Goal: Task Accomplishment & Management: Use online tool/utility

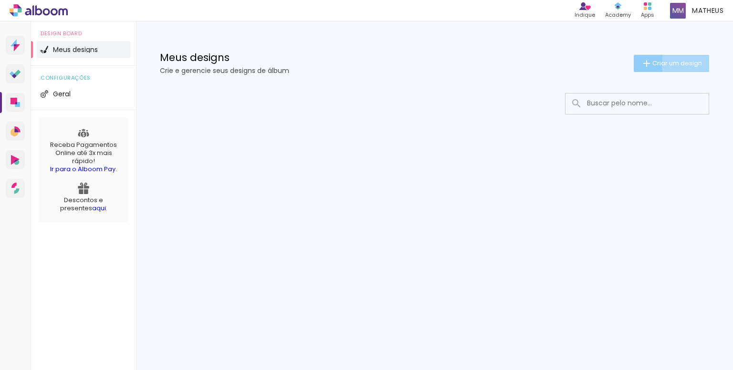
click at [696, 63] on span "Criar um design" at bounding box center [678, 63] width 50 height 6
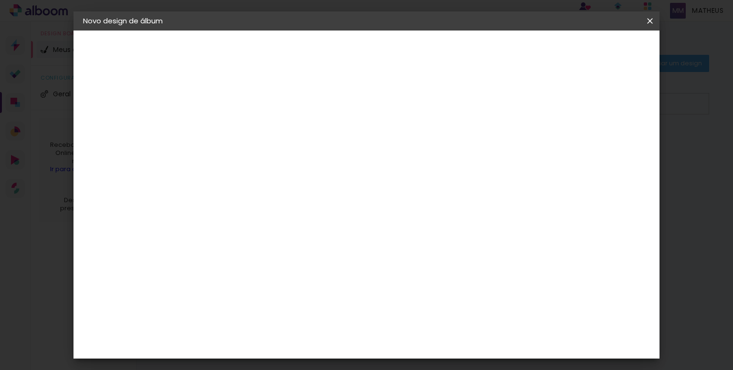
click at [239, 133] on input at bounding box center [239, 128] width 0 height 15
type input "Casamento"
type paper-input "Casamento"
click at [0, 0] on slot "Avançar" at bounding box center [0, 0] width 0 height 0
click at [0, 0] on slot "Tamanho Livre" at bounding box center [0, 0] width 0 height 0
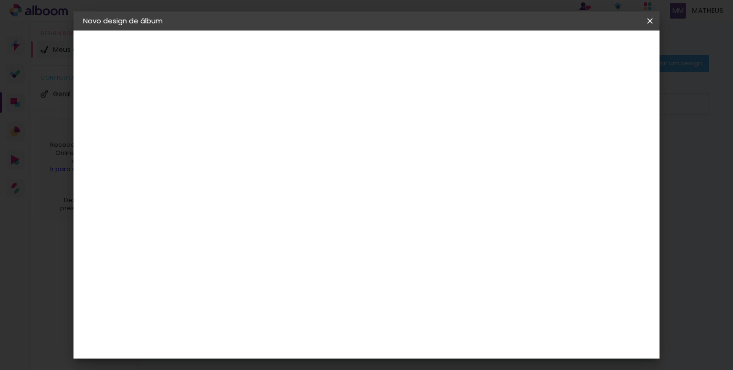
click at [0, 0] on slot "Avançar" at bounding box center [0, 0] width 0 height 0
click at [497, 176] on div at bounding box center [490, 215] width 98 height 148
click at [428, 289] on input "60" at bounding box center [419, 291] width 25 height 14
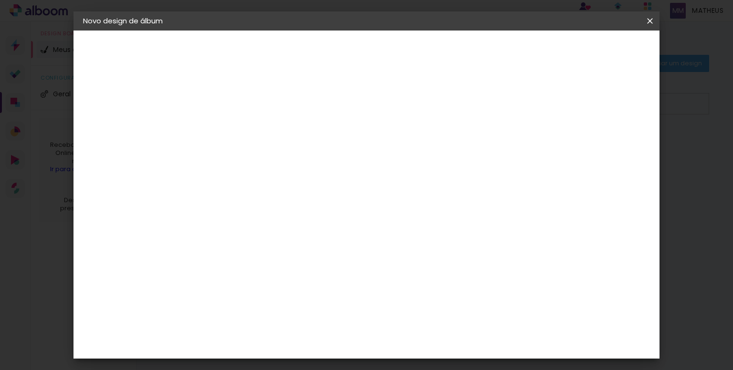
type input "6"
type input "50"
type paper-input "50"
click at [222, 254] on div "cm" at bounding box center [227, 255] width 11 height 14
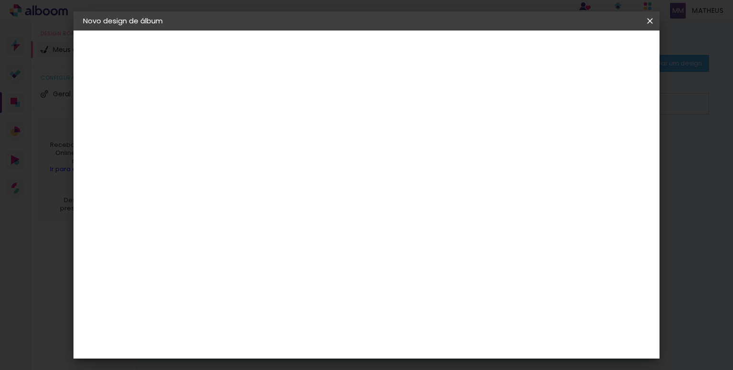
type input "3"
type input "25"
type paper-input "25"
click at [591, 48] on span "Iniciar design" at bounding box center [568, 50] width 43 height 7
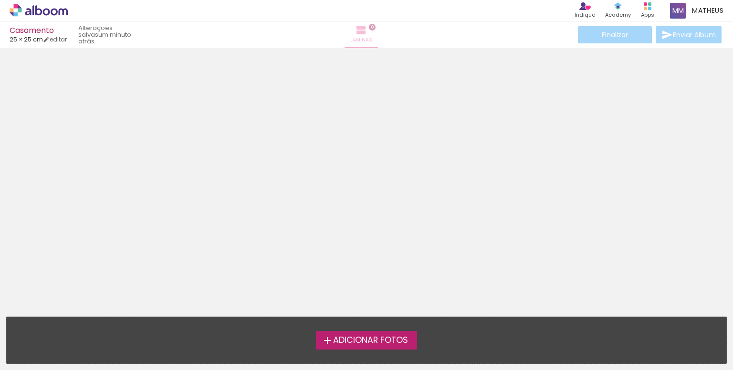
click at [367, 32] on iron-icon at bounding box center [361, 29] width 11 height 11
click at [63, 37] on link "editar" at bounding box center [55, 39] width 24 height 8
type input "25"
type input "50"
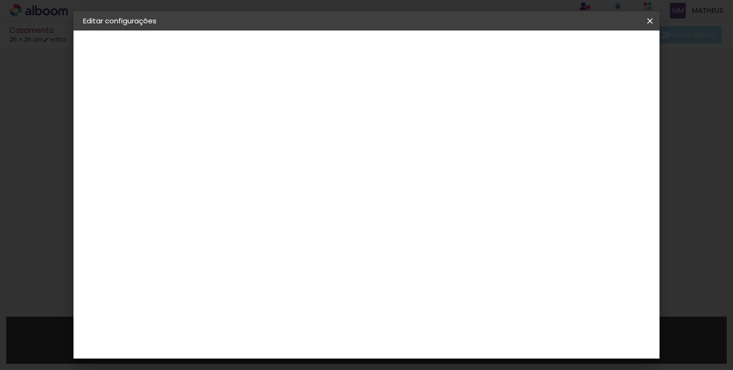
click at [248, 248] on input "25" at bounding box center [238, 248] width 25 height 14
type input "2"
type input "50"
type paper-input "50"
click at [415, 113] on div "mm Mostrar sangria" at bounding box center [307, 76] width 218 height 90
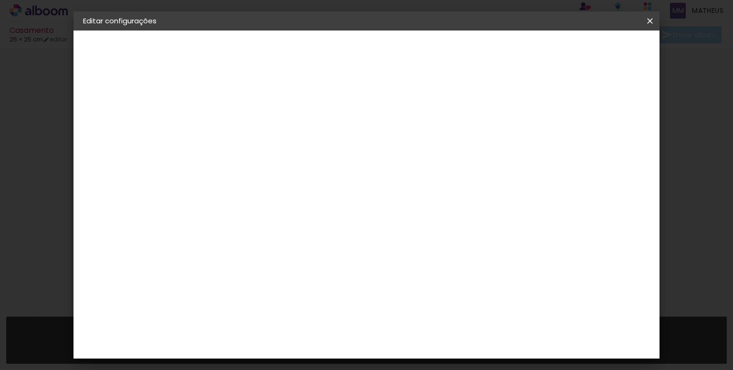
click at [388, 150] on span "25" at bounding box center [384, 149] width 17 height 14
click at [401, 55] on paper-button "Salvar configurações" at bounding box center [367, 53] width 68 height 23
click at [391, 51] on span "Salvar configurações" at bounding box center [367, 53] width 49 height 13
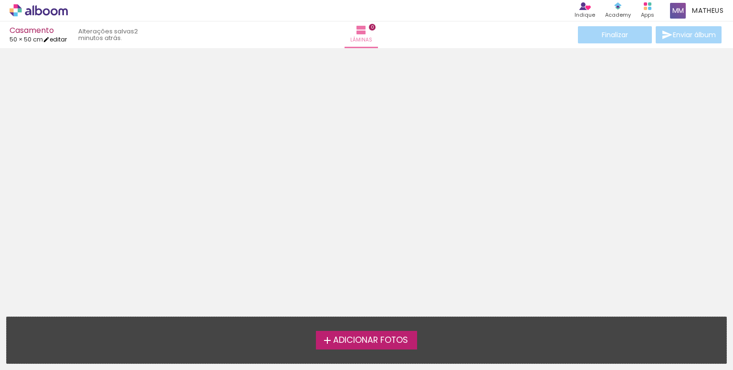
click at [59, 40] on link "editar" at bounding box center [55, 39] width 24 height 8
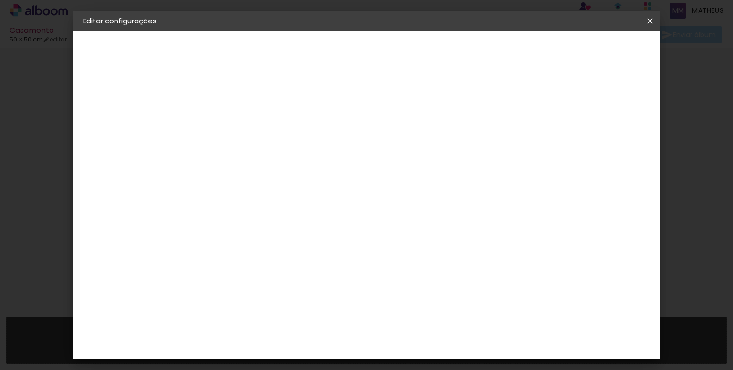
scroll to position [48, 0]
click at [390, 106] on span "25" at bounding box center [384, 102] width 17 height 14
click at [387, 100] on span "25" at bounding box center [384, 102] width 17 height 14
click at [319, 201] on input "50" at bounding box center [308, 200] width 25 height 14
type input "5"
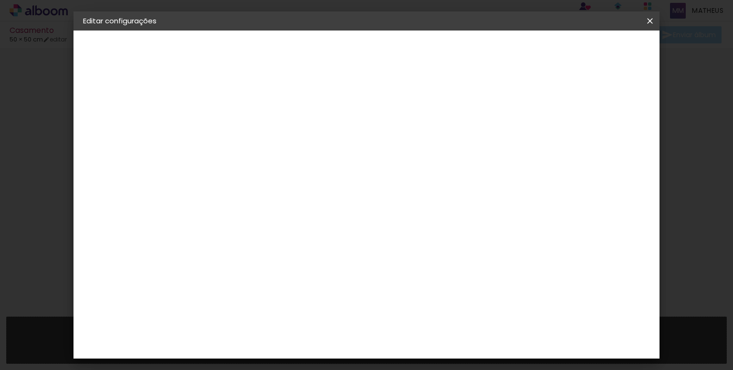
type input "25"
type paper-input "25"
click at [354, 148] on span "25" at bounding box center [349, 149] width 17 height 14
drag, startPoint x: 353, startPoint y: 153, endPoint x: 349, endPoint y: 145, distance: 8.8
click at [351, 150] on span "25" at bounding box center [349, 149] width 17 height 14
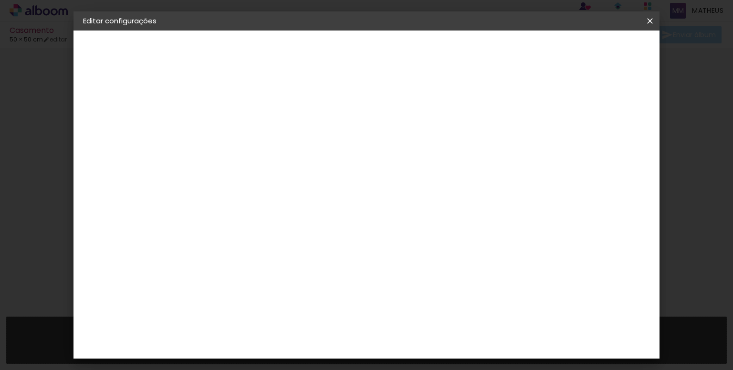
drag, startPoint x: 349, startPoint y: 145, endPoint x: 342, endPoint y: 151, distance: 8.4
click at [348, 145] on span "25" at bounding box center [349, 149] width 17 height 14
click at [342, 151] on span "25" at bounding box center [349, 149] width 17 height 14
click at [429, 314] on input "50" at bounding box center [419, 310] width 25 height 14
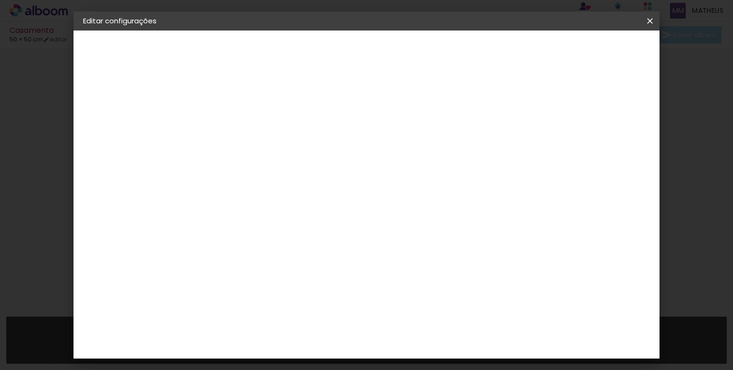
type input "5"
type input "100"
type paper-input "100"
click at [600, 45] on paper-button "Salvar configurações" at bounding box center [555, 50] width 90 height 16
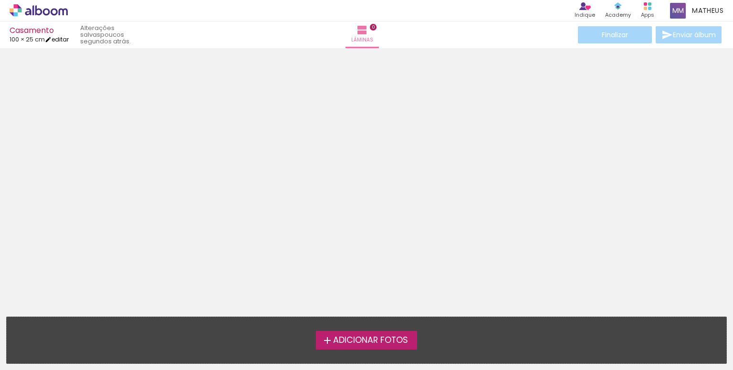
click at [60, 38] on link "editar" at bounding box center [57, 39] width 24 height 8
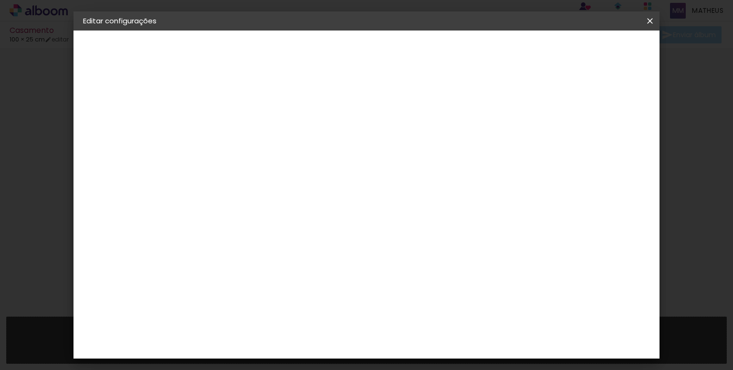
scroll to position [48, 0]
click at [0, 0] on slot "Voltar" at bounding box center [0, 0] width 0 height 0
click at [646, 17] on iron-icon at bounding box center [650, 21] width 11 height 10
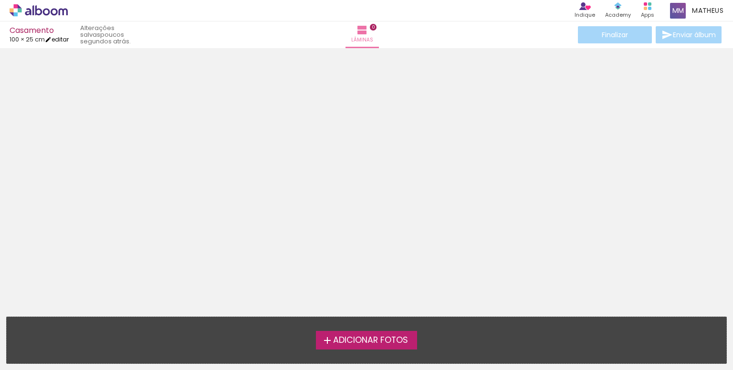
click at [62, 41] on link "editar" at bounding box center [57, 39] width 24 height 8
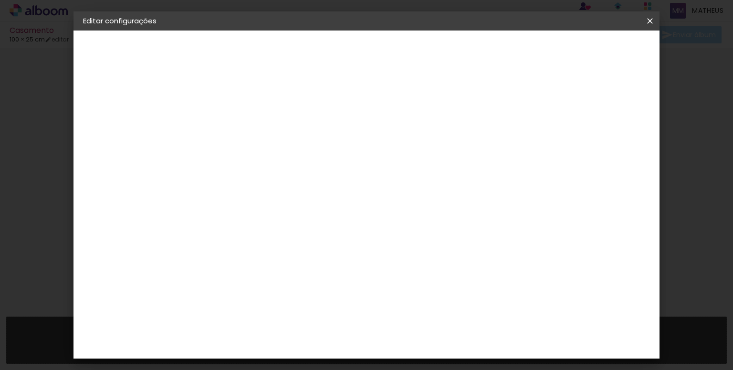
click at [338, 148] on span "50" at bounding box center [334, 149] width 17 height 14
click at [330, 153] on span "50" at bounding box center [334, 149] width 17 height 14
drag, startPoint x: 330, startPoint y: 152, endPoint x: 334, endPoint y: 148, distance: 5.7
click at [332, 150] on span "50" at bounding box center [334, 149] width 17 height 14
drag, startPoint x: 335, startPoint y: 148, endPoint x: 242, endPoint y: 216, distance: 115.7
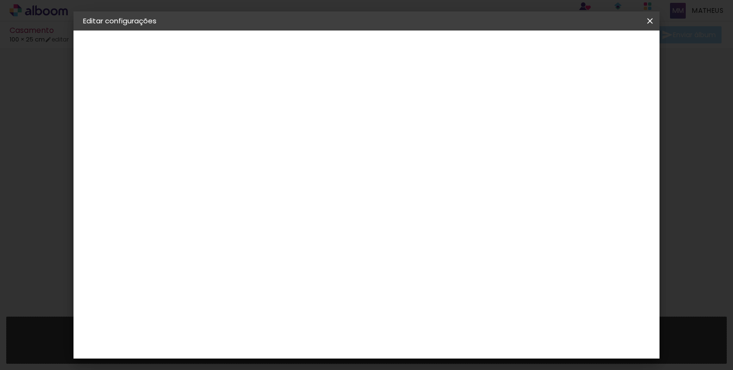
click at [330, 151] on span "50" at bounding box center [334, 149] width 17 height 14
click at [216, 213] on input "25" at bounding box center [209, 220] width 25 height 14
click at [220, 218] on input "25" at bounding box center [209, 220] width 25 height 14
type input "2"
type input "50"
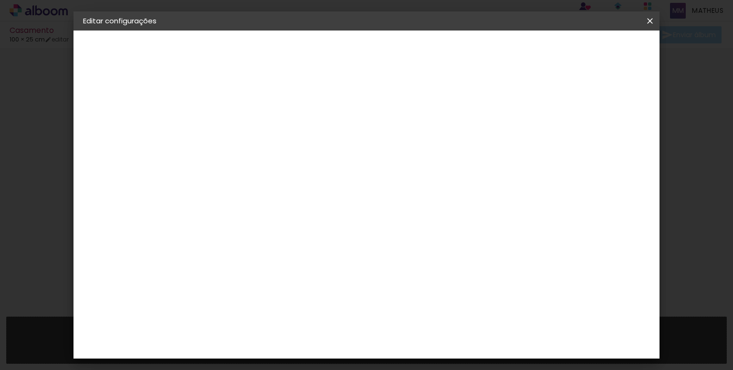
type paper-input "50"
click at [533, 52] on span "Salvar configurações" at bounding box center [497, 50] width 71 height 7
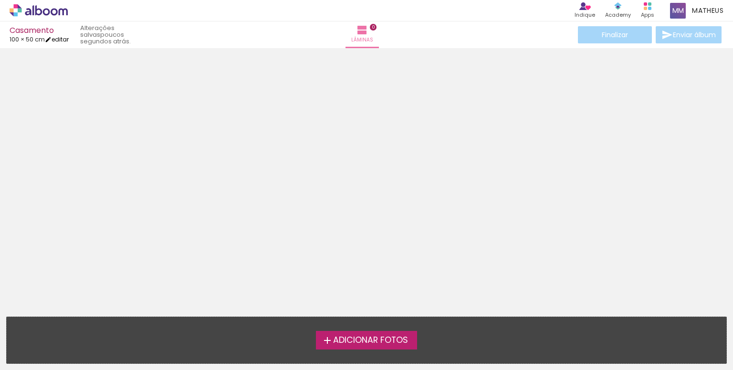
click at [65, 39] on link "editar" at bounding box center [57, 39] width 24 height 8
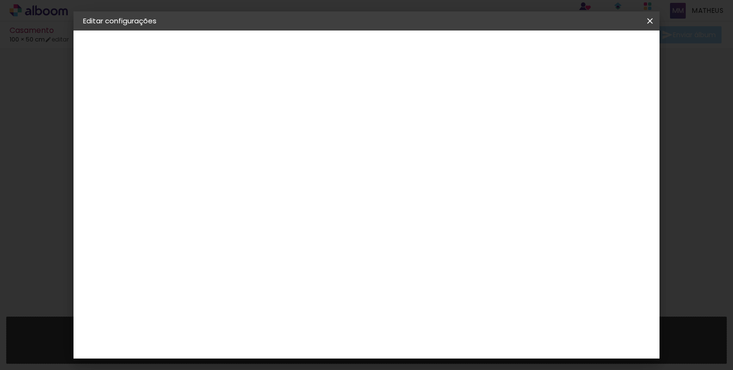
click at [430, 349] on input "100" at bounding box center [419, 352] width 25 height 14
type input "1"
type input "50"
type paper-input "50"
click at [391, 51] on span "Salvar configurações" at bounding box center [367, 53] width 49 height 13
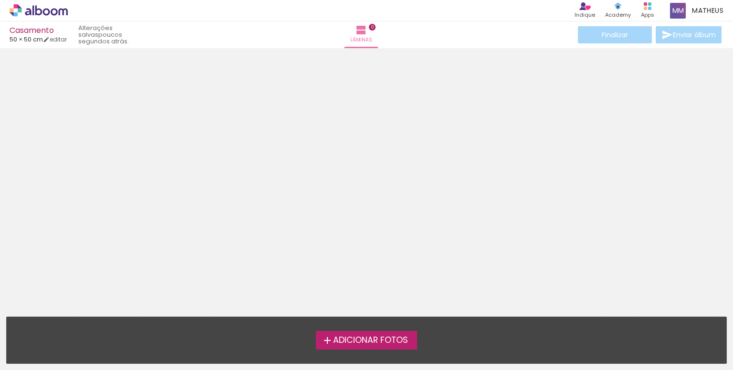
click at [50, 46] on div "Casamento 50 × 50 cm editar poucos segundos atrás. Lâminas 0 Finalizar Enviar á…" at bounding box center [366, 24] width 733 height 48
click at [50, 39] on iron-icon at bounding box center [46, 39] width 7 height 7
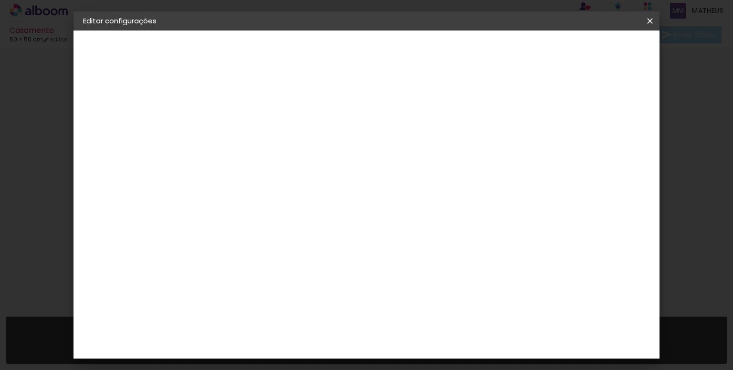
click at [319, 243] on input "50" at bounding box center [308, 248] width 25 height 14
type input "5"
type input "25"
type paper-input "25"
click at [533, 50] on span "Salvar configurações" at bounding box center [497, 50] width 71 height 7
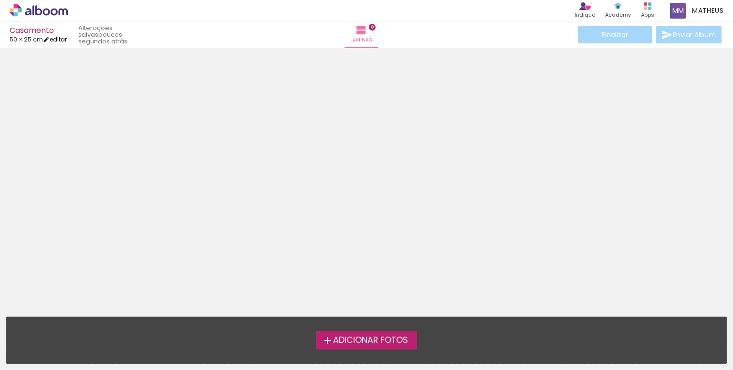
click at [50, 42] on iron-icon at bounding box center [46, 39] width 7 height 7
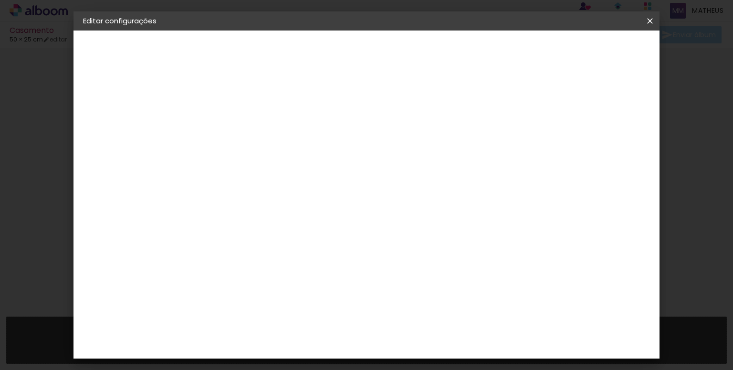
scroll to position [90, 0]
click at [248, 204] on input "25" at bounding box center [238, 206] width 25 height 14
type input "2"
type input "50"
type paper-input "50"
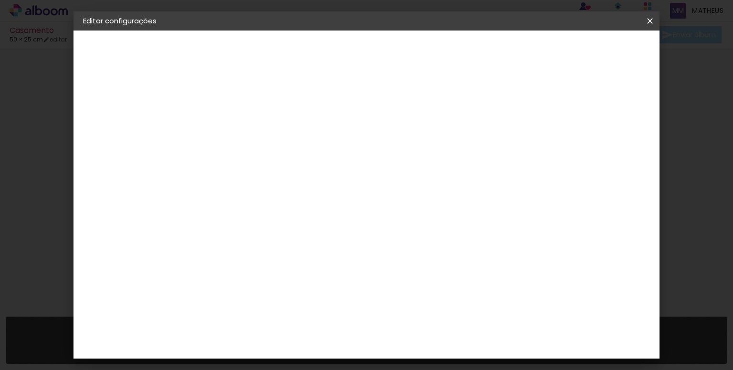
click at [428, 350] on input "50" at bounding box center [419, 352] width 25 height 14
click at [430, 354] on input "50" at bounding box center [419, 352] width 25 height 14
type input "5"
type input "25"
type paper-input "25"
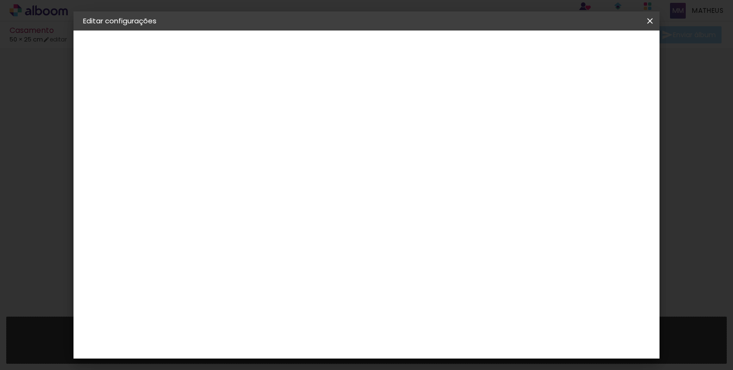
click at [384, 56] on paper-button "Salvar configurações" at bounding box center [351, 53] width 68 height 23
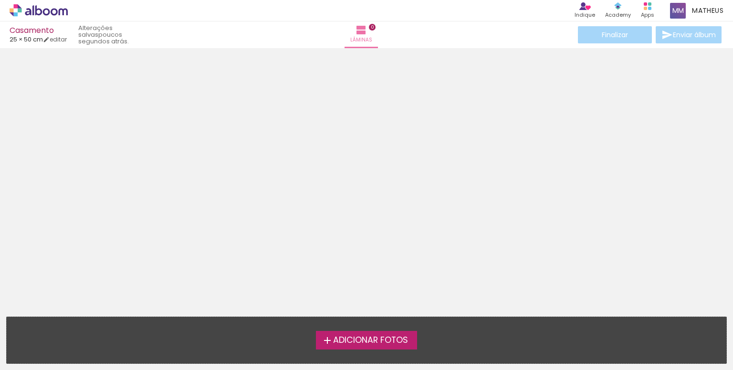
click at [386, 345] on span "Adicionar Fotos" at bounding box center [370, 341] width 75 height 9
click at [0, 0] on input "file" at bounding box center [0, 0] width 0 height 0
click at [356, 342] on span "Adicionar Fotos" at bounding box center [370, 341] width 75 height 9
click at [0, 0] on input "file" at bounding box center [0, 0] width 0 height 0
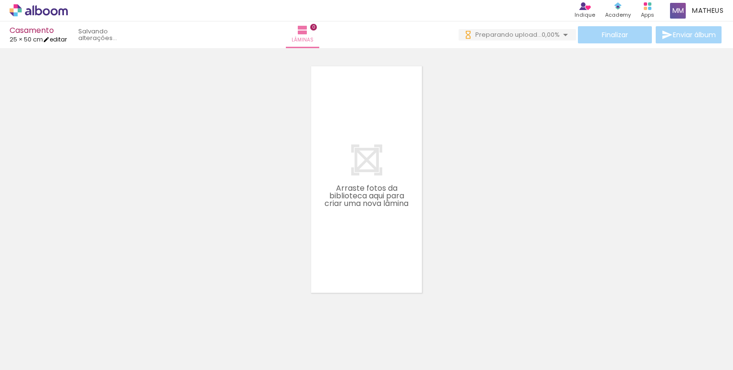
click at [65, 40] on link "editar" at bounding box center [55, 39] width 24 height 8
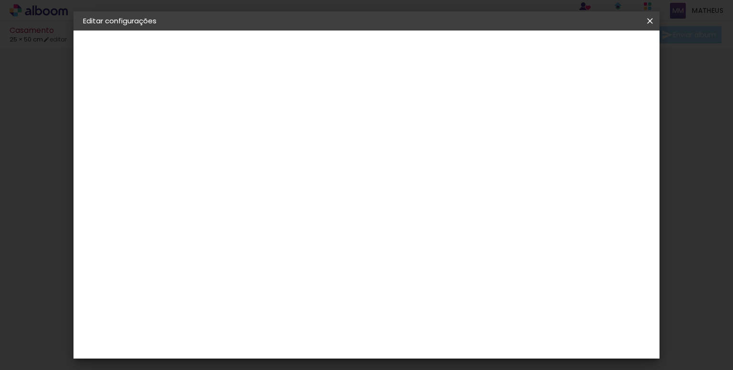
scroll to position [99, 0]
click at [358, 238] on div "cm" at bounding box center [362, 239] width 11 height 14
type input "5"
type input "25"
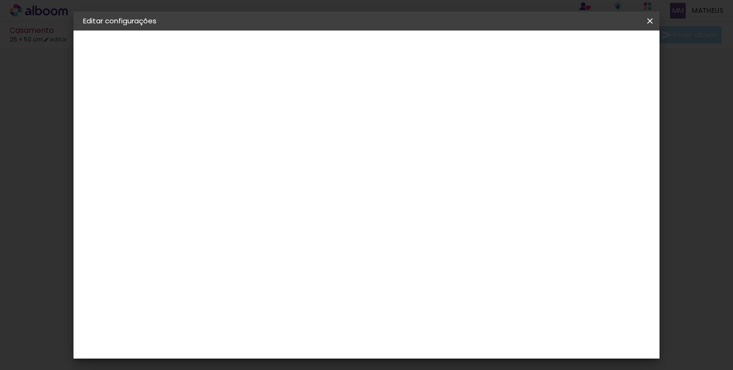
type paper-input "25"
click at [430, 348] on input "25" at bounding box center [419, 352] width 25 height 14
type input "2"
type input "50"
type paper-input "50"
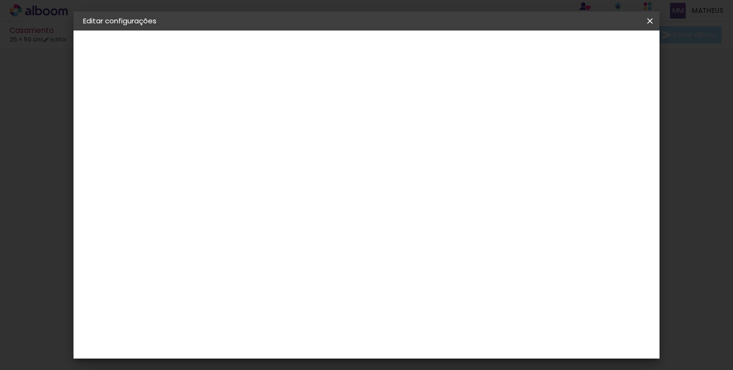
click at [533, 52] on span "Salvar configurações" at bounding box center [497, 50] width 71 height 7
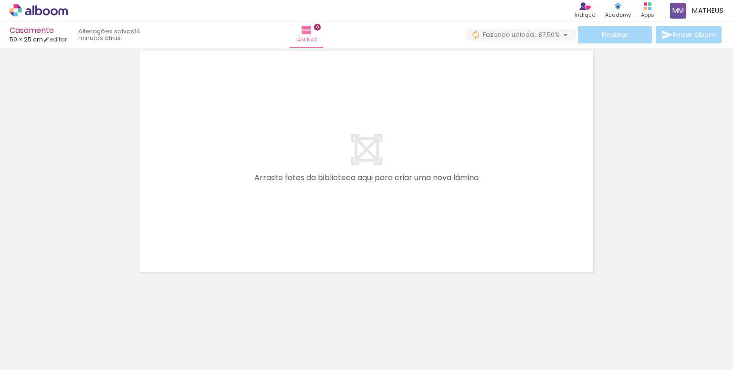
scroll to position [0, 1486]
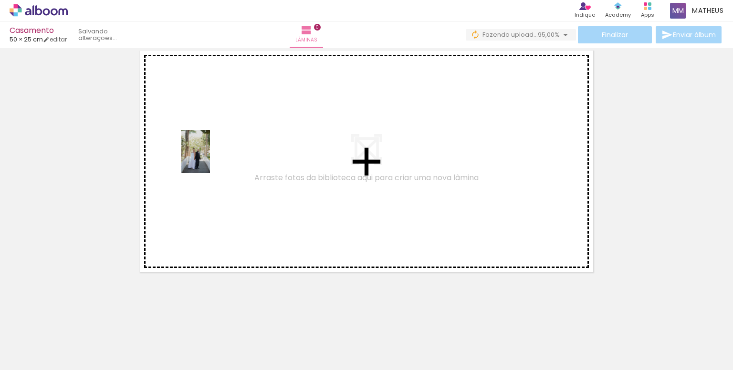
drag, startPoint x: 536, startPoint y: 342, endPoint x: 210, endPoint y: 159, distance: 374.1
click at [210, 159] on quentale-workspace at bounding box center [366, 185] width 733 height 370
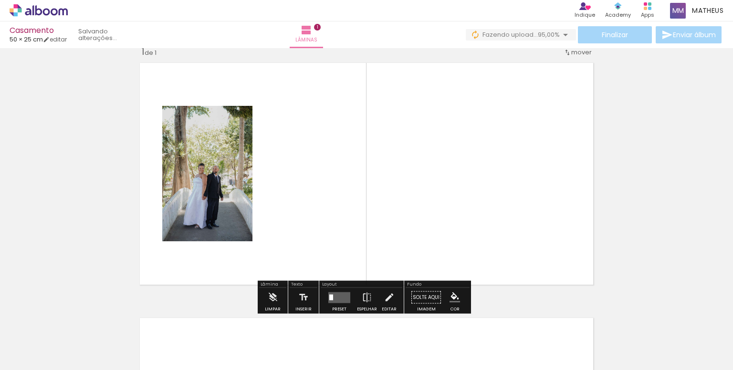
scroll to position [12, 0]
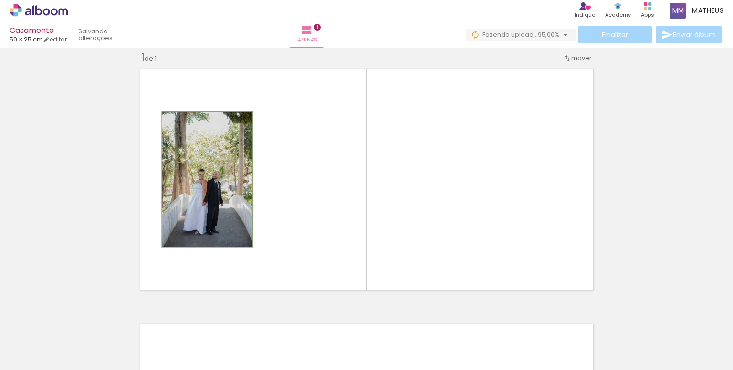
click at [172, 121] on iron-icon at bounding box center [173, 122] width 10 height 10
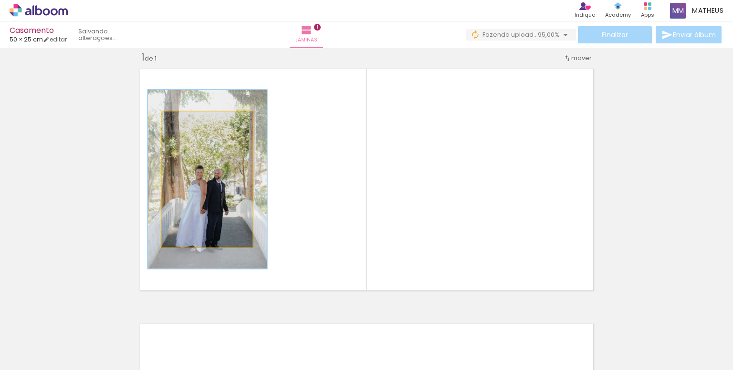
drag, startPoint x: 180, startPoint y: 123, endPoint x: 191, endPoint y: 125, distance: 10.7
click at [191, 125] on div at bounding box center [195, 121] width 9 height 9
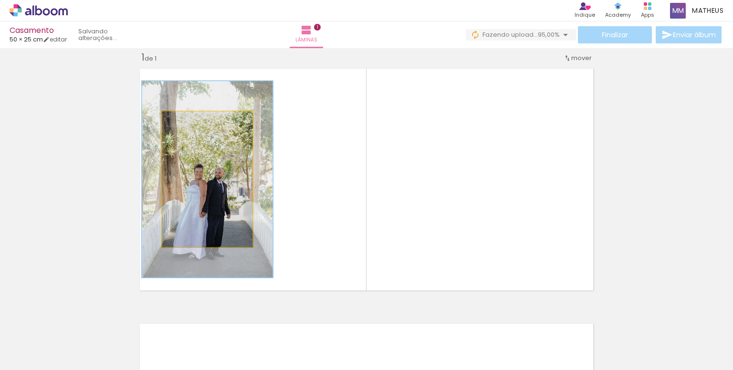
drag, startPoint x: 200, startPoint y: 122, endPoint x: 204, endPoint y: 125, distance: 5.3
click at [204, 125] on div at bounding box center [201, 121] width 15 height 15
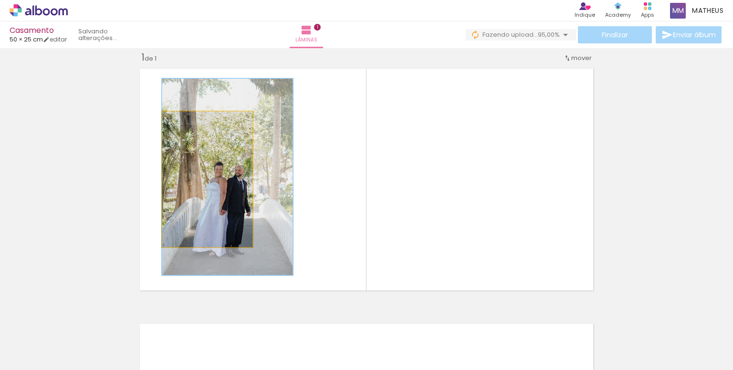
drag, startPoint x: 216, startPoint y: 187, endPoint x: 246, endPoint y: 185, distance: 30.2
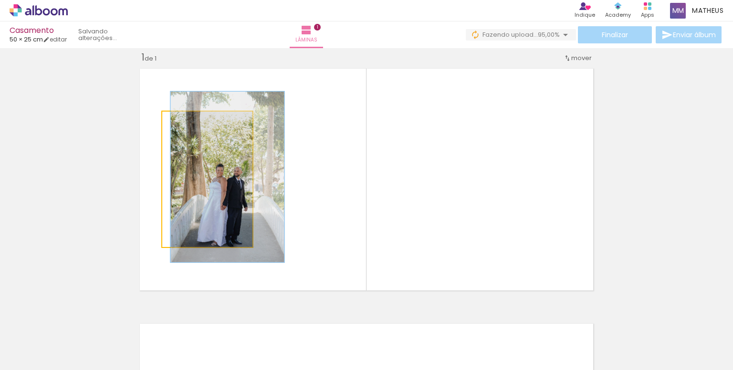
drag, startPoint x: 199, startPoint y: 121, endPoint x: 191, endPoint y: 121, distance: 7.2
click at [191, 121] on div at bounding box center [194, 121] width 9 height 9
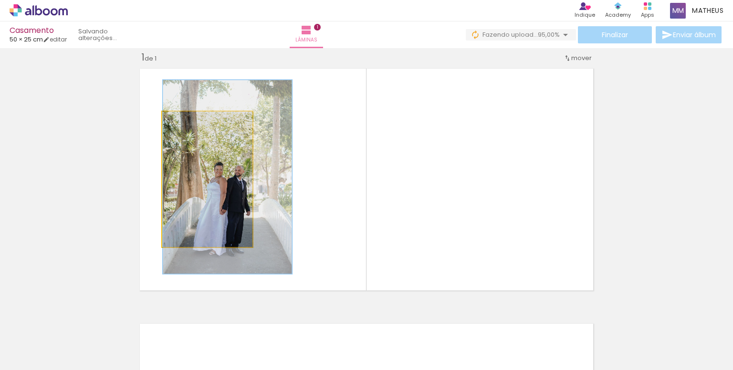
drag, startPoint x: 193, startPoint y: 124, endPoint x: 199, endPoint y: 126, distance: 6.4
click at [199, 126] on div at bounding box center [200, 121] width 15 height 15
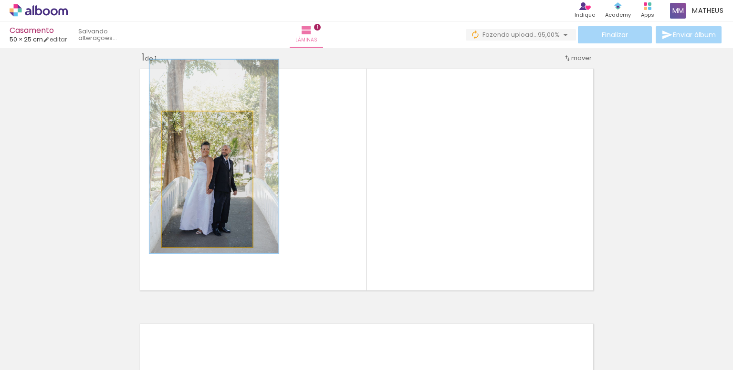
drag, startPoint x: 217, startPoint y: 174, endPoint x: 203, endPoint y: 153, distance: 24.5
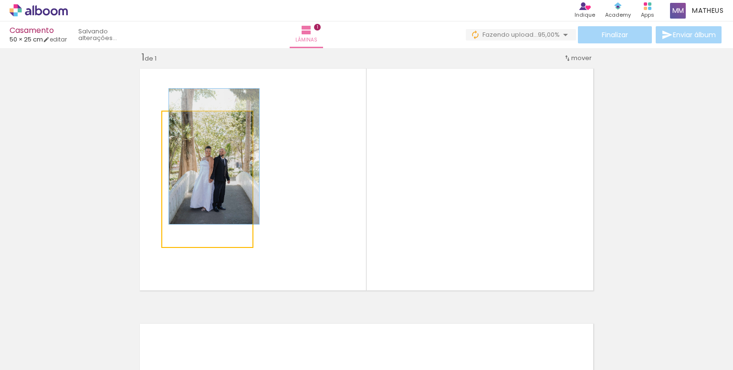
drag, startPoint x: 195, startPoint y: 125, endPoint x: 178, endPoint y: 120, distance: 18.3
type paper-slider "100"
click at [178, 120] on div at bounding box center [184, 121] width 15 height 15
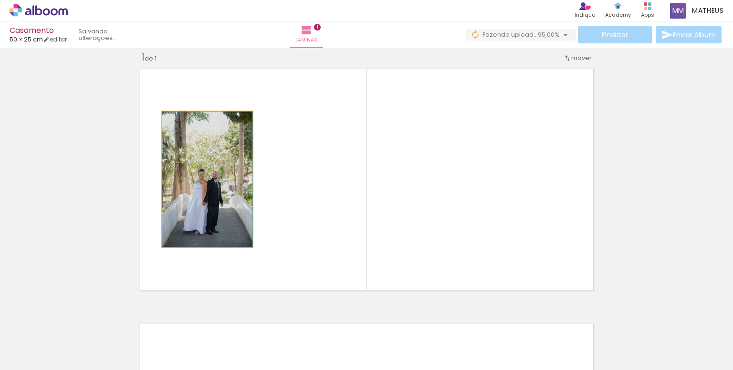
drag, startPoint x: 196, startPoint y: 154, endPoint x: 191, endPoint y: 162, distance: 9.4
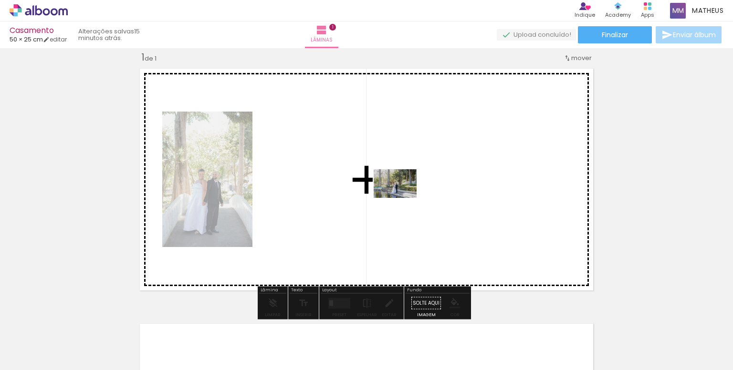
drag, startPoint x: 646, startPoint y: 343, endPoint x: 402, endPoint y: 198, distance: 283.9
click at [402, 198] on quentale-workspace at bounding box center [366, 185] width 733 height 370
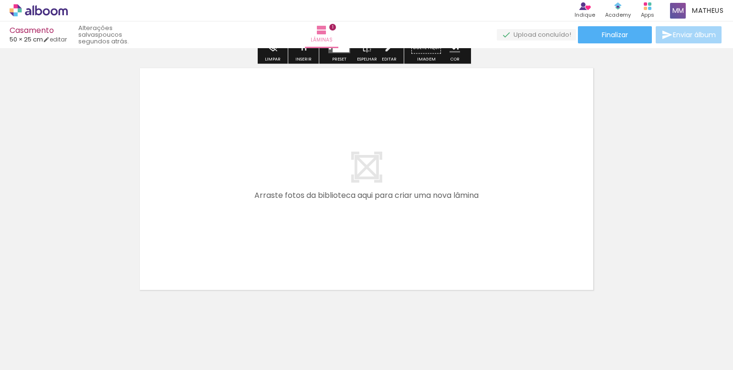
scroll to position [285, 0]
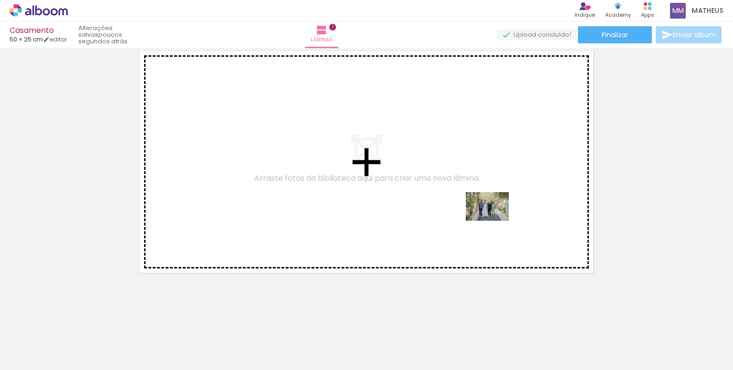
drag, startPoint x: 600, startPoint y: 342, endPoint x: 495, endPoint y: 221, distance: 160.1
click at [495, 221] on quentale-workspace at bounding box center [366, 185] width 733 height 370
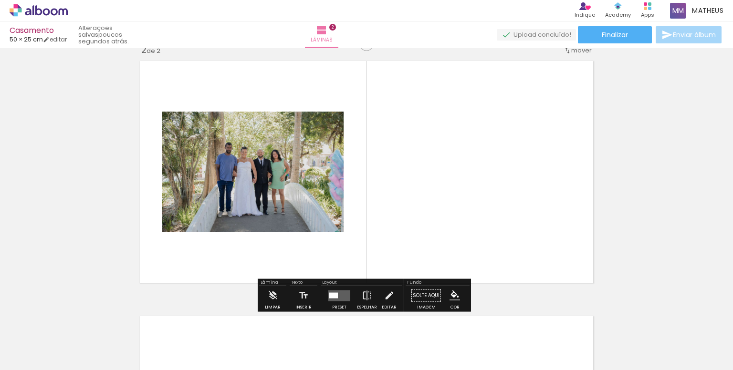
scroll to position [267, 0]
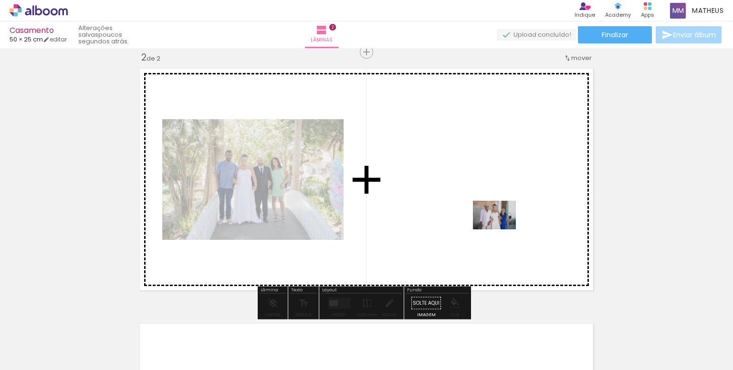
drag, startPoint x: 704, startPoint y: 337, endPoint x: 501, endPoint y: 230, distance: 228.9
click at [501, 230] on quentale-workspace at bounding box center [366, 185] width 733 height 370
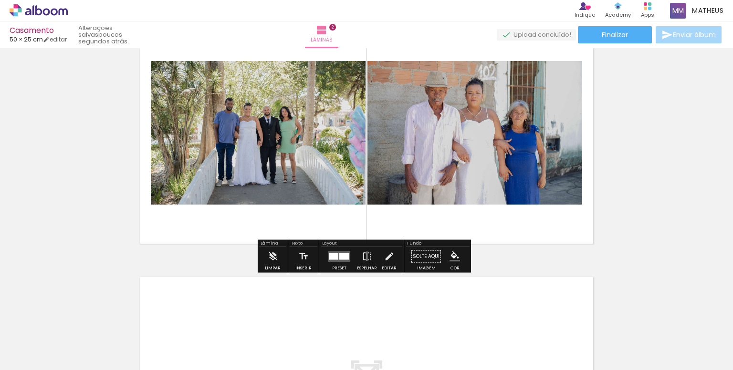
scroll to position [315, 0]
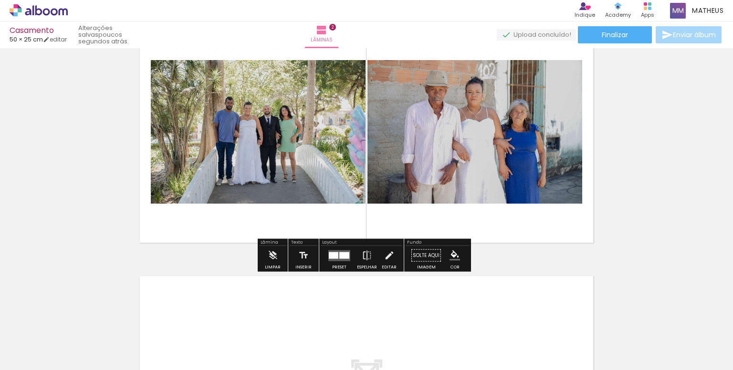
click at [473, 118] on quentale-photo at bounding box center [475, 132] width 215 height 144
click at [275, 258] on iron-icon at bounding box center [273, 255] width 11 height 19
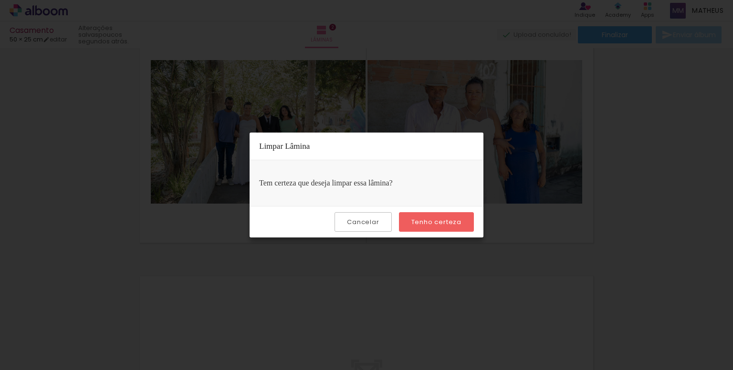
click at [0, 0] on slot "Cancelar" at bounding box center [0, 0] width 0 height 0
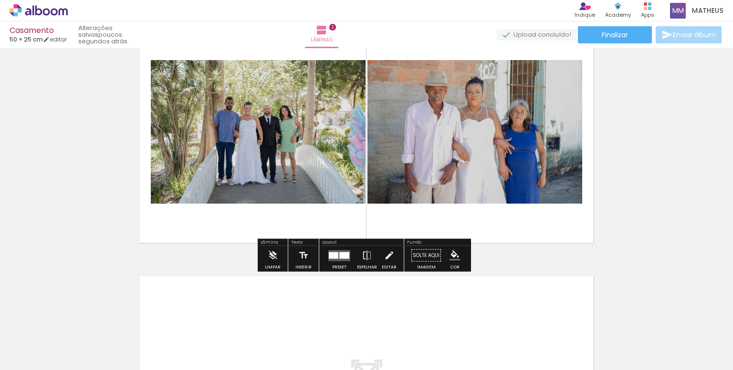
drag, startPoint x: 533, startPoint y: 160, endPoint x: 459, endPoint y: 170, distance: 74.7
click at [459, 170] on quentale-photo at bounding box center [475, 132] width 215 height 144
click at [343, 258] on div at bounding box center [344, 255] width 10 height 7
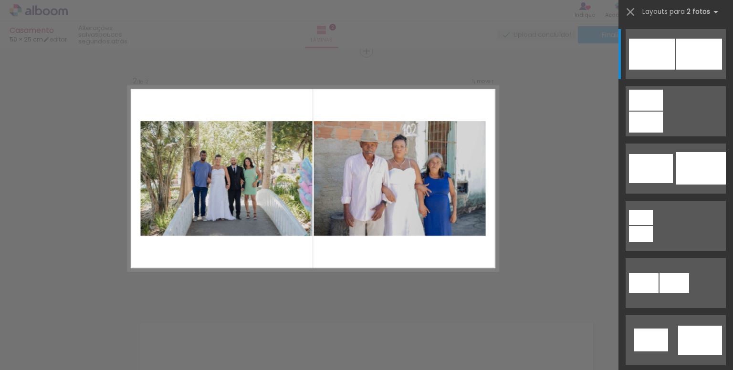
scroll to position [267, 0]
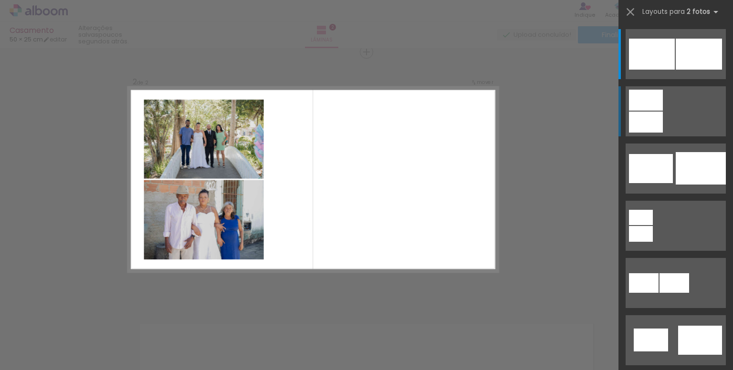
click at [653, 118] on div at bounding box center [646, 122] width 34 height 21
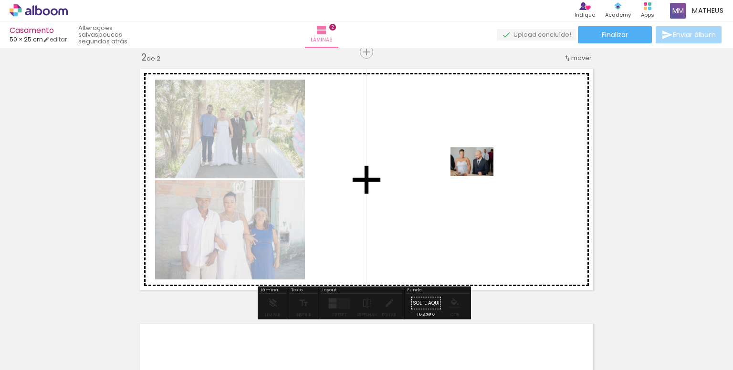
drag, startPoint x: 435, startPoint y: 342, endPoint x: 479, endPoint y: 176, distance: 172.0
click at [479, 176] on quentale-workspace at bounding box center [366, 185] width 733 height 370
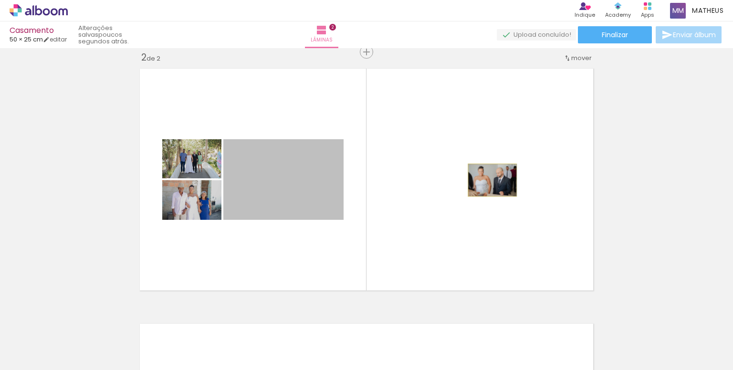
drag, startPoint x: 299, startPoint y: 190, endPoint x: 490, endPoint y: 178, distance: 191.3
click at [489, 178] on quentale-layouter at bounding box center [366, 180] width 463 height 232
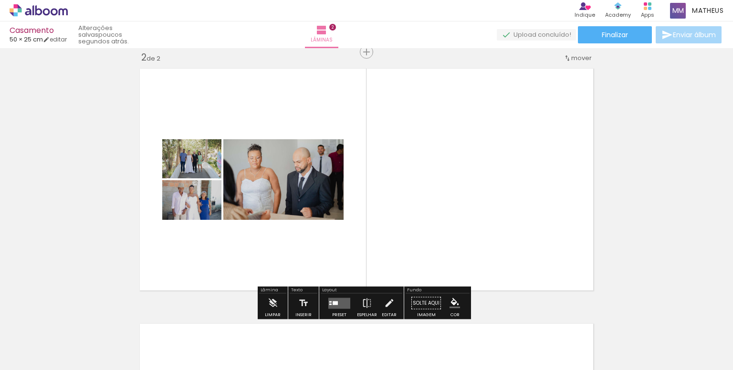
click at [418, 302] on paper-button "Solte aqui Imagem" at bounding box center [426, 306] width 34 height 24
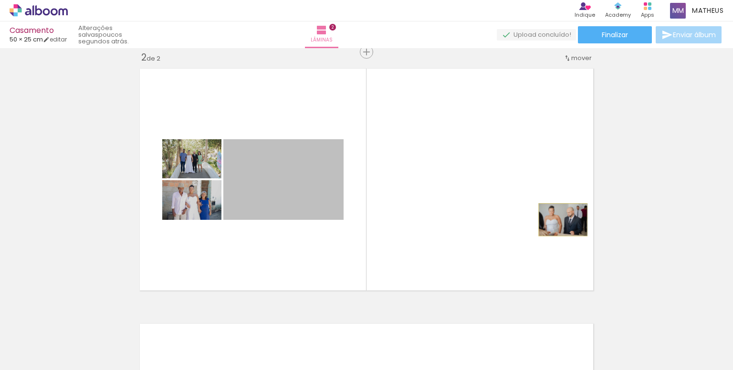
drag, startPoint x: 290, startPoint y: 186, endPoint x: 540, endPoint y: 177, distance: 250.3
click at [540, 178] on quentale-layouter at bounding box center [366, 180] width 463 height 232
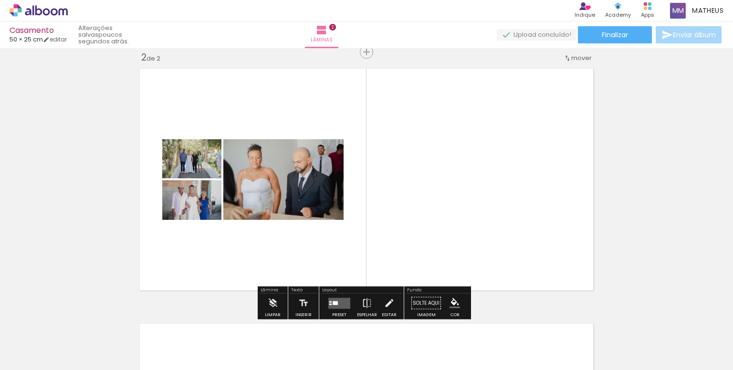
click at [302, 195] on quentale-photo at bounding box center [283, 179] width 120 height 81
click at [318, 153] on div "Largura Cor" at bounding box center [320, 149] width 17 height 14
click at [355, 206] on quentale-layouter at bounding box center [366, 180] width 463 height 232
click at [291, 213] on quentale-photo at bounding box center [283, 179] width 120 height 81
drag, startPoint x: 291, startPoint y: 212, endPoint x: 345, endPoint y: 180, distance: 63.2
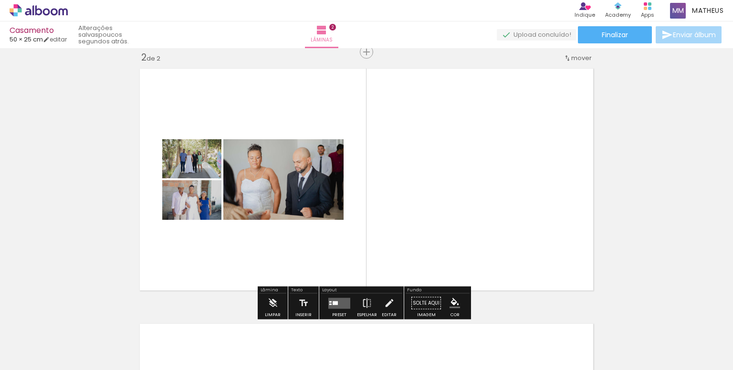
click at [345, 180] on quentale-layouter at bounding box center [366, 180] width 463 height 232
click at [313, 187] on quentale-photo at bounding box center [283, 179] width 120 height 81
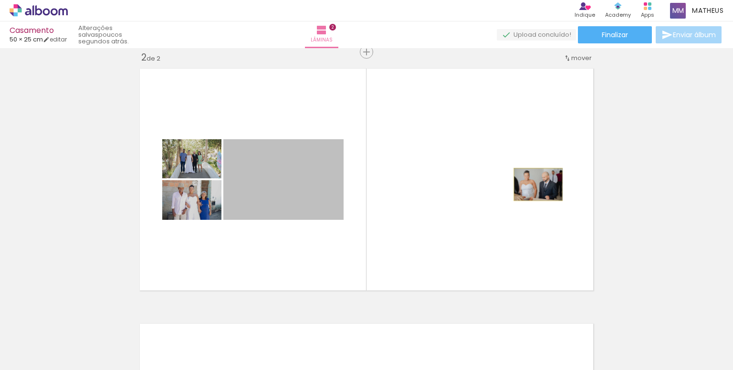
drag, startPoint x: 303, startPoint y: 196, endPoint x: 535, endPoint y: 184, distance: 232.3
click at [535, 184] on quentale-layouter at bounding box center [366, 180] width 463 height 232
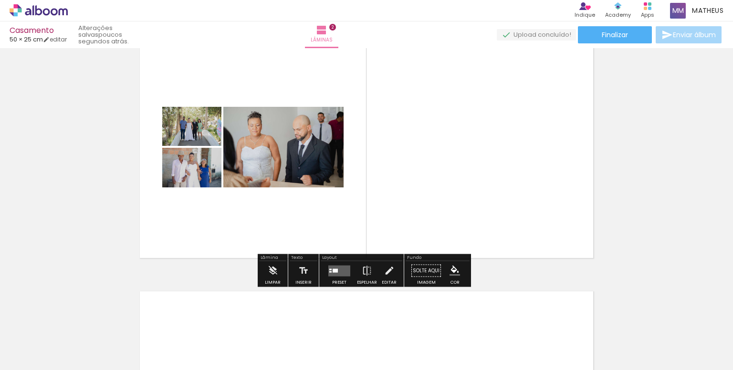
scroll to position [315, 0]
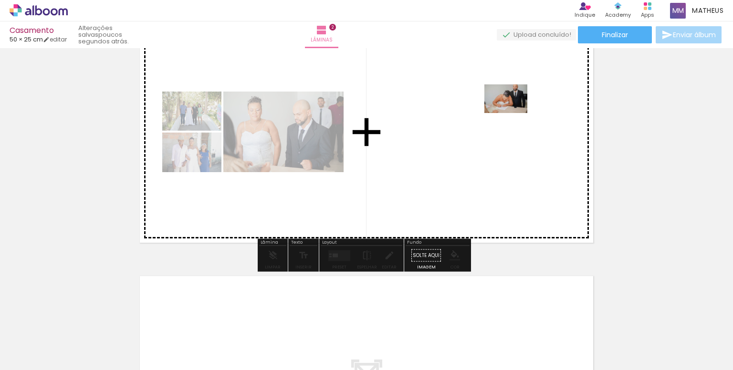
drag, startPoint x: 495, startPoint y: 343, endPoint x: 513, endPoint y: 113, distance: 230.8
click at [513, 113] on quentale-workspace at bounding box center [366, 185] width 733 height 370
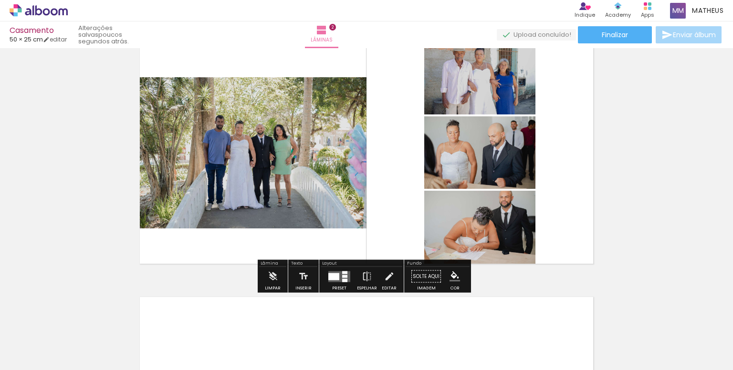
scroll to position [267, 0]
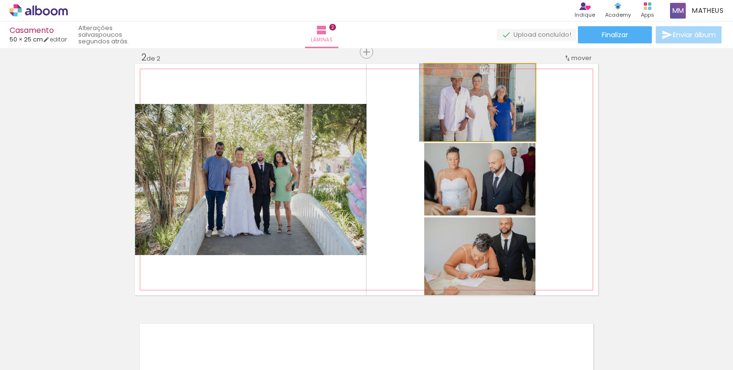
drag, startPoint x: 472, startPoint y: 104, endPoint x: 448, endPoint y: 112, distance: 25.7
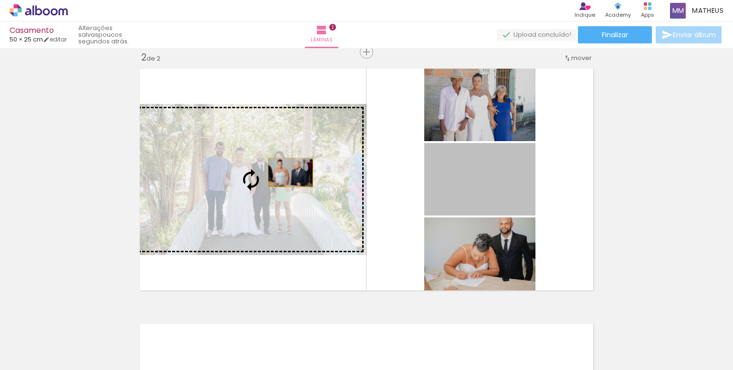
drag, startPoint x: 495, startPoint y: 189, endPoint x: 287, endPoint y: 172, distance: 208.4
click at [0, 0] on slot at bounding box center [0, 0] width 0 height 0
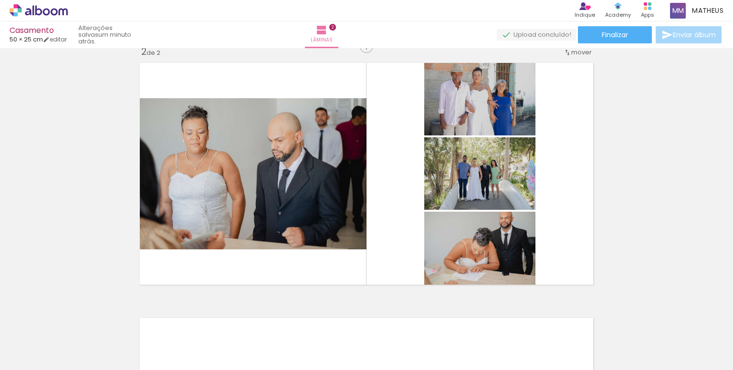
scroll to position [286, 0]
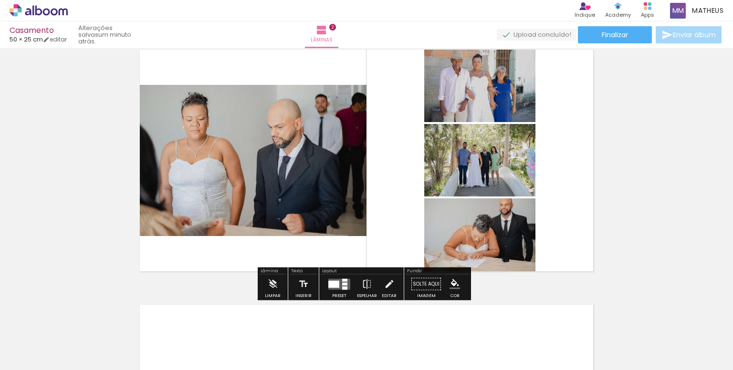
click at [332, 284] on div at bounding box center [333, 284] width 11 height 7
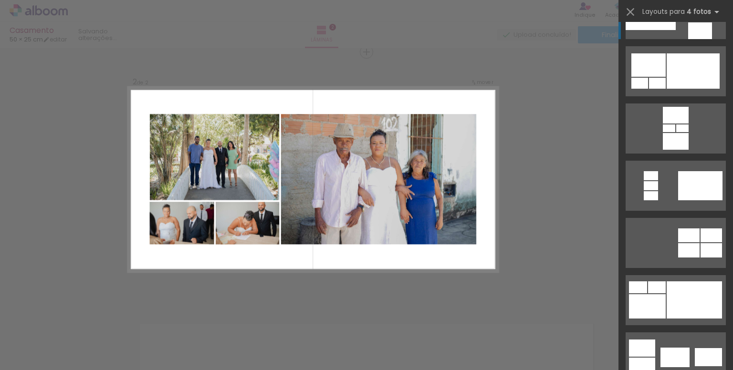
scroll to position [0, 0]
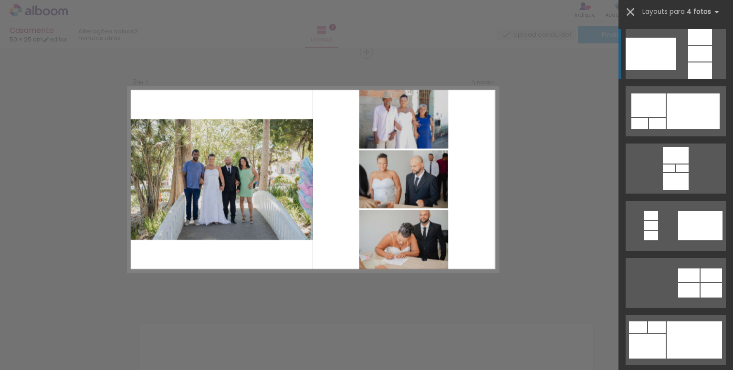
click at [628, 10] on iron-icon at bounding box center [630, 11] width 13 height 13
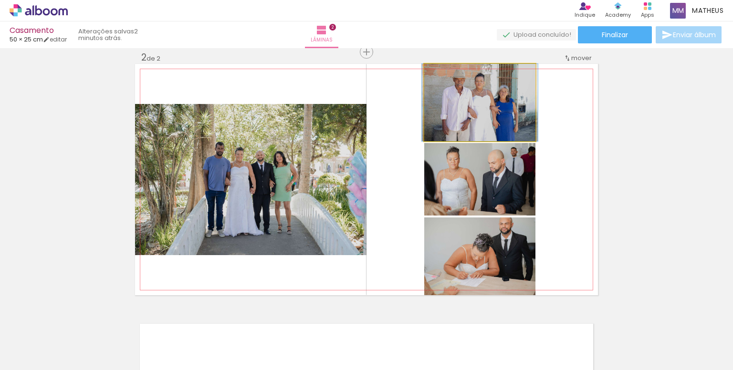
click at [490, 107] on quentale-photo at bounding box center [479, 102] width 111 height 77
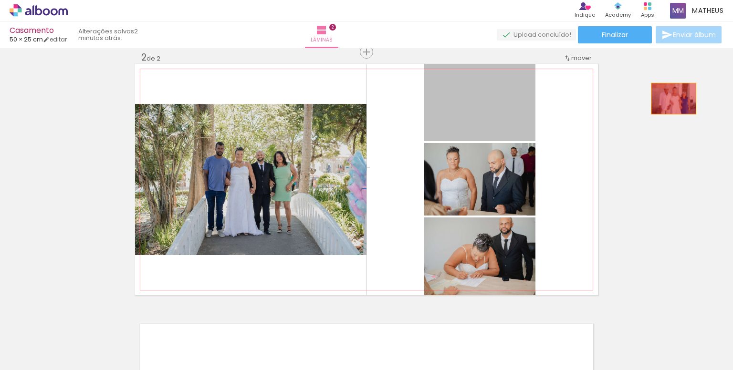
drag, startPoint x: 490, startPoint y: 107, endPoint x: 670, endPoint y: 98, distance: 180.7
click at [670, 98] on div "Inserir lâmina 1 de 2 Inserir lâmina 2 de 2" at bounding box center [366, 167] width 733 height 767
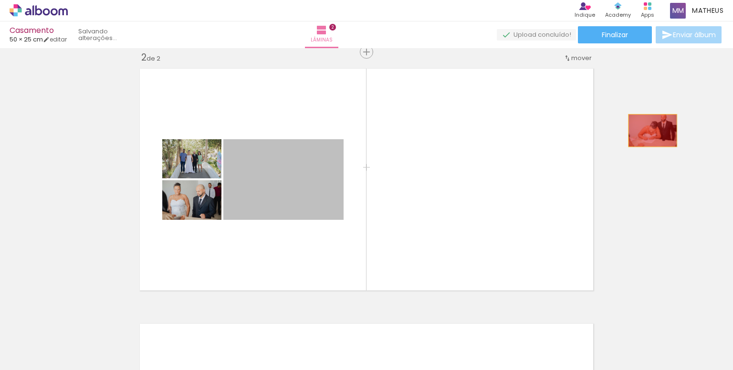
drag, startPoint x: 276, startPoint y: 172, endPoint x: 649, endPoint y: 130, distance: 375.2
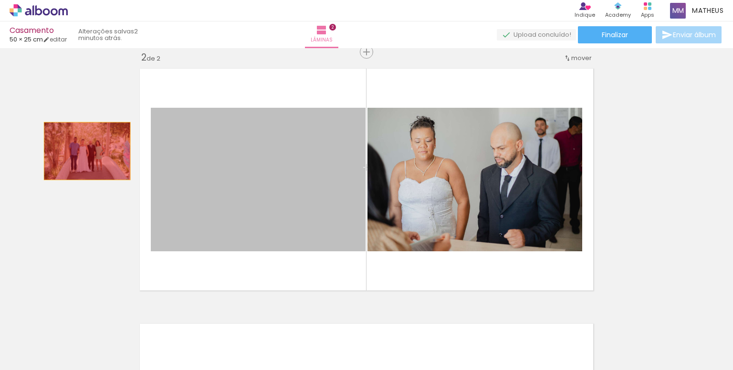
drag, startPoint x: 323, startPoint y: 176, endPoint x: 84, endPoint y: 151, distance: 241.0
click at [84, 151] on div "Inserir lâmina 1 de 2 Inserir lâmina 2 de 2" at bounding box center [366, 167] width 733 height 767
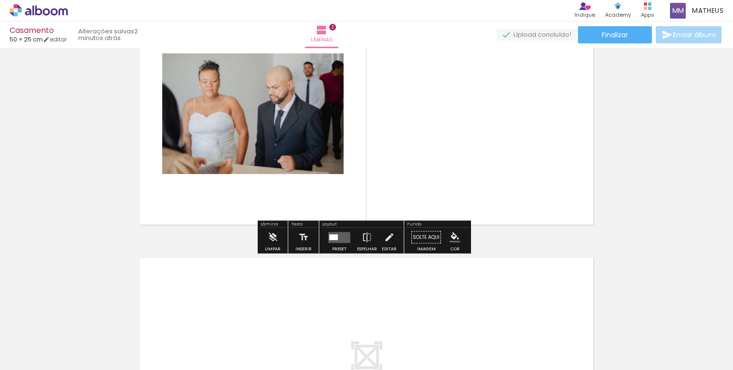
scroll to position [334, 0]
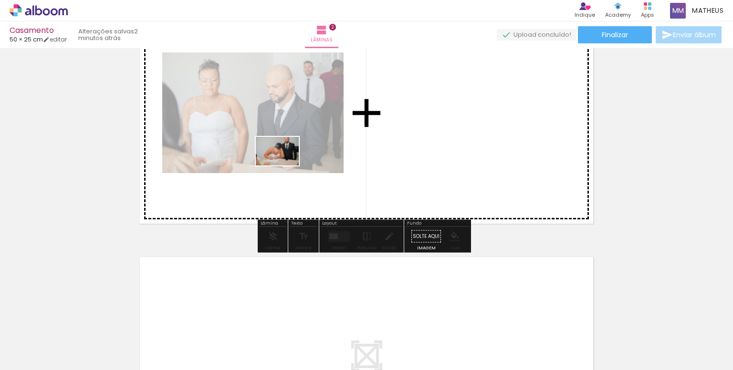
drag, startPoint x: 496, startPoint y: 340, endPoint x: 285, endPoint y: 166, distance: 274.0
click at [285, 166] on quentale-workspace at bounding box center [366, 185] width 733 height 370
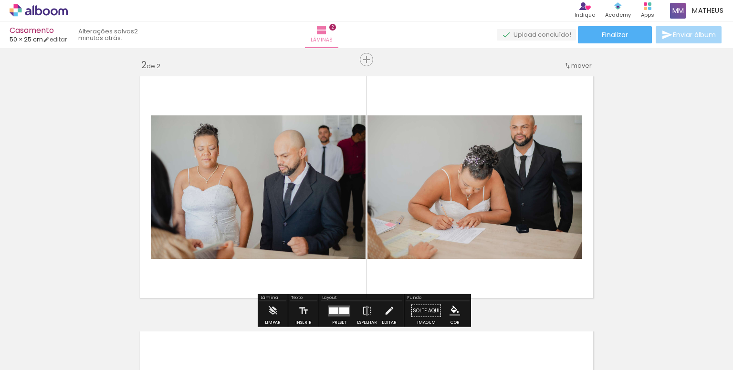
scroll to position [286, 0]
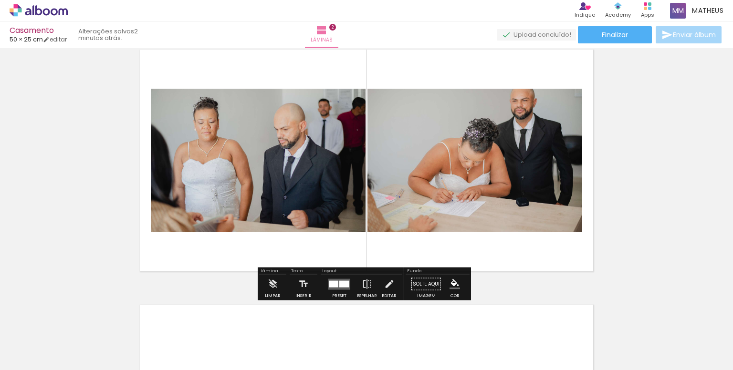
click at [339, 283] on div at bounding box center [344, 284] width 10 height 7
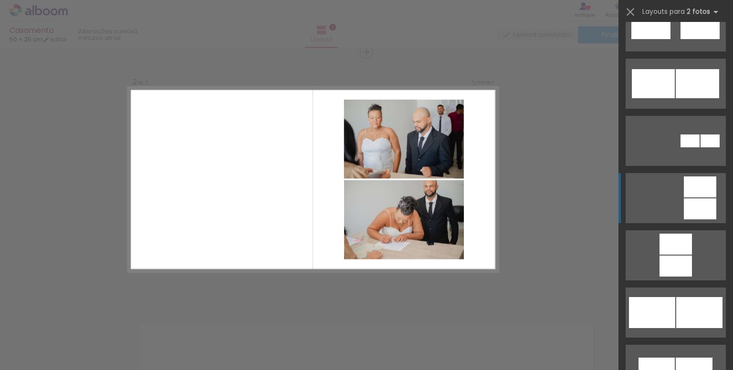
scroll to position [716, 0]
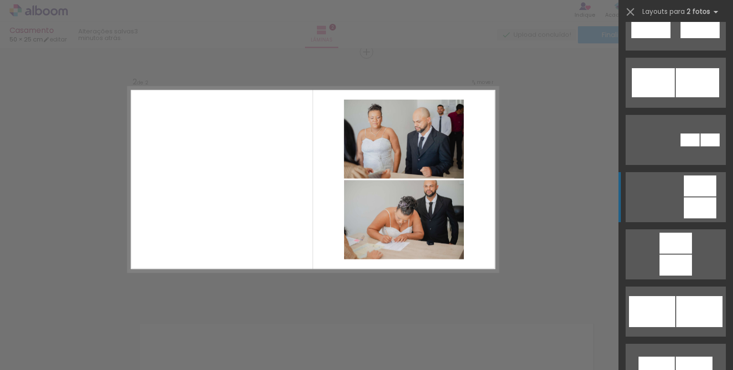
click at [693, 201] on div at bounding box center [700, 208] width 32 height 21
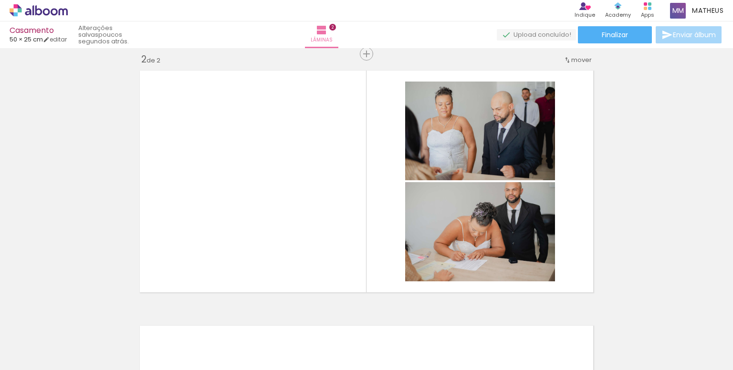
scroll to position [286, 0]
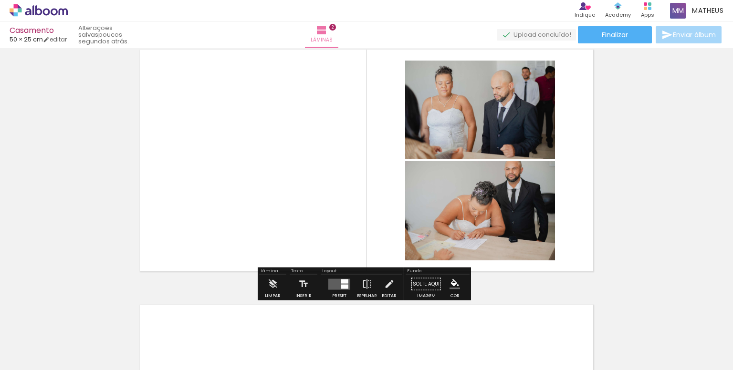
click at [330, 284] on quentale-layouter at bounding box center [339, 284] width 22 height 11
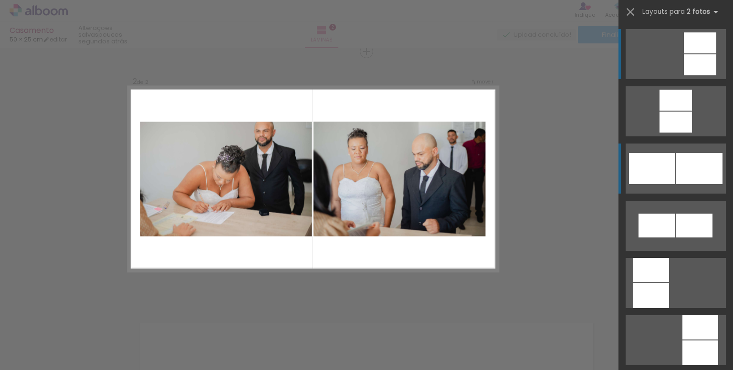
scroll to position [267, 0]
click at [677, 167] on div at bounding box center [700, 168] width 46 height 31
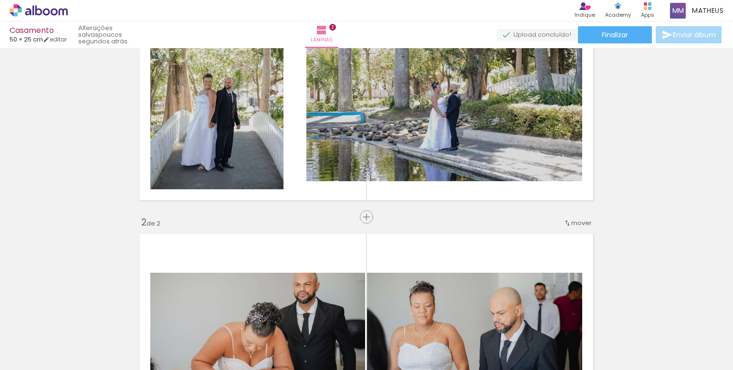
scroll to position [29, 0]
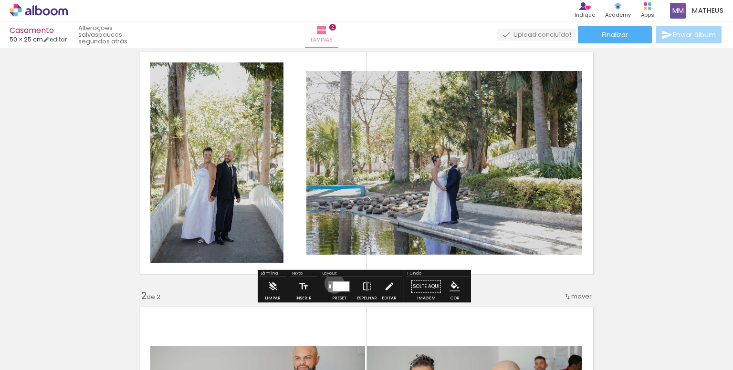
click at [333, 283] on div at bounding box center [341, 287] width 17 height 10
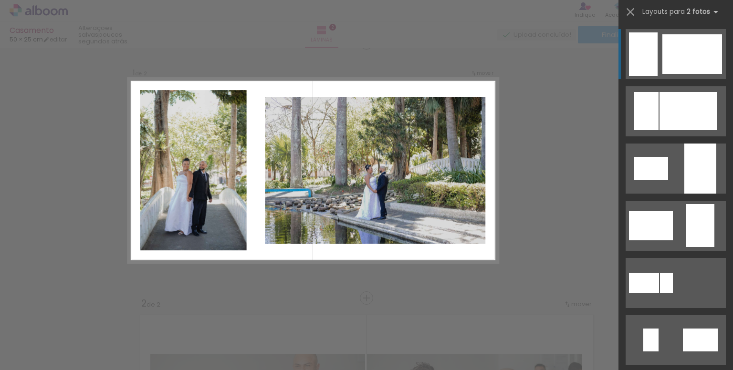
scroll to position [12, 0]
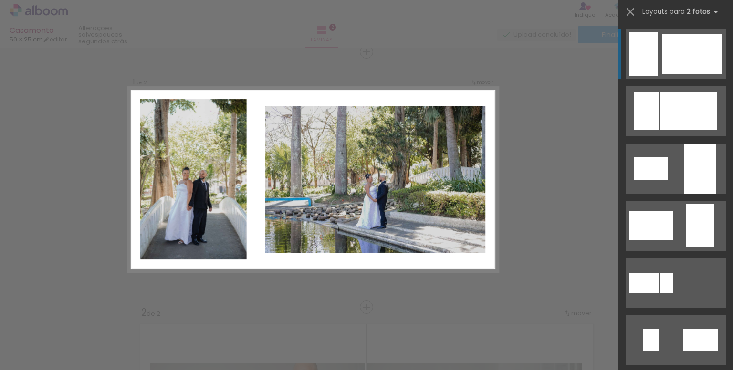
click at [678, 42] on div at bounding box center [693, 54] width 60 height 40
click at [669, 54] on div at bounding box center [693, 54] width 60 height 40
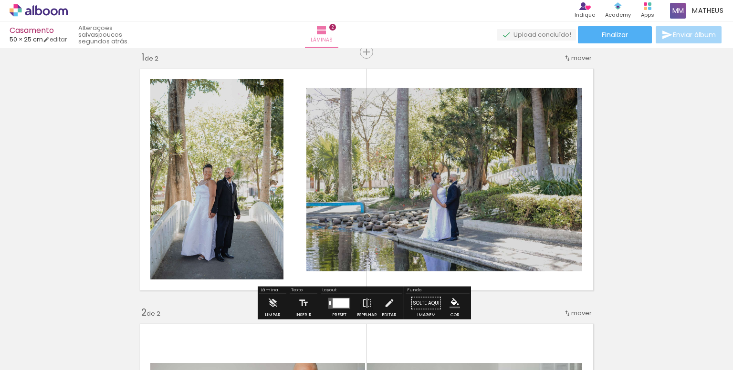
click at [338, 304] on div at bounding box center [341, 303] width 17 height 10
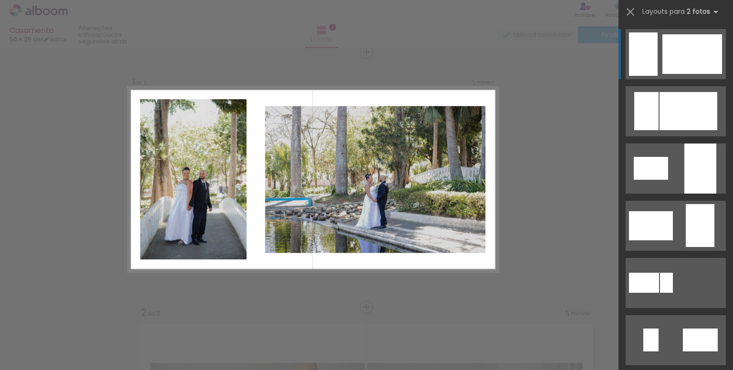
click at [686, 46] on div at bounding box center [693, 54] width 60 height 40
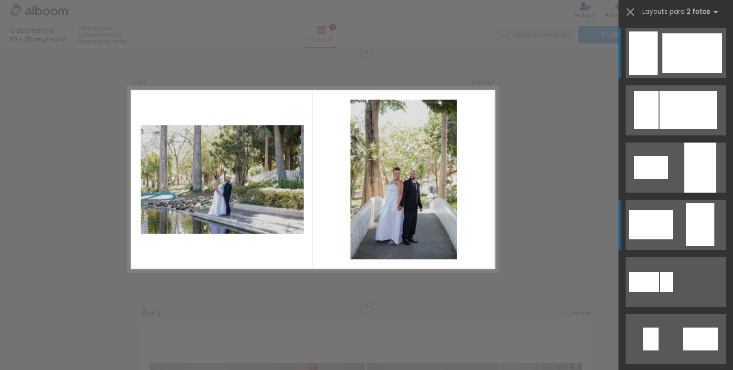
scroll to position [0, 0]
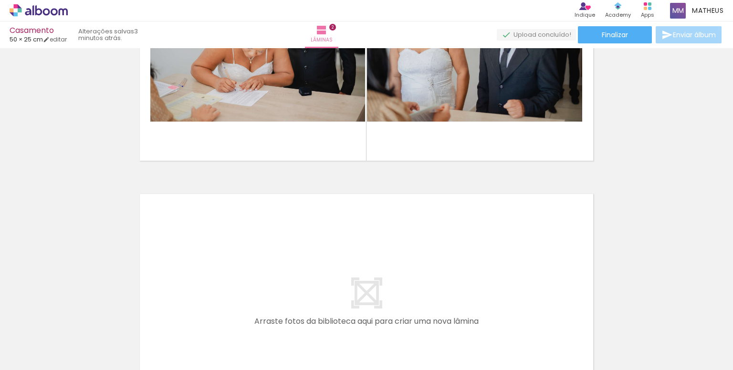
click at [41, 342] on input "Todas as fotos" at bounding box center [27, 342] width 36 height 8
click at [49, 317] on h1 "Biblioteca" at bounding box center [29, 320] width 46 height 6
click at [40, 359] on span "Adicionar Fotos" at bounding box center [34, 357] width 29 height 11
click at [0, 0] on input "file" at bounding box center [0, 0] width 0 height 0
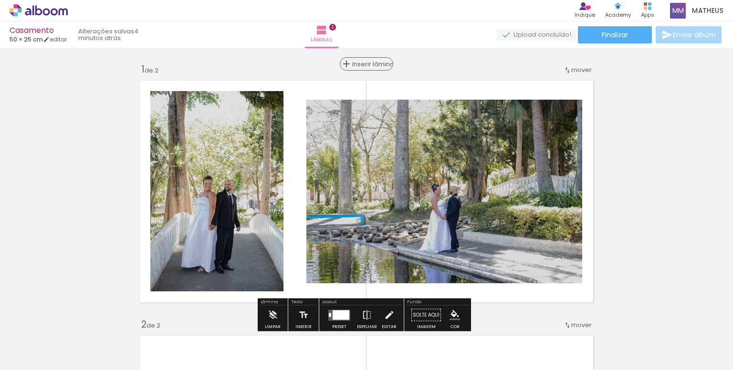
click at [365, 65] on span "Inserir lâmina" at bounding box center [370, 64] width 37 height 6
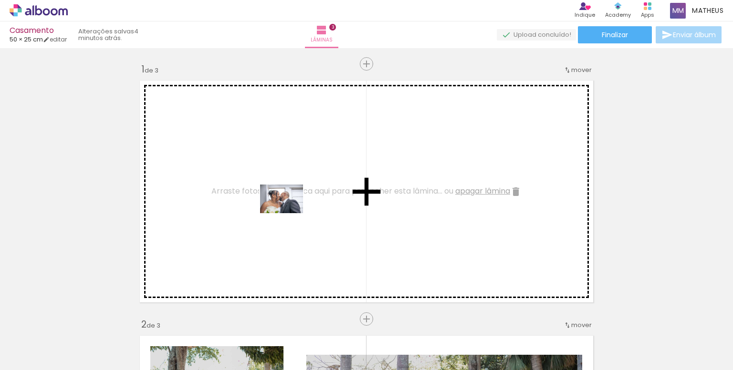
drag, startPoint x: 151, startPoint y: 341, endPoint x: 294, endPoint y: 208, distance: 195.6
click at [294, 208] on quentale-workspace at bounding box center [366, 185] width 733 height 370
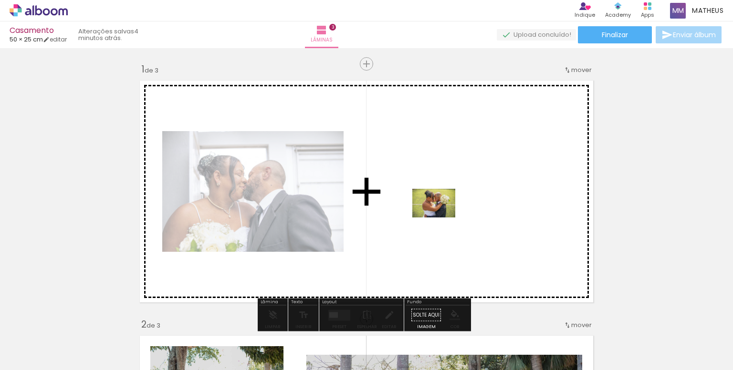
drag, startPoint x: 264, startPoint y: 347, endPoint x: 441, endPoint y: 218, distance: 219.1
click at [441, 218] on quentale-workspace at bounding box center [366, 185] width 733 height 370
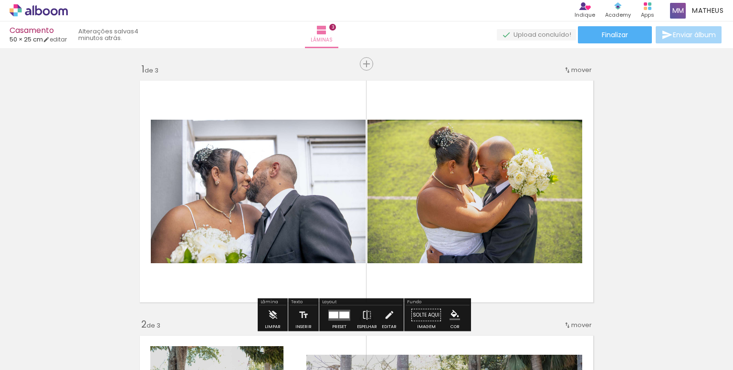
click at [456, 184] on quentale-photo at bounding box center [475, 192] width 215 height 144
drag, startPoint x: 456, startPoint y: 184, endPoint x: 644, endPoint y: 151, distance: 190.6
click at [481, 180] on quentale-photo at bounding box center [475, 192] width 215 height 144
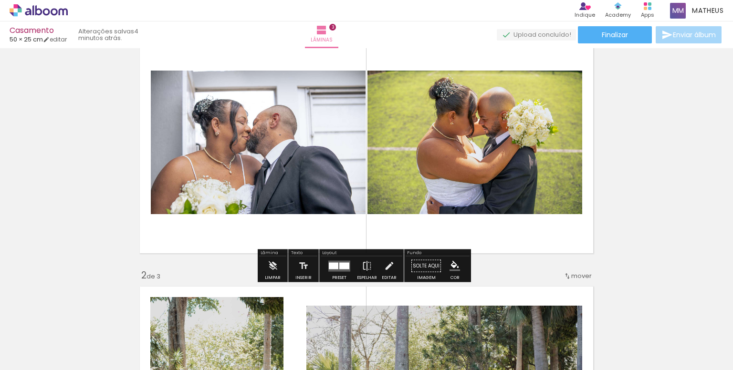
scroll to position [48, 0]
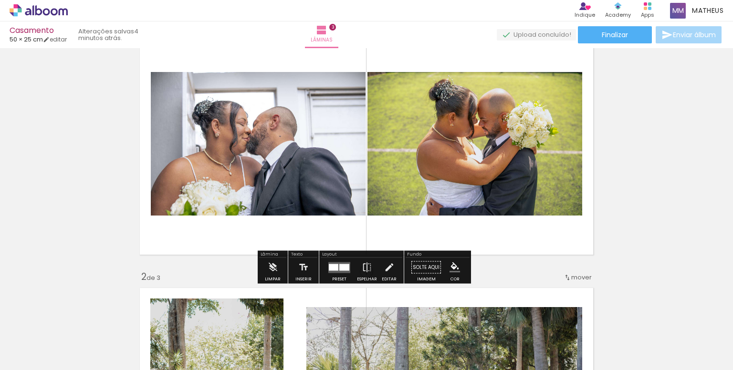
click at [339, 273] on quentale-layouter at bounding box center [339, 267] width 22 height 11
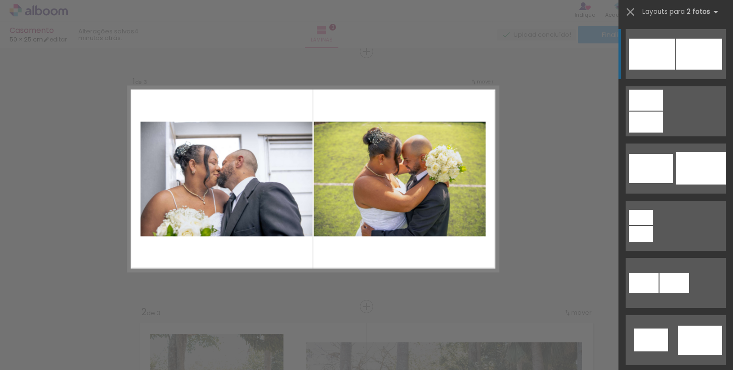
scroll to position [12, 0]
click at [628, 8] on iron-icon at bounding box center [630, 11] width 13 height 13
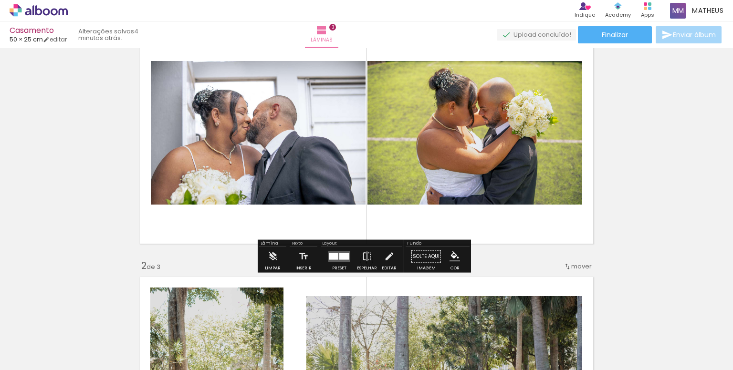
scroll to position [60, 0]
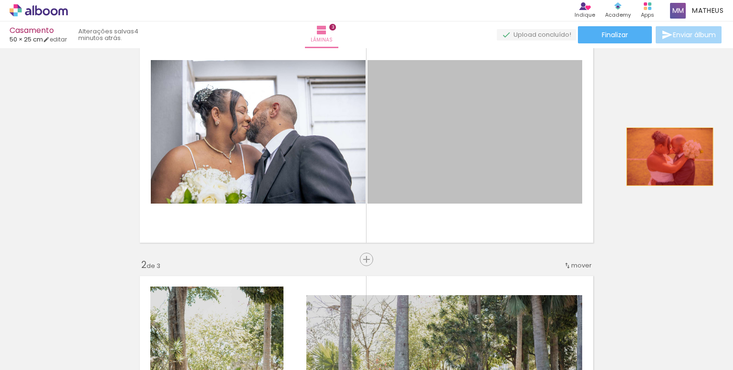
drag, startPoint x: 432, startPoint y: 138, endPoint x: 667, endPoint y: 157, distance: 235.6
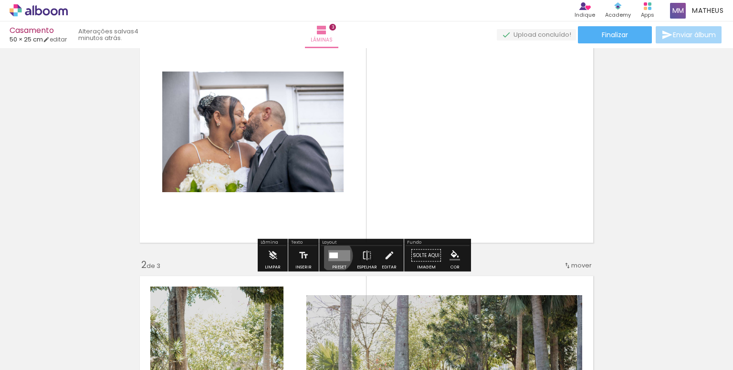
click at [334, 255] on div at bounding box center [333, 256] width 9 height 6
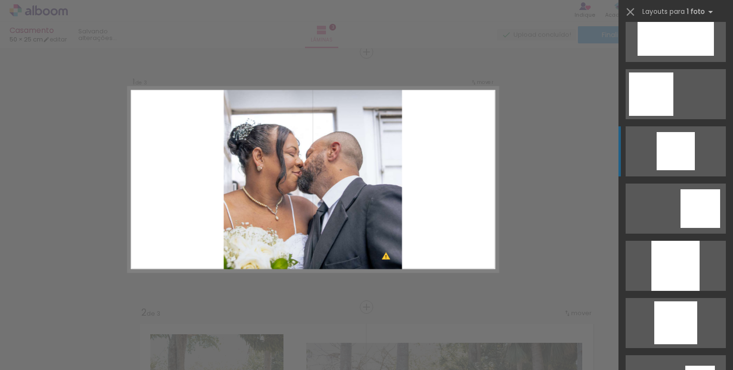
scroll to position [955, 0]
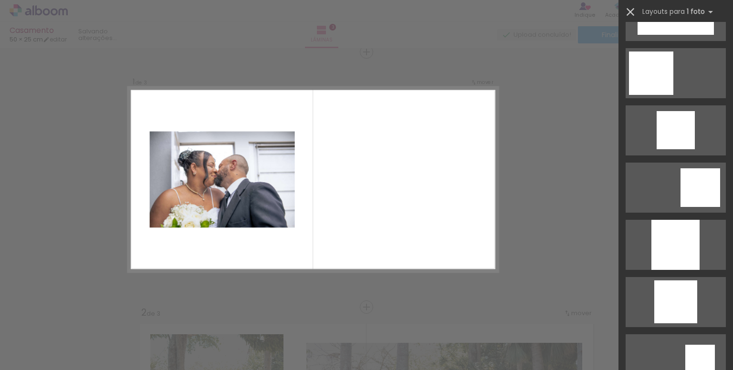
click at [630, 10] on iron-icon at bounding box center [630, 11] width 13 height 13
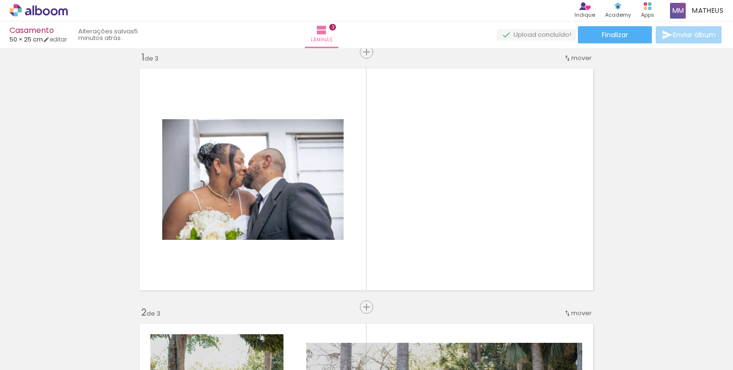
scroll to position [0, 665]
click at [295, 337] on div at bounding box center [286, 339] width 47 height 32
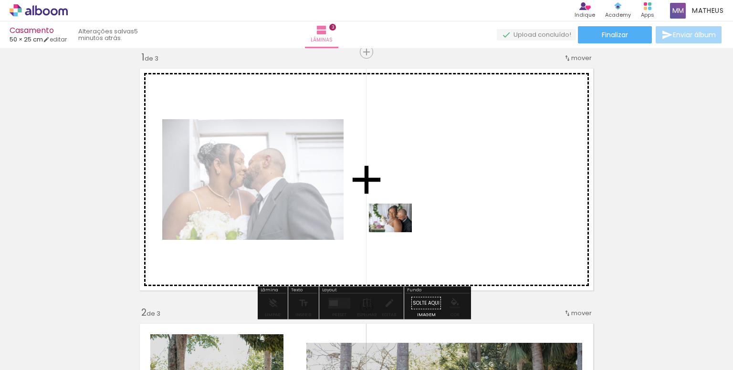
drag, startPoint x: 294, startPoint y: 345, endPoint x: 398, endPoint y: 233, distance: 153.0
click at [398, 233] on quentale-workspace at bounding box center [366, 185] width 733 height 370
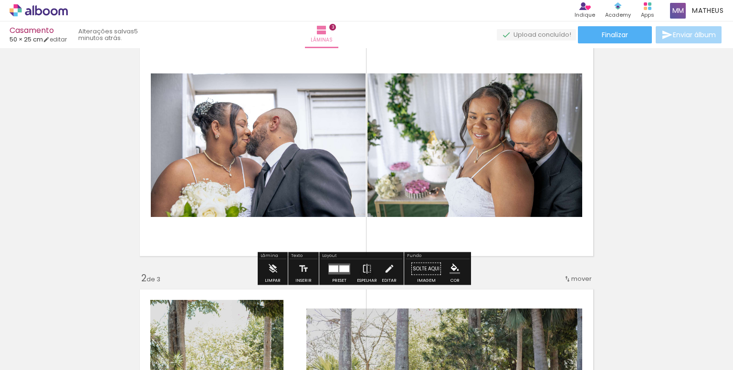
scroll to position [48, 0]
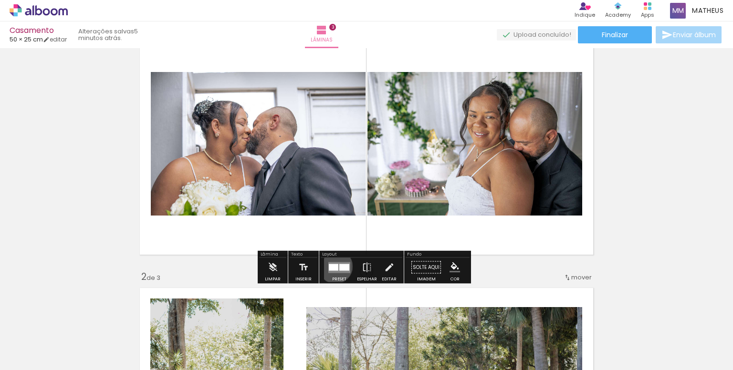
click at [333, 266] on div at bounding box center [334, 267] width 10 height 7
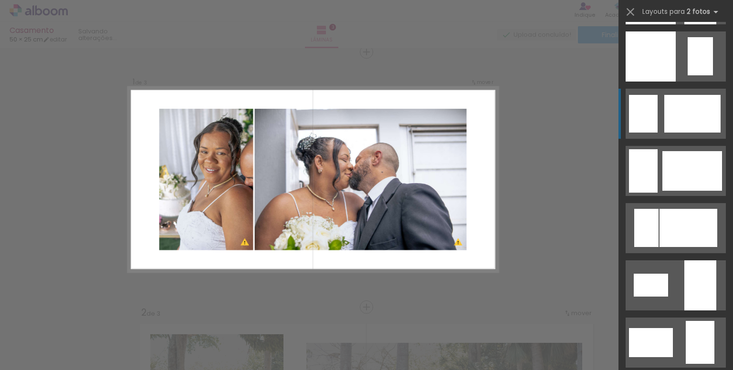
scroll to position [1432, 0]
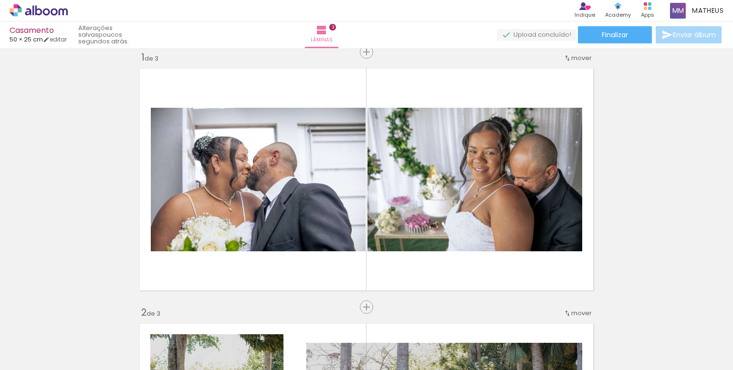
scroll to position [0, 80]
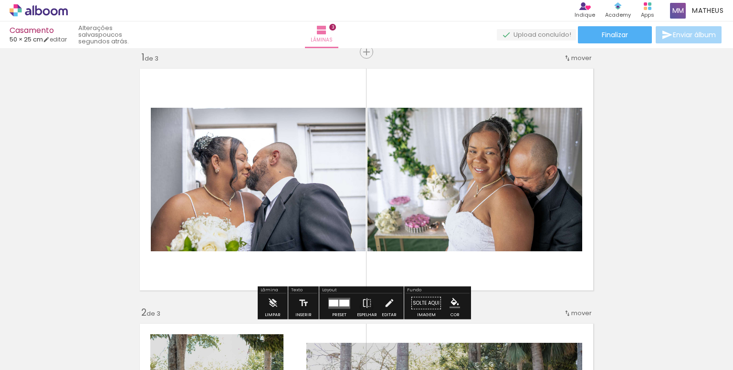
click at [282, 181] on quentale-photo at bounding box center [258, 180] width 215 height 144
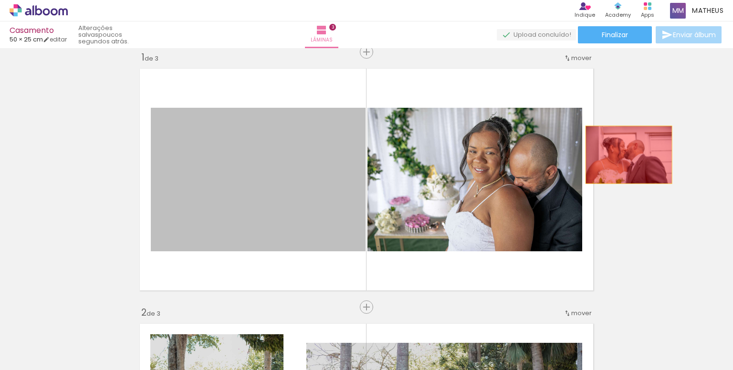
drag, startPoint x: 282, startPoint y: 181, endPoint x: 578, endPoint y: 160, distance: 296.8
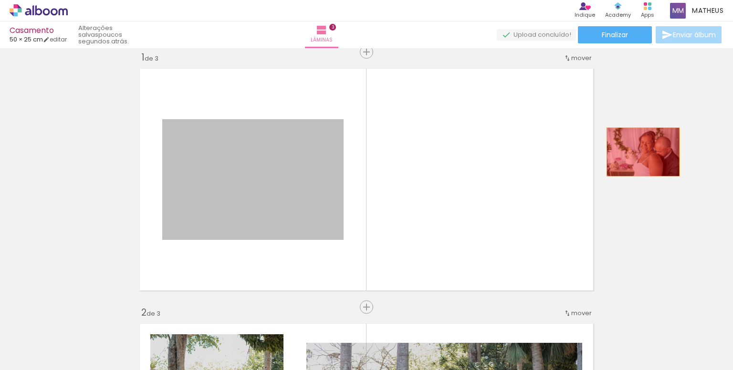
drag, startPoint x: 291, startPoint y: 143, endPoint x: 640, endPoint y: 152, distance: 349.1
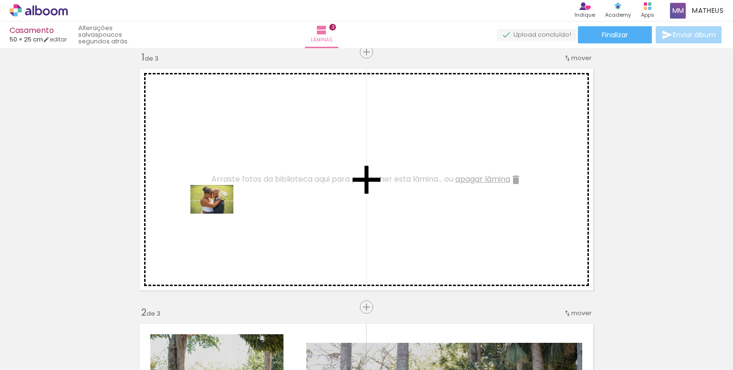
drag, startPoint x: 176, startPoint y: 342, endPoint x: 219, endPoint y: 213, distance: 136.5
click at [219, 213] on quentale-workspace at bounding box center [366, 185] width 733 height 370
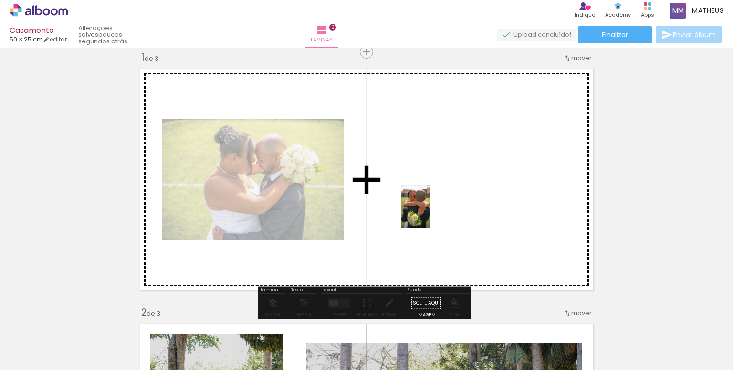
drag, startPoint x: 238, startPoint y: 350, endPoint x: 430, endPoint y: 214, distance: 235.3
click at [430, 214] on quentale-workspace at bounding box center [366, 185] width 733 height 370
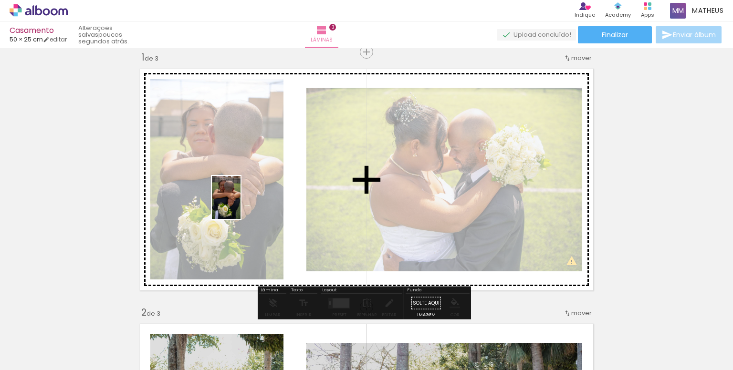
drag, startPoint x: 286, startPoint y: 340, endPoint x: 241, endPoint y: 205, distance: 143.1
click at [241, 205] on quentale-workspace at bounding box center [366, 185] width 733 height 370
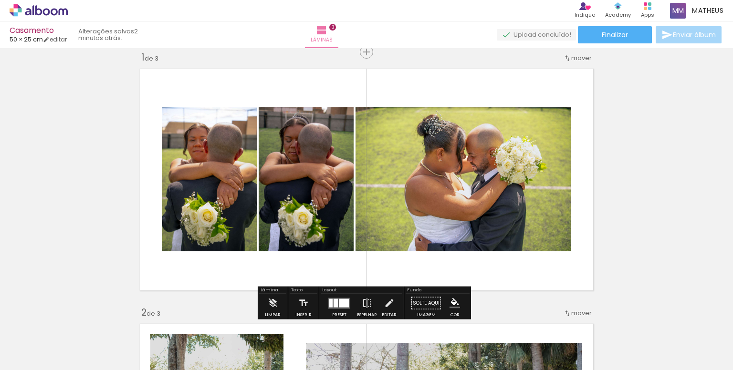
click at [32, 353] on span "Adicionar Fotos" at bounding box center [34, 357] width 29 height 11
click at [0, 0] on input "file" at bounding box center [0, 0] width 0 height 0
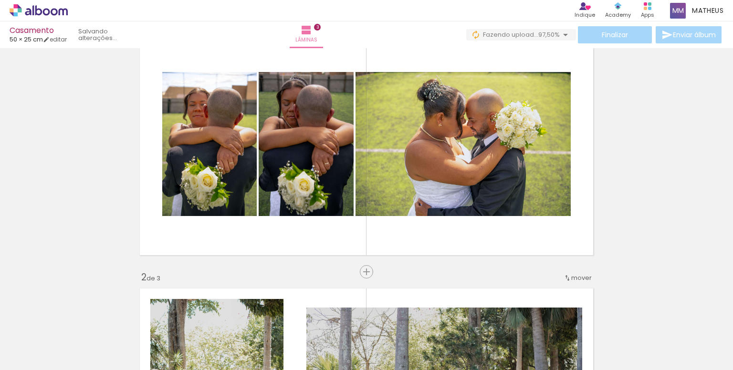
scroll to position [48, 0]
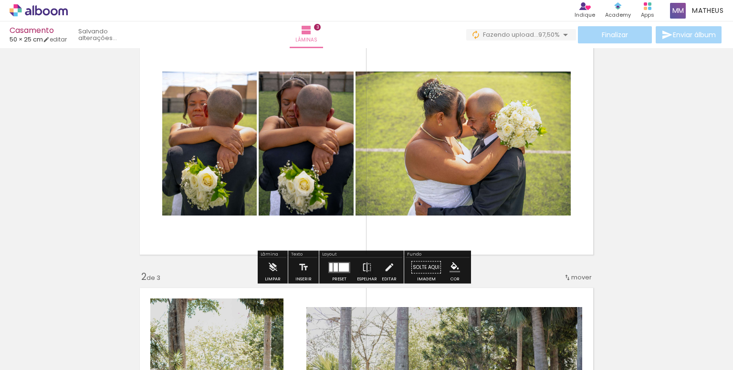
click at [301, 150] on quentale-photo at bounding box center [306, 144] width 95 height 144
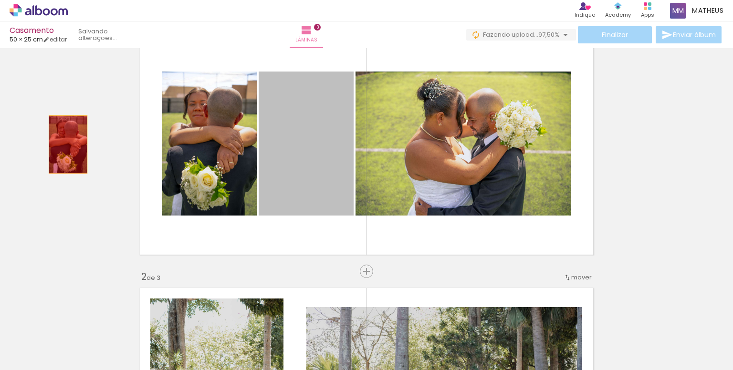
drag, startPoint x: 319, startPoint y: 179, endPoint x: 56, endPoint y: 143, distance: 265.4
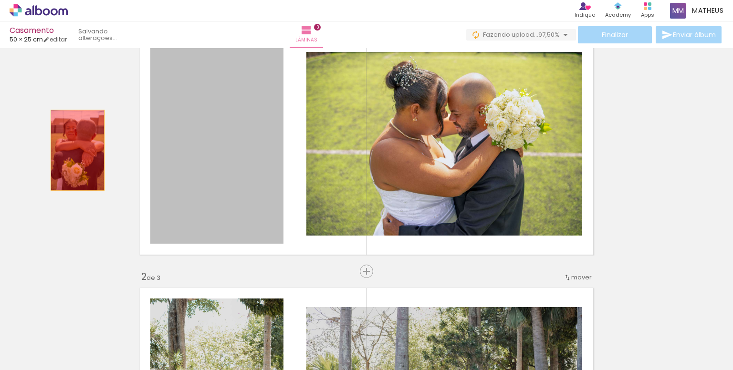
drag, startPoint x: 181, startPoint y: 145, endPoint x: 69, endPoint y: 151, distance: 112.4
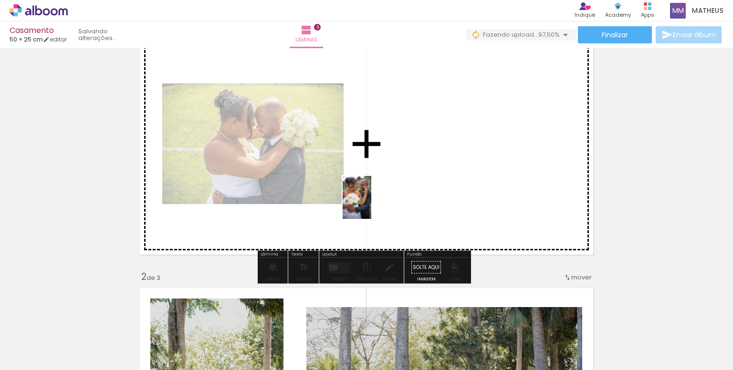
drag, startPoint x: 348, startPoint y: 348, endPoint x: 371, endPoint y: 205, distance: 145.2
click at [371, 205] on quentale-workspace at bounding box center [366, 185] width 733 height 370
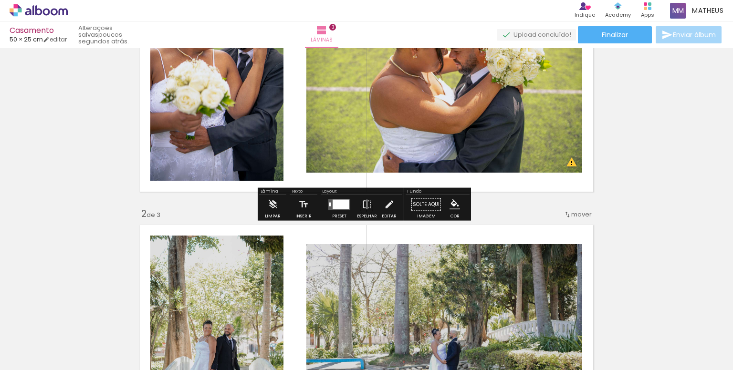
scroll to position [191, 0]
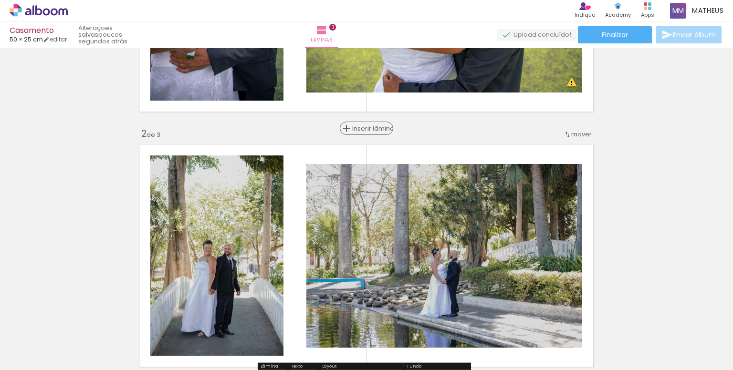
click at [364, 130] on span "Inserir lâmina" at bounding box center [370, 129] width 37 height 6
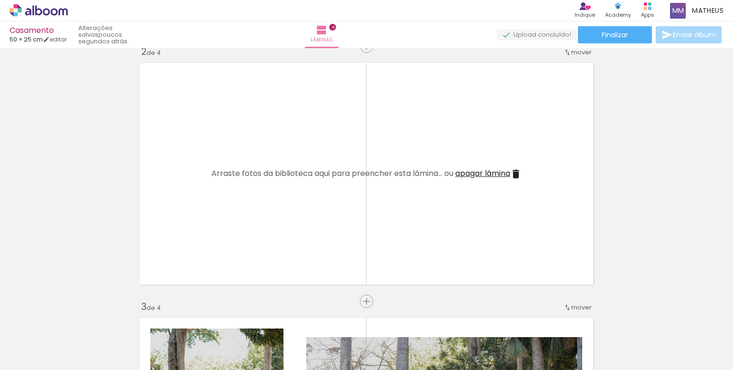
scroll to position [286, 0]
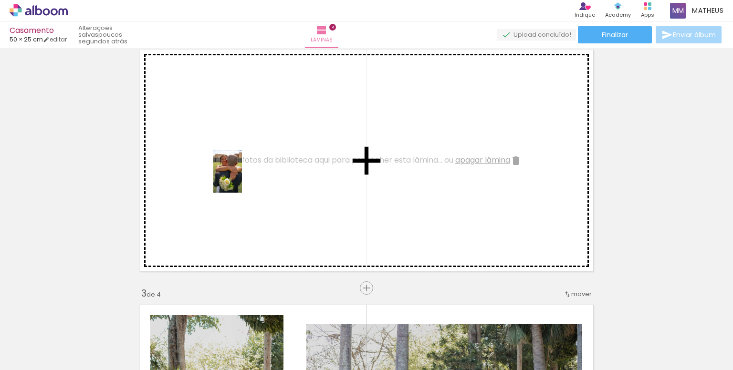
drag, startPoint x: 231, startPoint y: 339, endPoint x: 242, endPoint y: 178, distance: 161.3
click at [242, 178] on quentale-workspace at bounding box center [366, 185] width 733 height 370
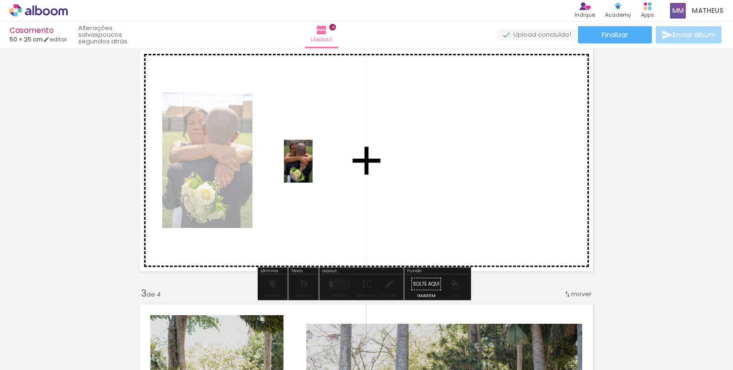
drag, startPoint x: 281, startPoint y: 346, endPoint x: 313, endPoint y: 168, distance: 181.0
click at [313, 168] on quentale-workspace at bounding box center [366, 185] width 733 height 370
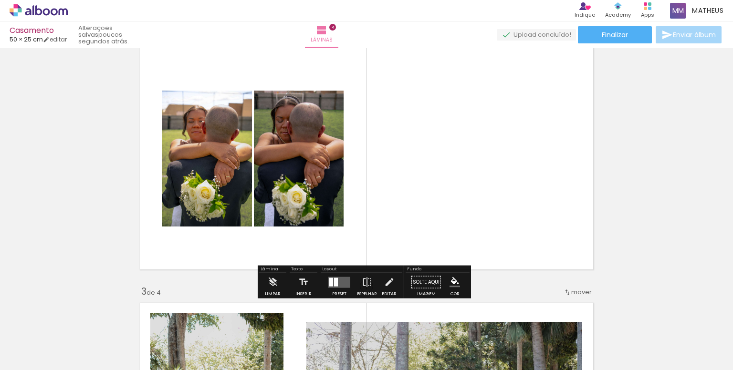
scroll to position [286, 0]
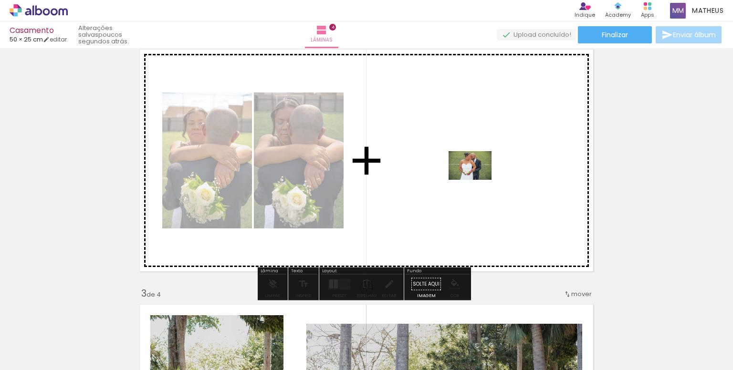
drag, startPoint x: 211, startPoint y: 343, endPoint x: 479, endPoint y: 178, distance: 315.1
click at [479, 178] on quentale-workspace at bounding box center [366, 185] width 733 height 370
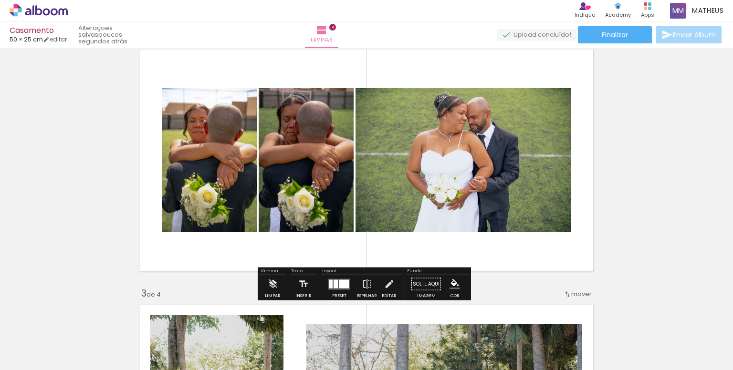
click at [334, 287] on div at bounding box center [336, 284] width 4 height 9
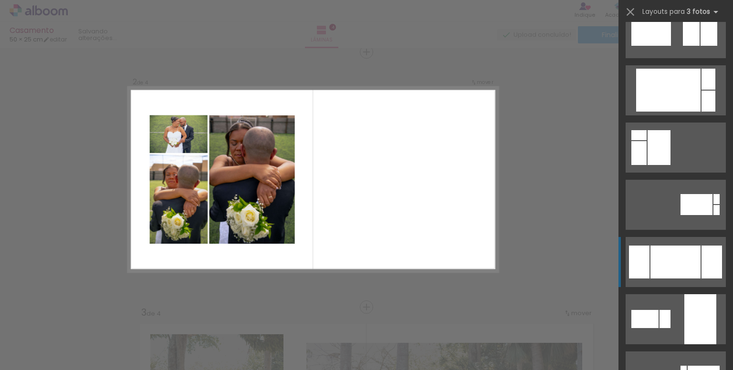
scroll to position [1528, 0]
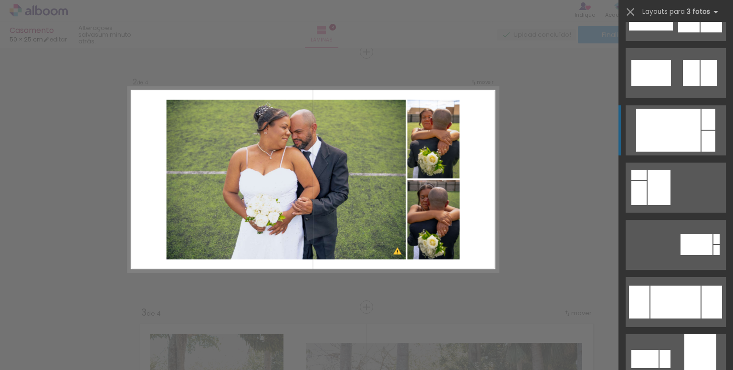
click at [660, 124] on div at bounding box center [668, 130] width 64 height 43
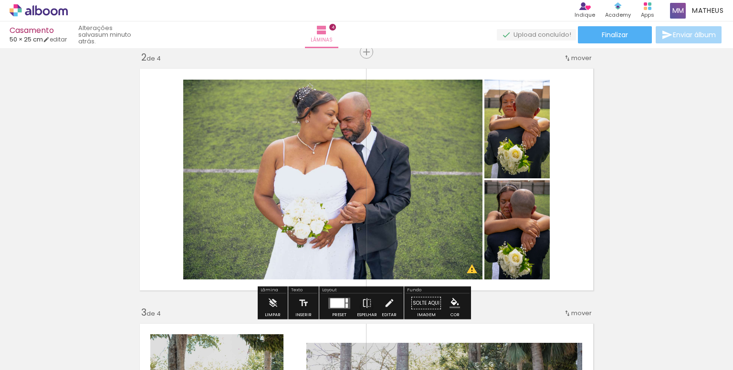
click at [470, 275] on quentale-photo at bounding box center [332, 180] width 299 height 200
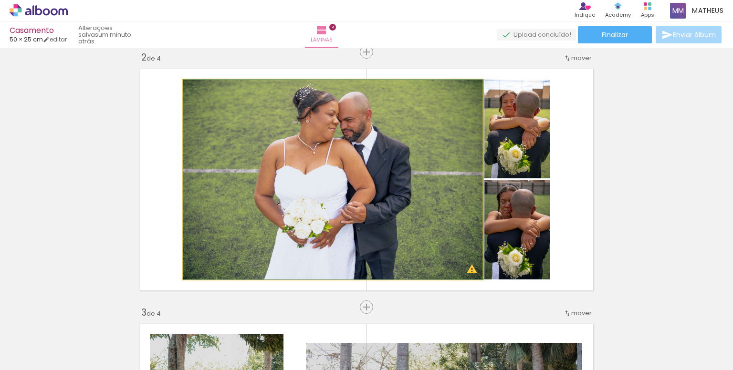
drag, startPoint x: 423, startPoint y: 209, endPoint x: 425, endPoint y: 125, distance: 83.6
drag, startPoint x: 378, startPoint y: 153, endPoint x: 395, endPoint y: 179, distance: 31.0
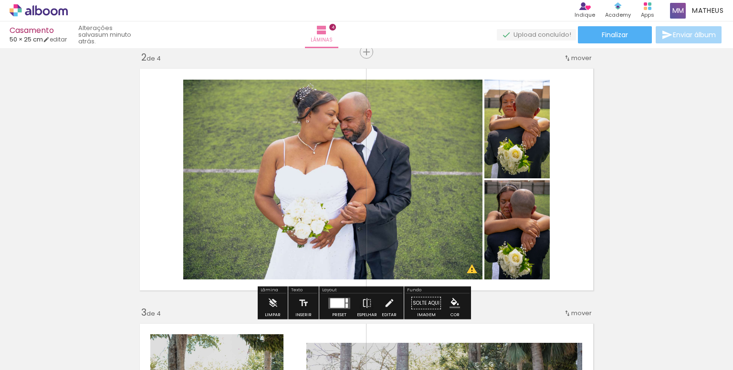
click at [0, 0] on slot "P&B" at bounding box center [0, 0] width 0 height 0
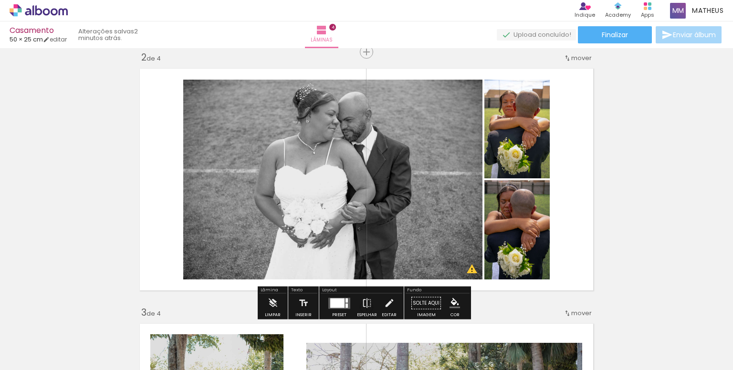
click at [0, 0] on slot "P&B" at bounding box center [0, 0] width 0 height 0
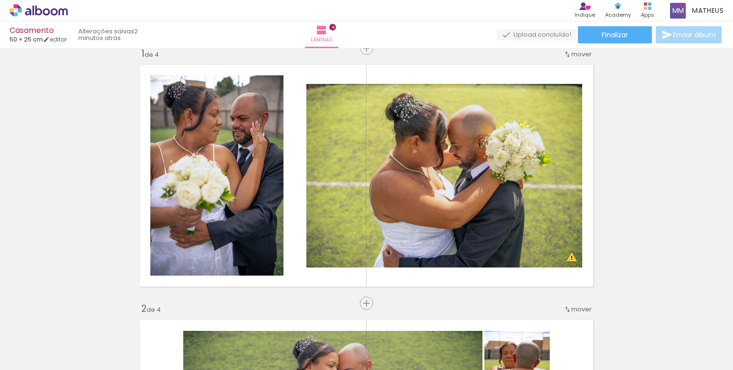
scroll to position [0, 0]
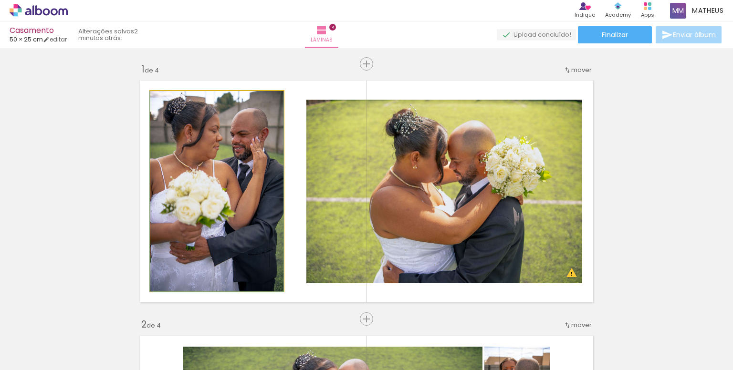
click at [254, 162] on quentale-photo at bounding box center [216, 191] width 133 height 201
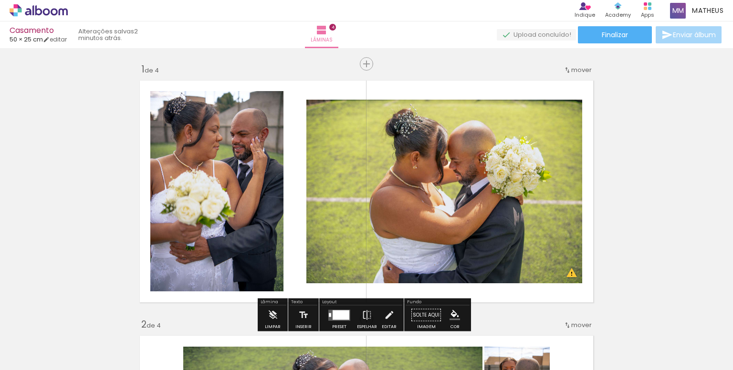
click at [0, 0] on slot "P&B" at bounding box center [0, 0] width 0 height 0
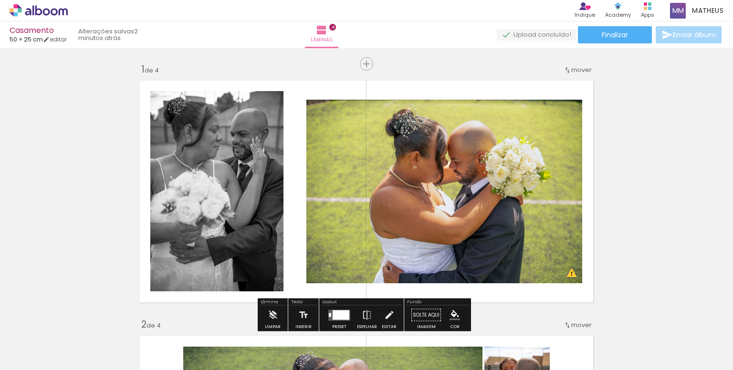
click at [0, 0] on slot "P&B" at bounding box center [0, 0] width 0 height 0
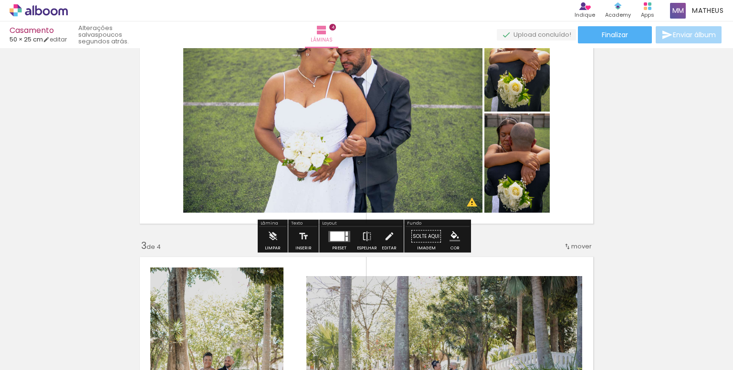
scroll to position [383, 0]
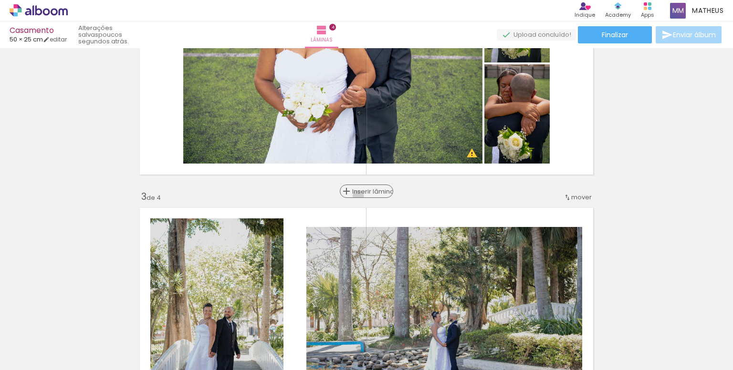
click at [366, 196] on div "Inserir lâmina" at bounding box center [367, 191] width 52 height 11
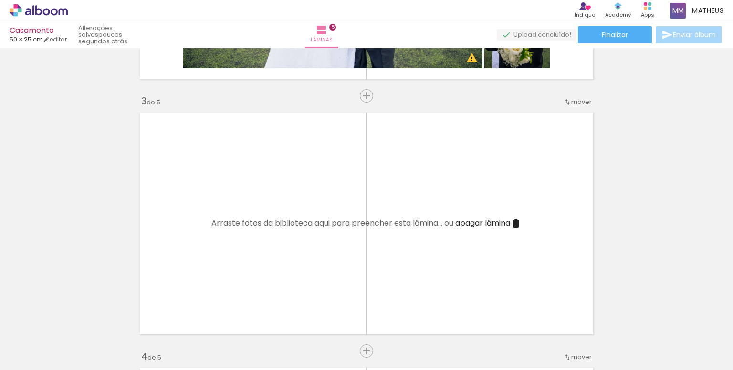
scroll to position [0, 244]
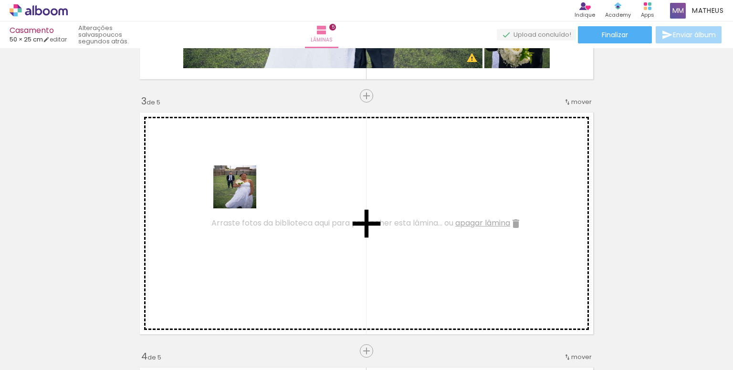
drag, startPoint x: 233, startPoint y: 337, endPoint x: 243, endPoint y: 191, distance: 145.5
click at [243, 191] on quentale-workspace at bounding box center [366, 185] width 733 height 370
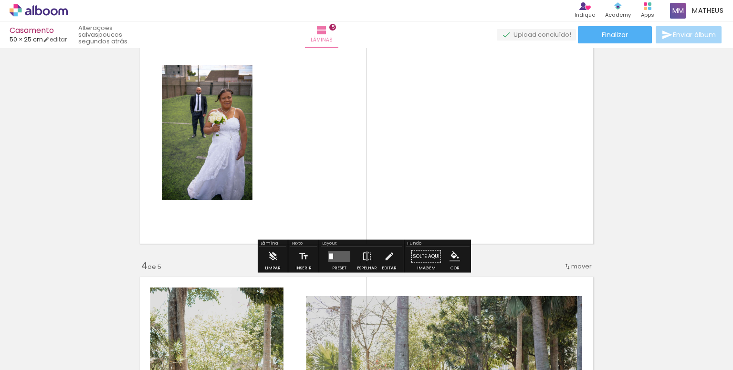
scroll to position [574, 0]
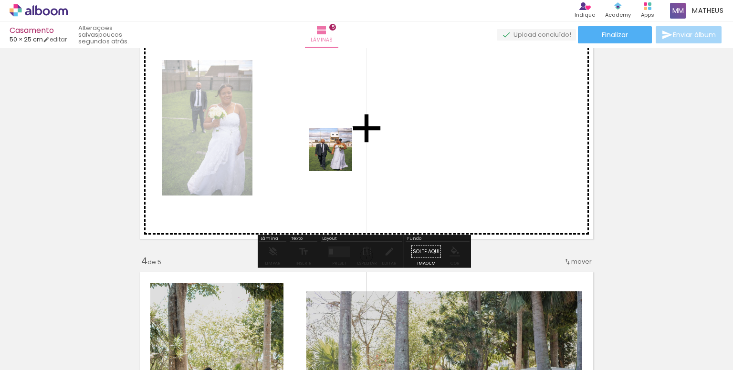
drag, startPoint x: 293, startPoint y: 332, endPoint x: 353, endPoint y: 128, distance: 212.6
click at [353, 128] on quentale-workspace at bounding box center [366, 185] width 733 height 370
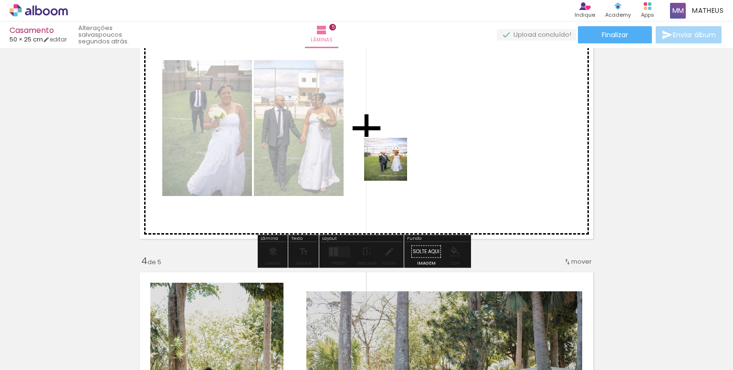
drag, startPoint x: 336, startPoint y: 340, endPoint x: 398, endPoint y: 146, distance: 203.8
click at [398, 146] on quentale-workspace at bounding box center [366, 185] width 733 height 370
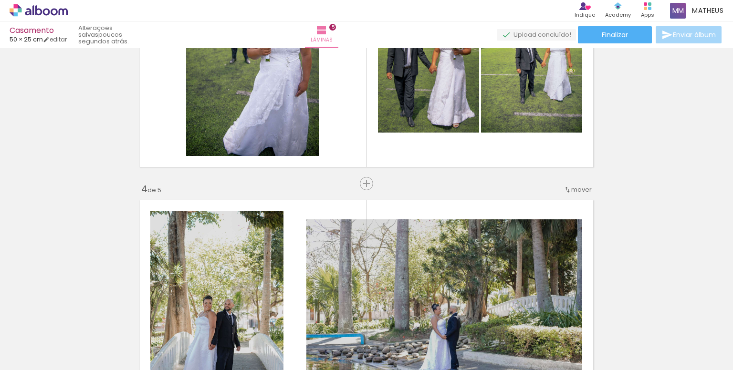
scroll to position [670, 0]
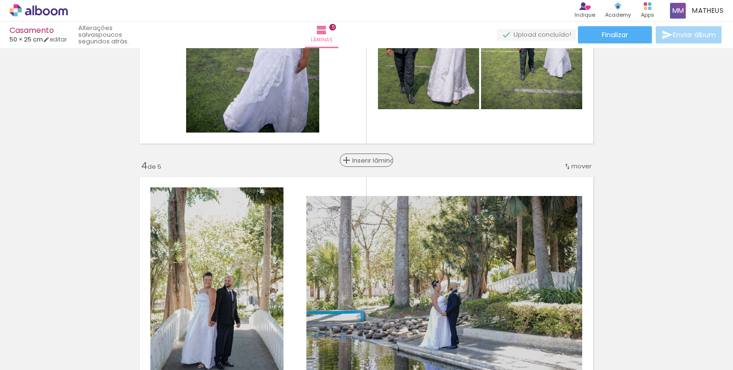
click at [367, 160] on span "Inserir lâmina" at bounding box center [370, 161] width 37 height 6
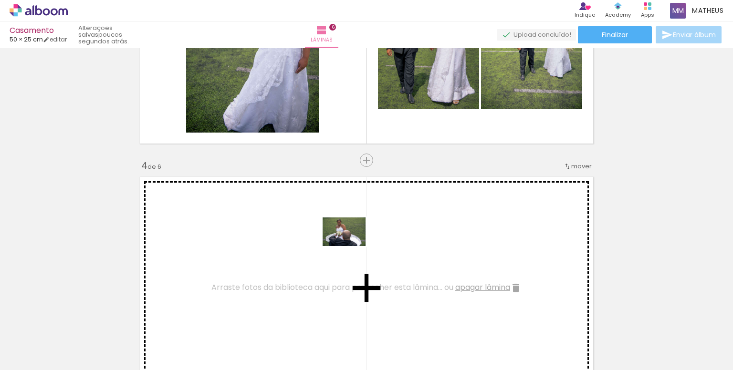
drag, startPoint x: 524, startPoint y: 342, endPoint x: 351, endPoint y: 246, distance: 197.3
click at [351, 246] on quentale-workspace at bounding box center [366, 185] width 733 height 370
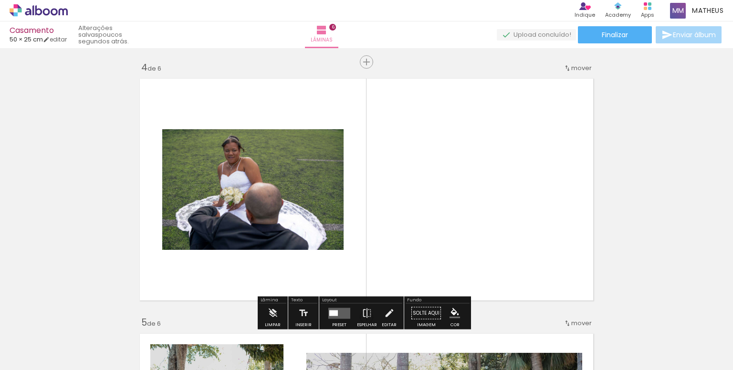
scroll to position [813, 0]
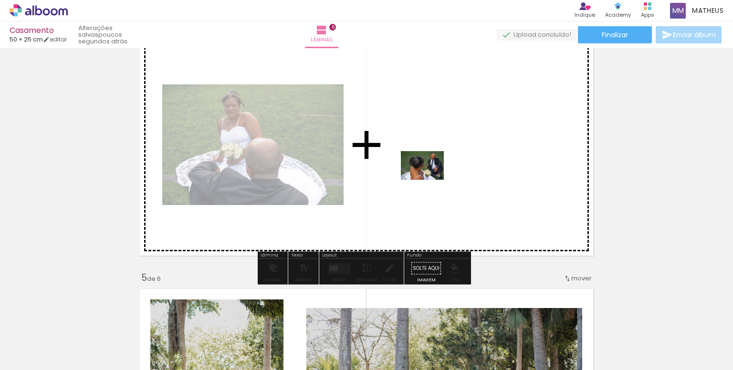
drag, startPoint x: 465, startPoint y: 351, endPoint x: 430, endPoint y: 180, distance: 174.9
click at [430, 180] on quentale-workspace at bounding box center [366, 185] width 733 height 370
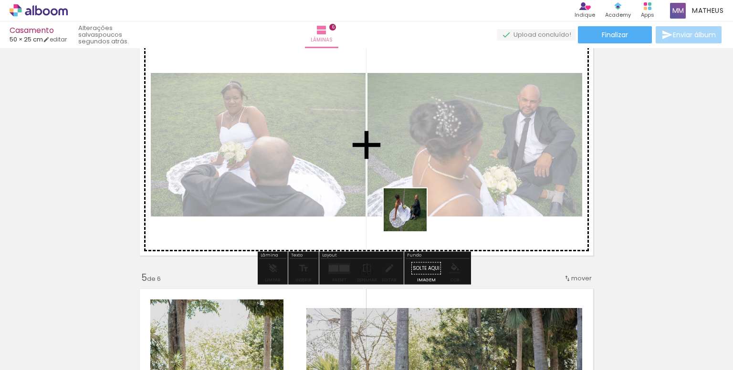
drag, startPoint x: 417, startPoint y: 317, endPoint x: 414, endPoint y: 192, distance: 124.2
click at [414, 191] on quentale-workspace at bounding box center [366, 185] width 733 height 370
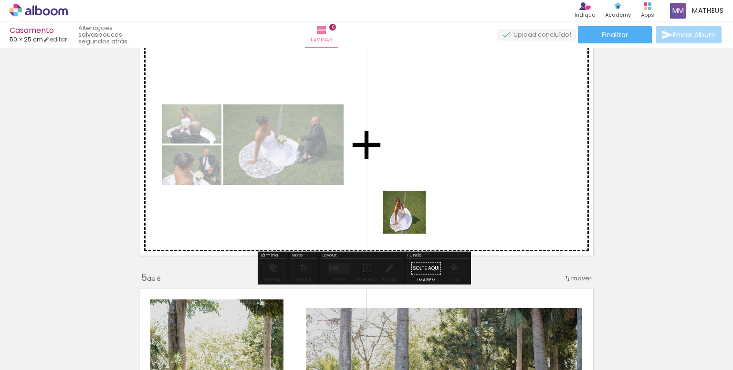
drag, startPoint x: 363, startPoint y: 342, endPoint x: 435, endPoint y: 159, distance: 196.7
click at [435, 159] on quentale-workspace at bounding box center [366, 185] width 733 height 370
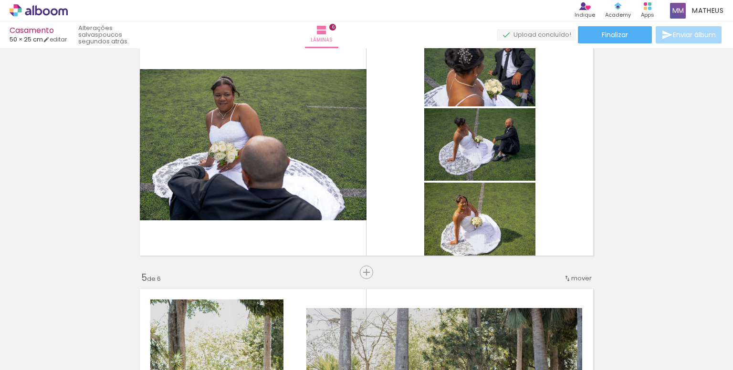
scroll to position [0, 1081]
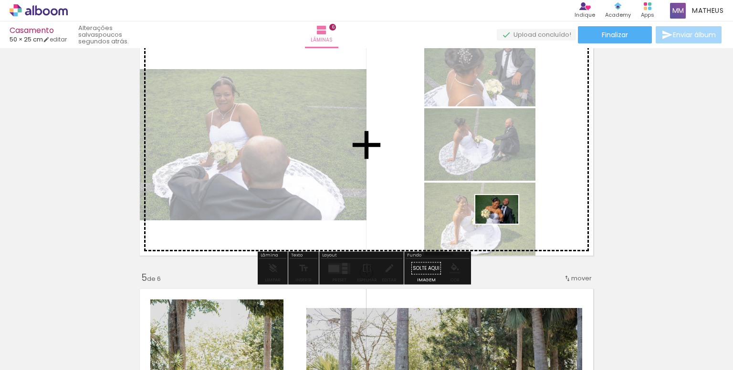
drag, startPoint x: 519, startPoint y: 336, endPoint x: 504, endPoint y: 224, distance: 112.8
click at [504, 224] on quentale-workspace at bounding box center [366, 185] width 733 height 370
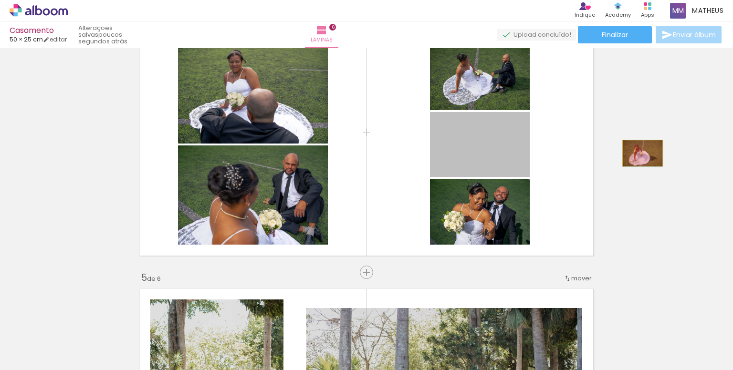
drag, startPoint x: 486, startPoint y: 158, endPoint x: 639, endPoint y: 153, distance: 153.8
click at [639, 153] on div "Inserir lâmina 1 de 6 Inserir lâmina 2 de 6 Inserir lâmina 3 de 6 Inserir lâmin…" at bounding box center [366, 132] width 733 height 1788
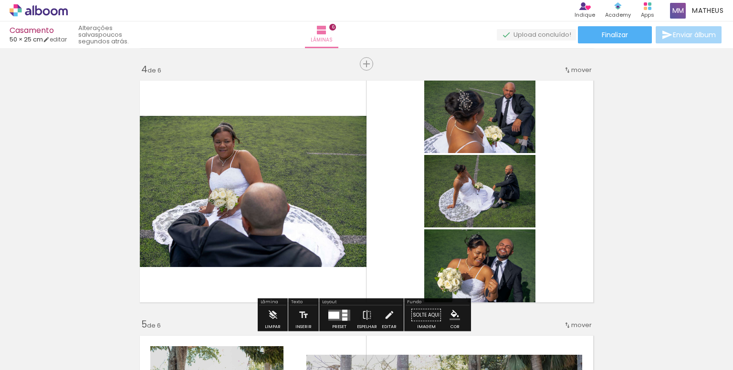
scroll to position [765, 0]
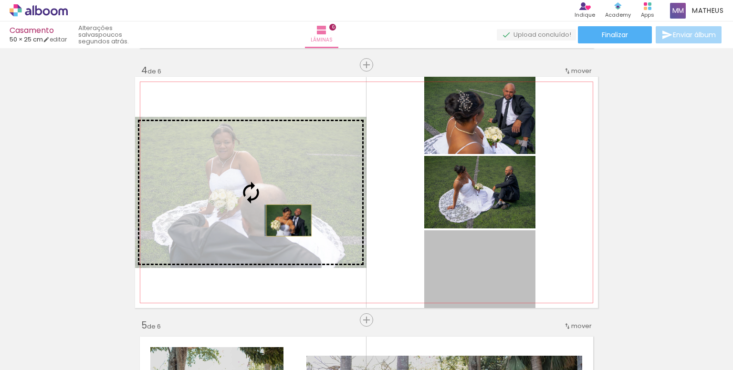
drag, startPoint x: 480, startPoint y: 272, endPoint x: 284, endPoint y: 220, distance: 203.4
click at [0, 0] on slot at bounding box center [0, 0] width 0 height 0
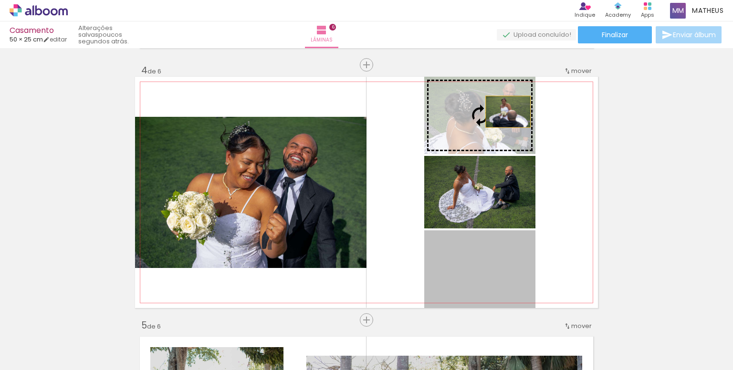
drag, startPoint x: 496, startPoint y: 275, endPoint x: 505, endPoint y: 112, distance: 164.0
click at [0, 0] on slot at bounding box center [0, 0] width 0 height 0
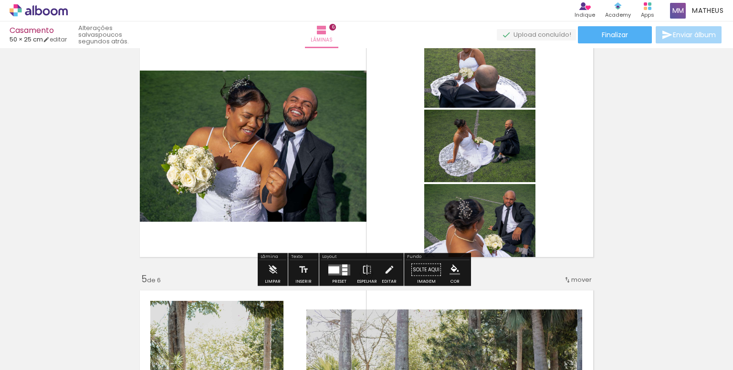
scroll to position [813, 0]
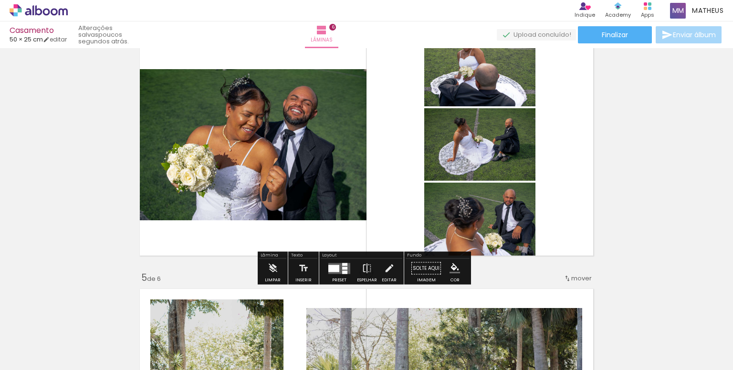
click at [342, 266] on quentale-layouter at bounding box center [339, 268] width 22 height 11
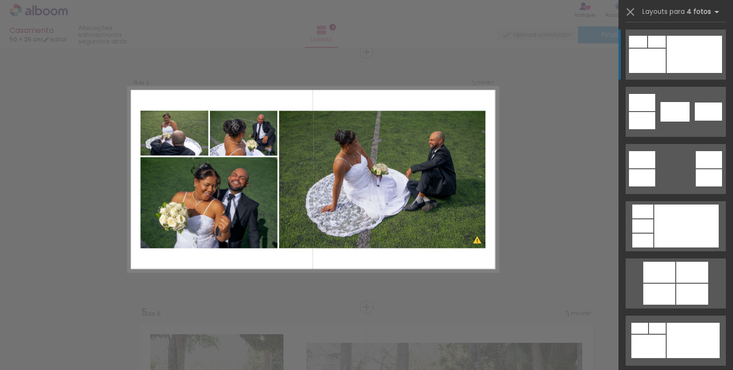
scroll to position [286, 0]
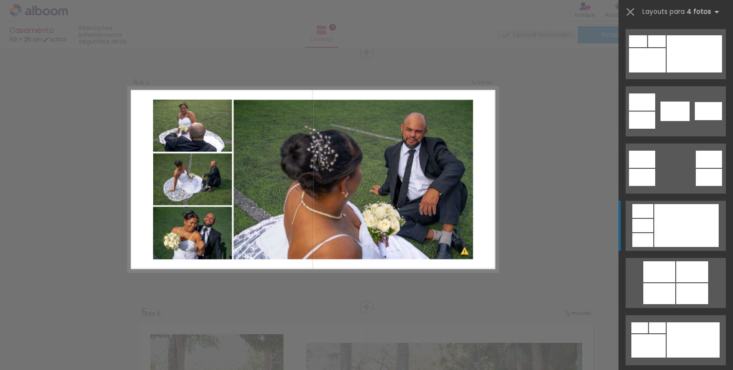
click at [650, 212] on quentale-layouter at bounding box center [676, 226] width 100 height 50
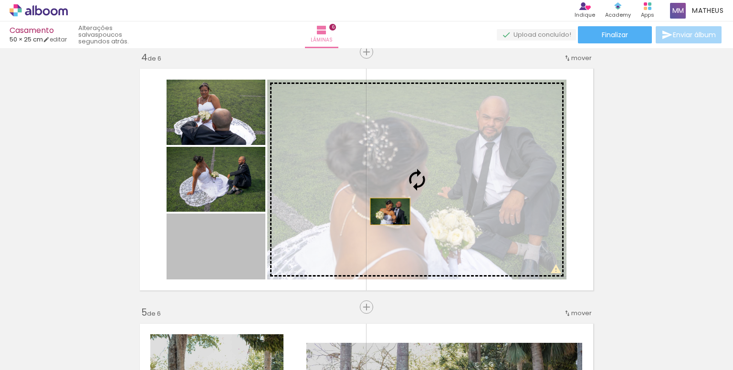
drag, startPoint x: 212, startPoint y: 240, endPoint x: 396, endPoint y: 210, distance: 186.7
click at [0, 0] on slot at bounding box center [0, 0] width 0 height 0
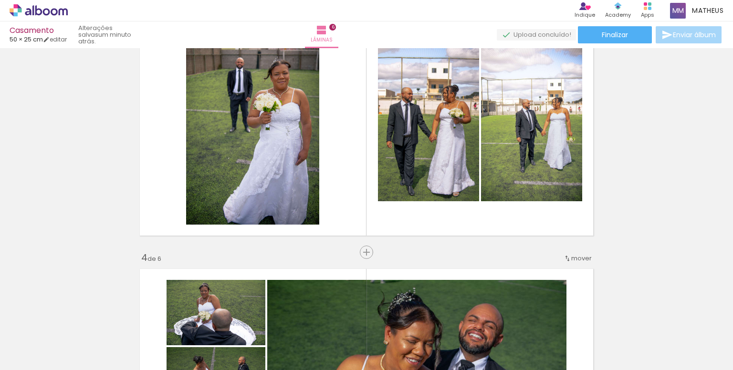
scroll to position [587, 0]
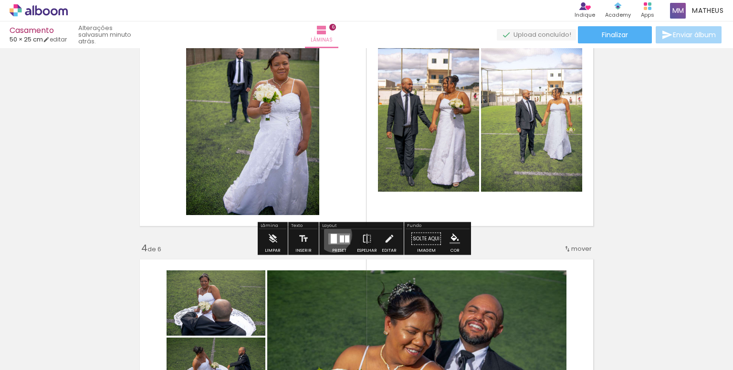
click at [332, 235] on div at bounding box center [334, 239] width 6 height 10
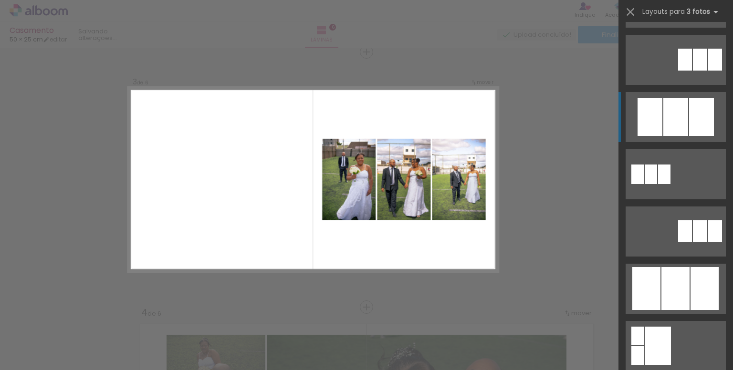
scroll to position [430, 0]
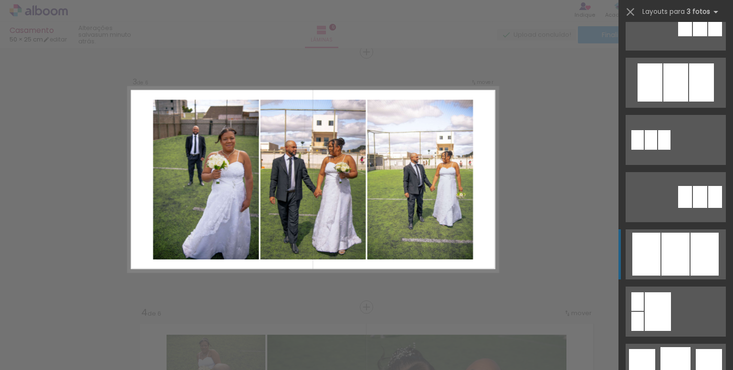
click at [662, 239] on div at bounding box center [676, 254] width 28 height 43
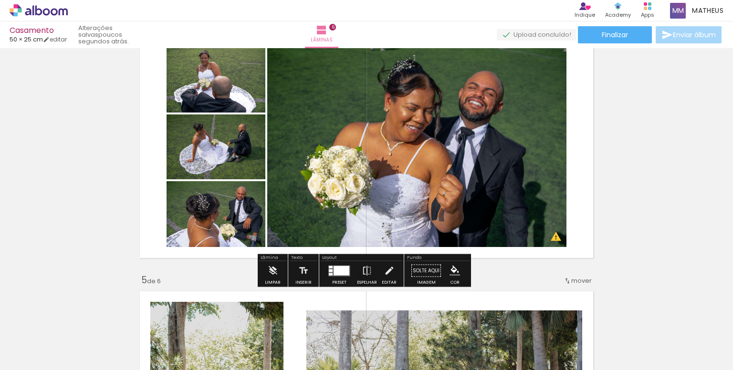
scroll to position [812, 0]
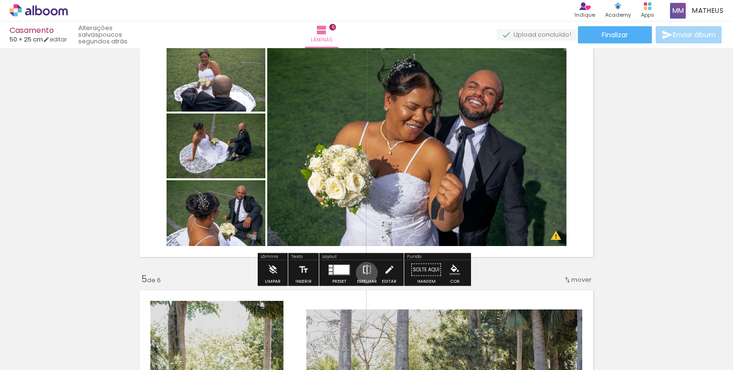
click at [366, 273] on iron-icon at bounding box center [367, 270] width 11 height 19
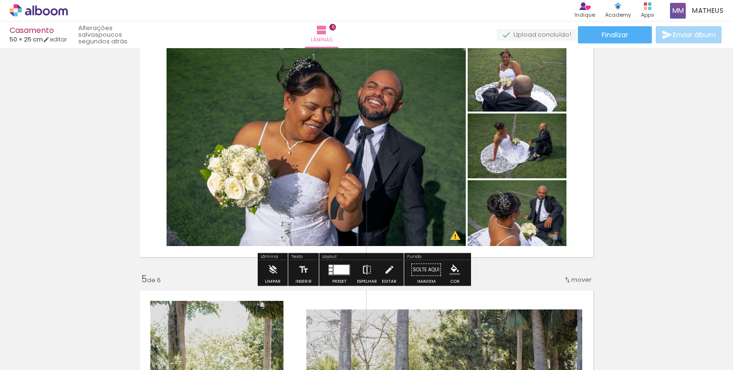
click at [362, 279] on iron-icon at bounding box center [367, 270] width 11 height 19
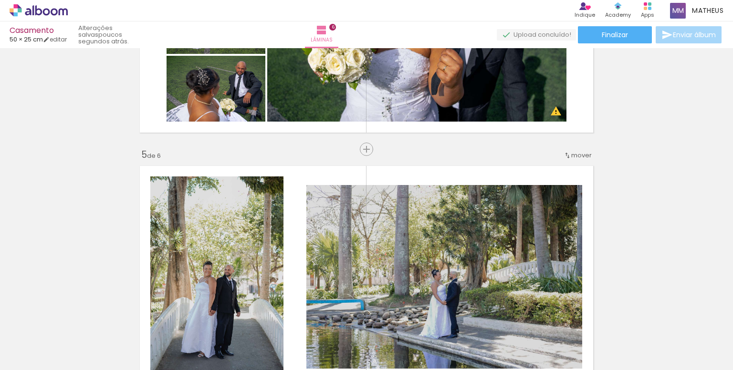
scroll to position [955, 0]
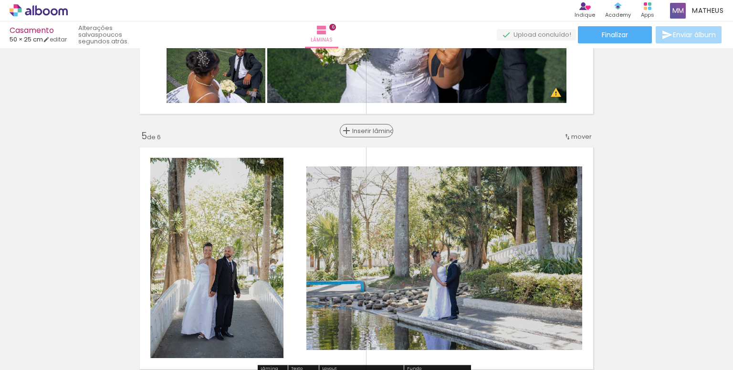
click at [365, 130] on span "Inserir lâmina" at bounding box center [370, 131] width 37 height 6
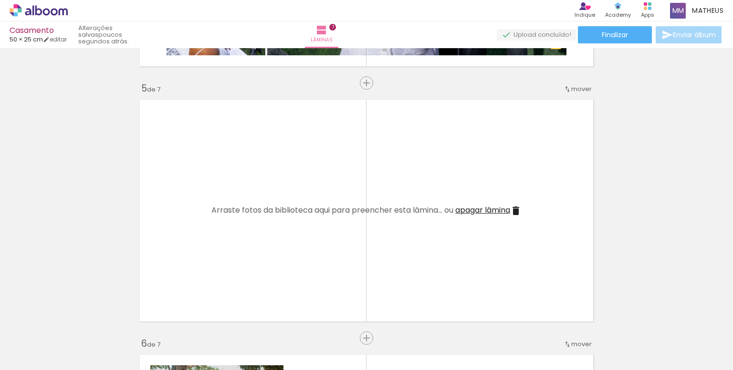
scroll to position [0, 938]
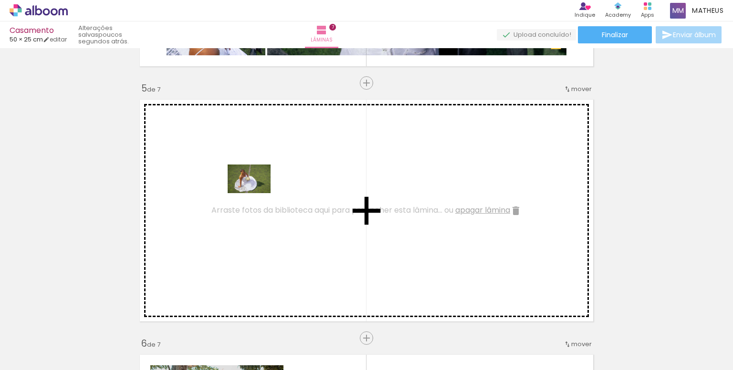
drag, startPoint x: 451, startPoint y: 339, endPoint x: 256, endPoint y: 193, distance: 242.5
click at [256, 193] on quentale-workspace at bounding box center [366, 185] width 733 height 370
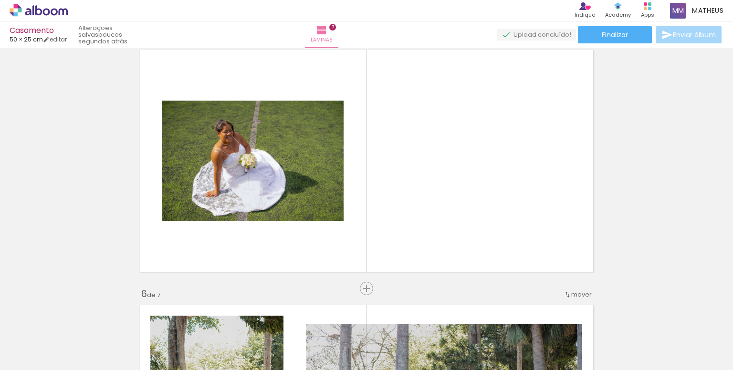
scroll to position [1050, 0]
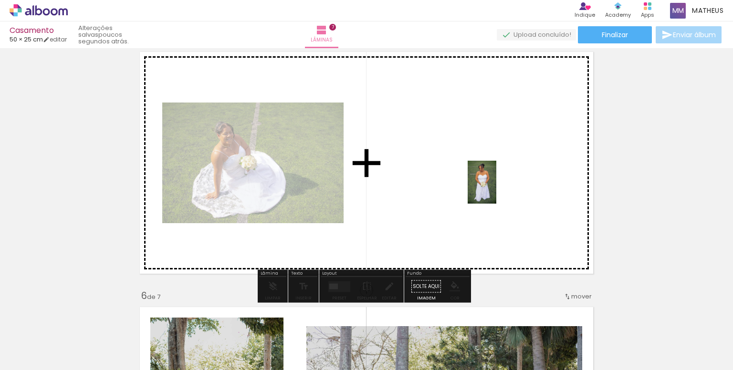
drag, startPoint x: 201, startPoint y: 343, endPoint x: 497, endPoint y: 190, distance: 333.3
click at [497, 190] on quentale-workspace at bounding box center [366, 185] width 733 height 370
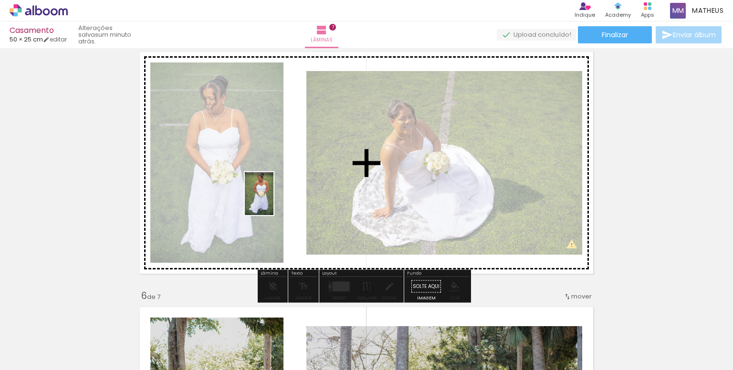
drag, startPoint x: 265, startPoint y: 339, endPoint x: 271, endPoint y: 178, distance: 162.0
click at [271, 178] on quentale-workspace at bounding box center [366, 185] width 733 height 370
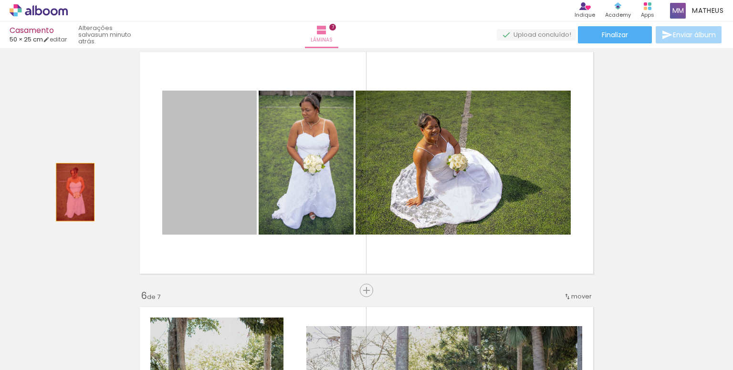
drag, startPoint x: 231, startPoint y: 189, endPoint x: 71, endPoint y: 193, distance: 160.0
click at [69, 192] on div "Inserir lâmina 1 de 7 Inserir lâmina 2 de 7 Inserir lâmina 3 de 7 Inserir lâmin…" at bounding box center [366, 23] width 733 height 2044
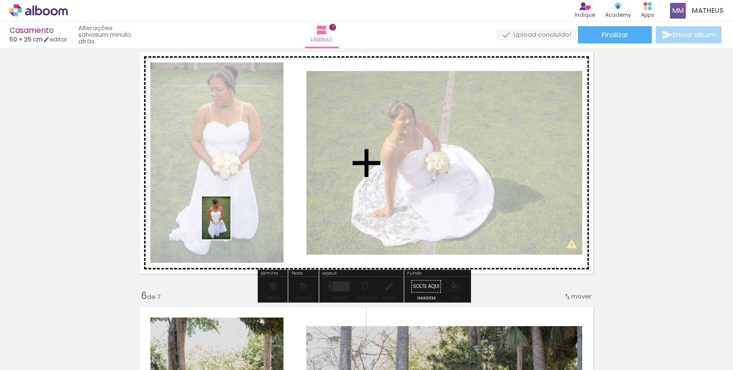
drag, startPoint x: 314, startPoint y: 342, endPoint x: 230, endPoint y: 223, distance: 145.3
click at [230, 223] on quentale-workspace at bounding box center [366, 185] width 733 height 370
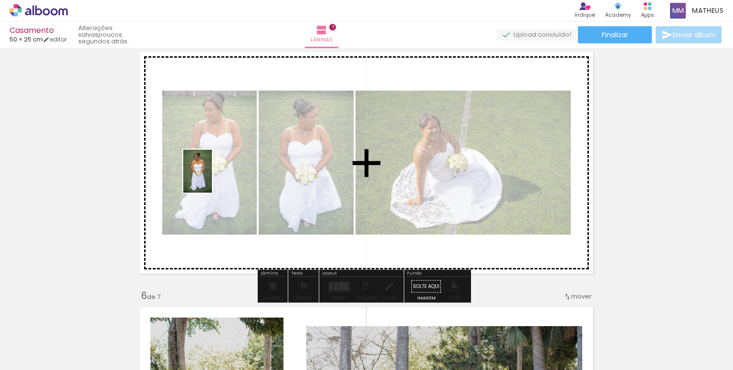
drag, startPoint x: 204, startPoint y: 344, endPoint x: 212, endPoint y: 179, distance: 165.4
click at [212, 179] on quentale-workspace at bounding box center [366, 185] width 733 height 370
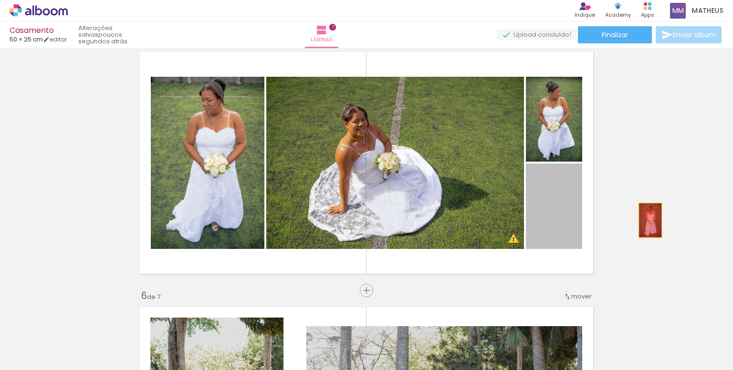
drag, startPoint x: 546, startPoint y: 228, endPoint x: 652, endPoint y: 218, distance: 105.9
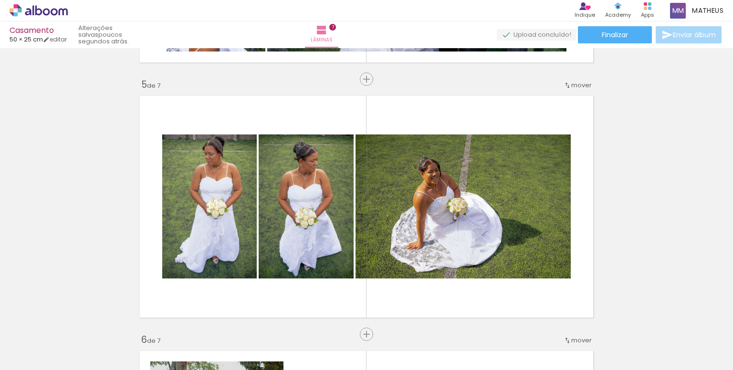
scroll to position [1006, 0]
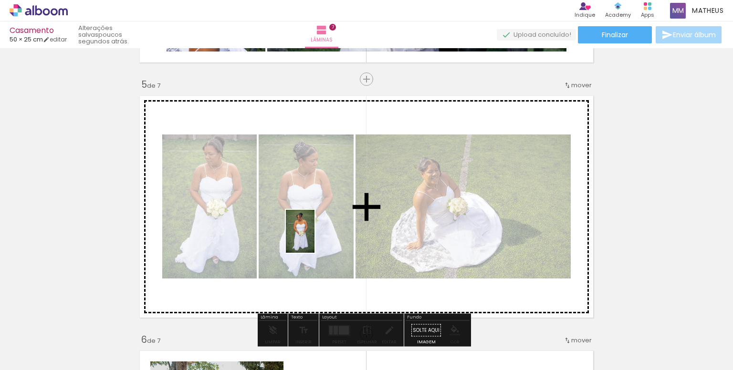
drag, startPoint x: 207, startPoint y: 342, endPoint x: 315, endPoint y: 239, distance: 148.9
click at [315, 239] on quentale-workspace at bounding box center [366, 185] width 733 height 370
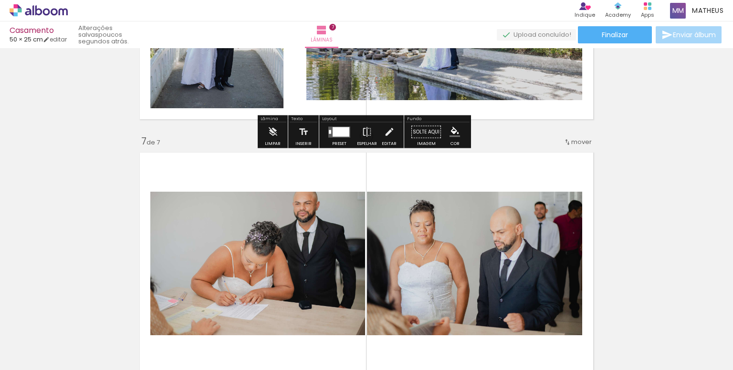
scroll to position [1432, 0]
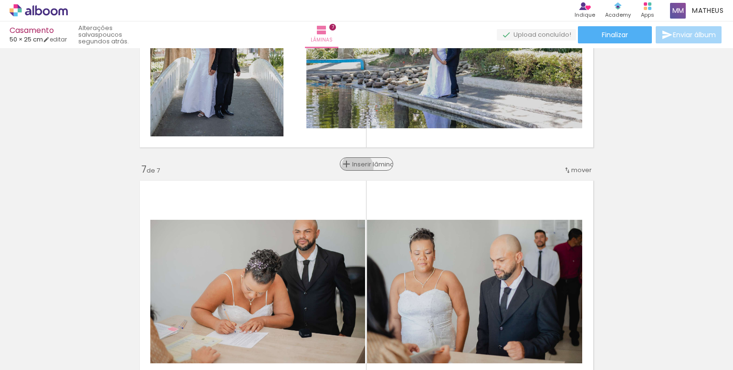
click at [364, 168] on span "Inserir lâmina" at bounding box center [370, 164] width 37 height 6
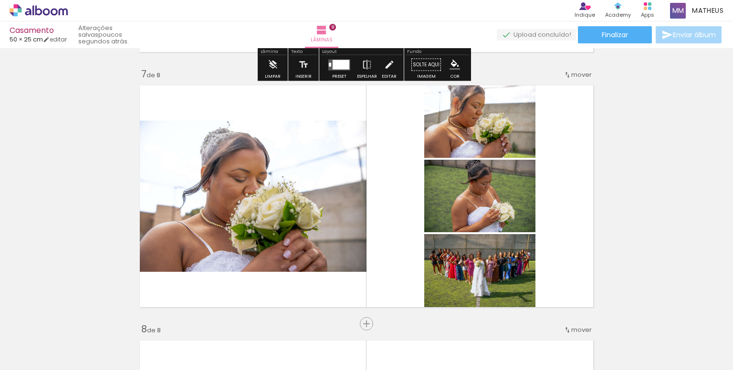
scroll to position [1592, 0]
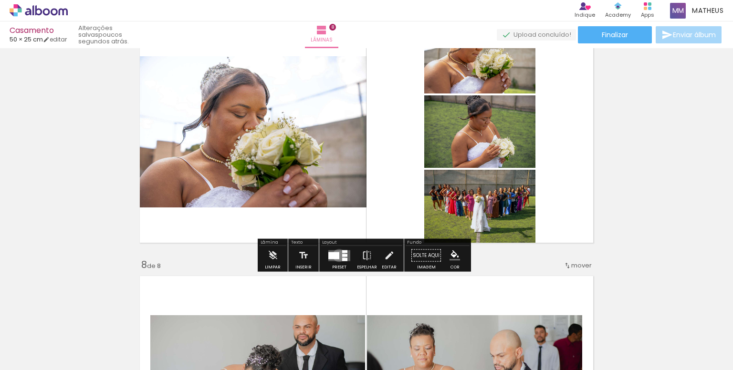
click at [337, 255] on quentale-layouter at bounding box center [339, 255] width 22 height 11
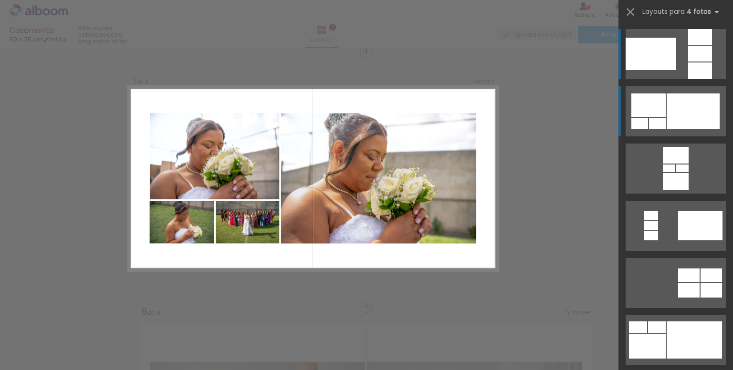
scroll to position [1545, 0]
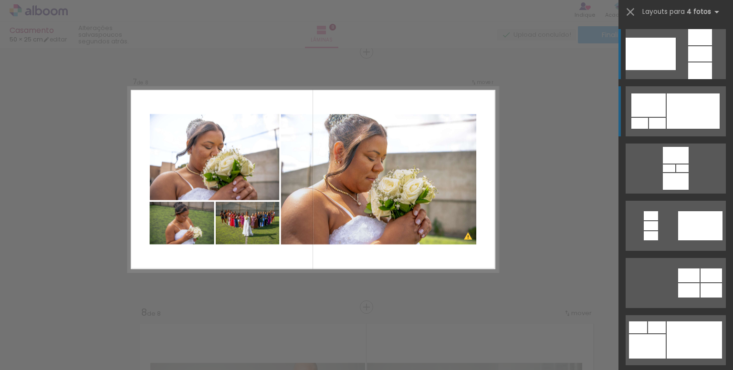
click at [667, 123] on div at bounding box center [693, 111] width 53 height 35
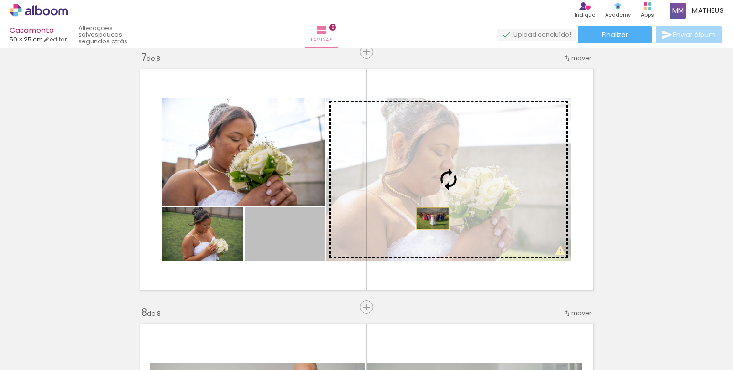
drag, startPoint x: 283, startPoint y: 245, endPoint x: 431, endPoint y: 219, distance: 150.3
click at [0, 0] on slot at bounding box center [0, 0] width 0 height 0
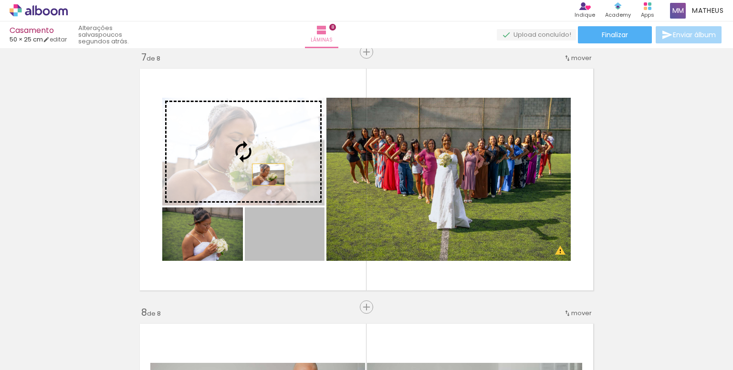
drag, startPoint x: 292, startPoint y: 254, endPoint x: 263, endPoint y: 169, distance: 89.4
click at [0, 0] on slot at bounding box center [0, 0] width 0 height 0
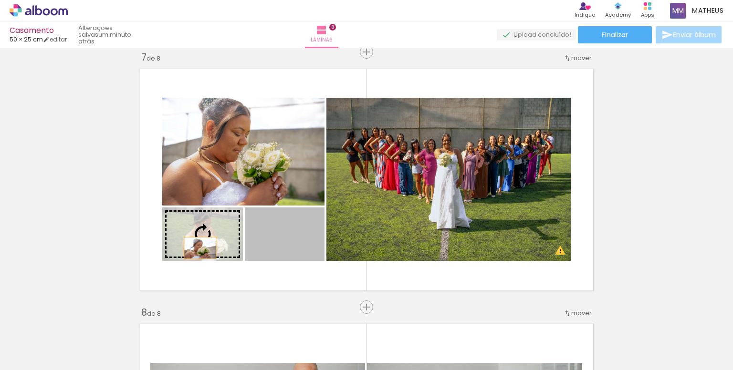
drag, startPoint x: 275, startPoint y: 256, endPoint x: 195, endPoint y: 248, distance: 80.6
click at [0, 0] on slot at bounding box center [0, 0] width 0 height 0
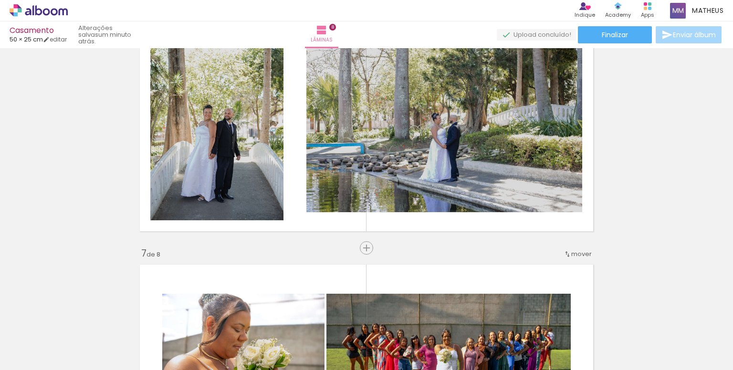
scroll to position [1497, 0]
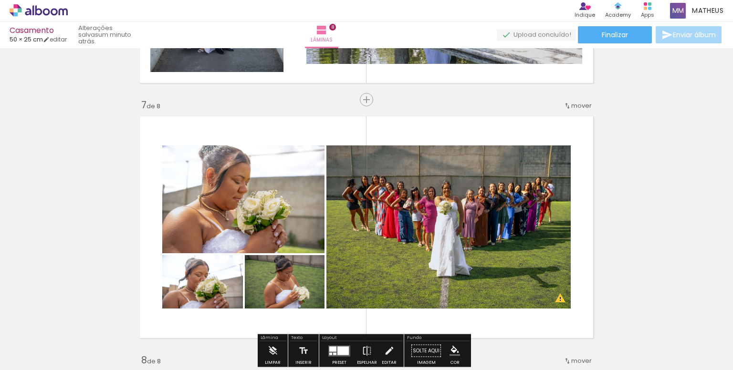
drag, startPoint x: 569, startPoint y: 107, endPoint x: 574, endPoint y: 88, distance: 19.7
click at [564, 109] on iron-icon at bounding box center [568, 106] width 8 height 8
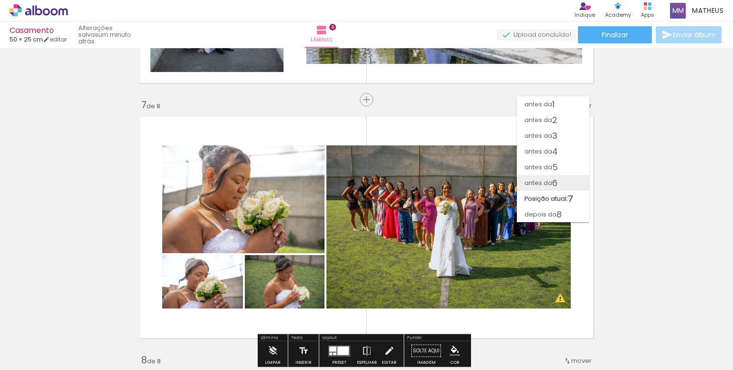
click at [552, 183] on span "6" at bounding box center [554, 183] width 5 height 16
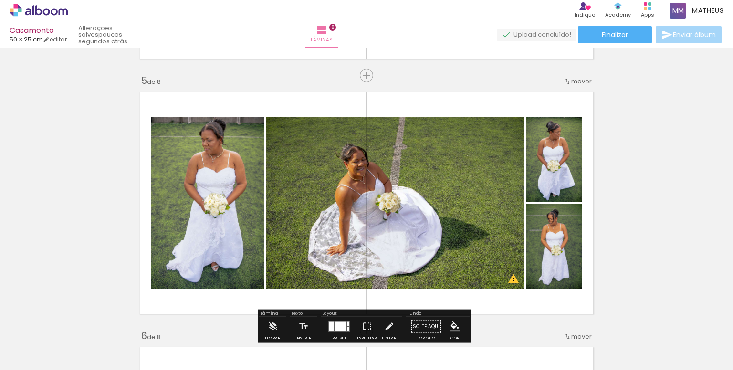
scroll to position [1050, 0]
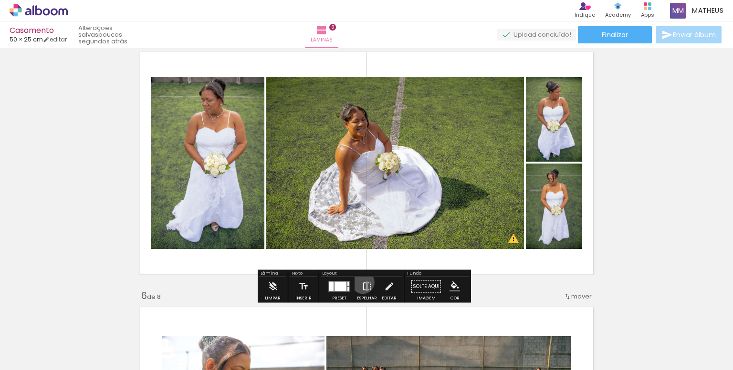
click at [362, 283] on iron-icon at bounding box center [367, 286] width 11 height 19
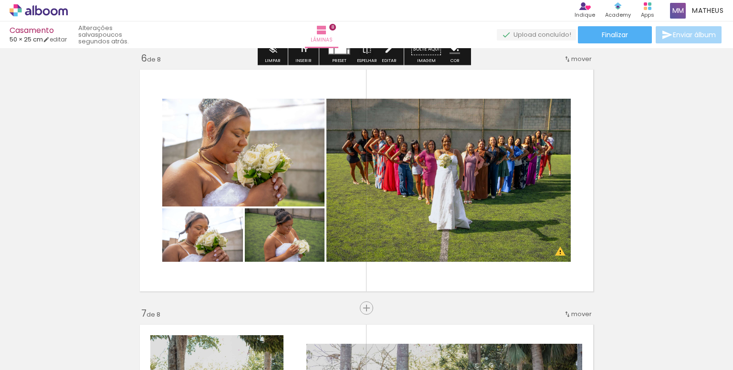
scroll to position [1289, 0]
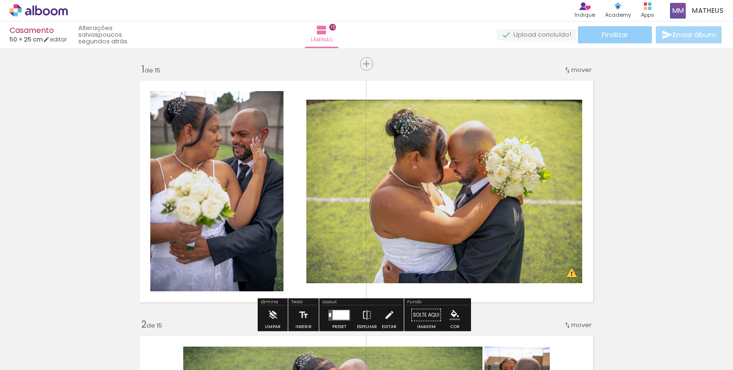
click at [631, 41] on paper-button "Finalizar" at bounding box center [615, 34] width 74 height 17
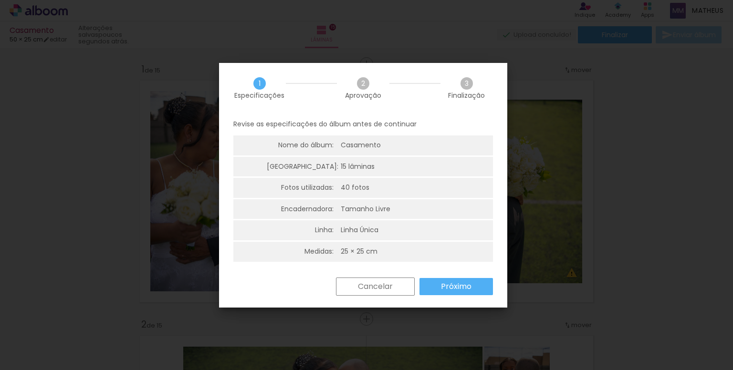
click at [365, 147] on div "Casamento" at bounding box center [388, 146] width 95 height 10
click at [0, 0] on slot "Próximo" at bounding box center [0, 0] width 0 height 0
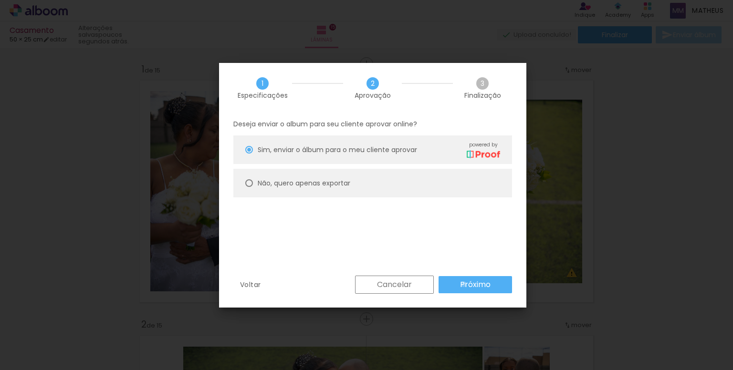
click at [0, 0] on slot "Próximo" at bounding box center [0, 0] width 0 height 0
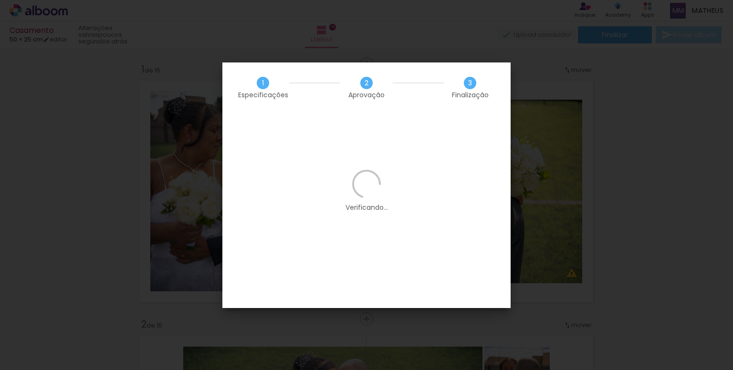
scroll to position [0, 0]
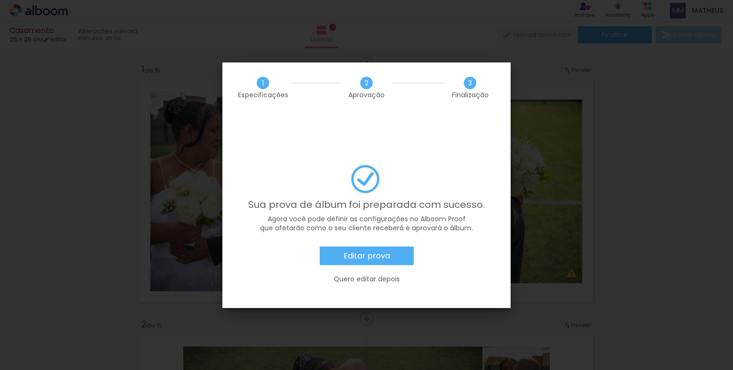
click at [0, 0] on slot "Editar prova" at bounding box center [0, 0] width 0 height 0
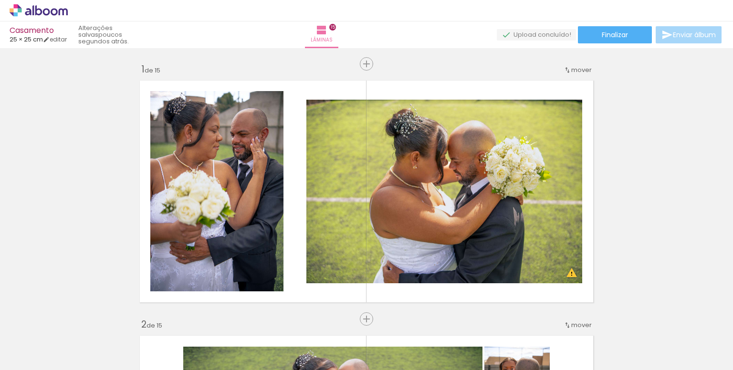
click at [679, 38] on span "Enviar álbum" at bounding box center [694, 35] width 43 height 7
click at [626, 34] on paper-button "Finalizar" at bounding box center [615, 34] width 74 height 17
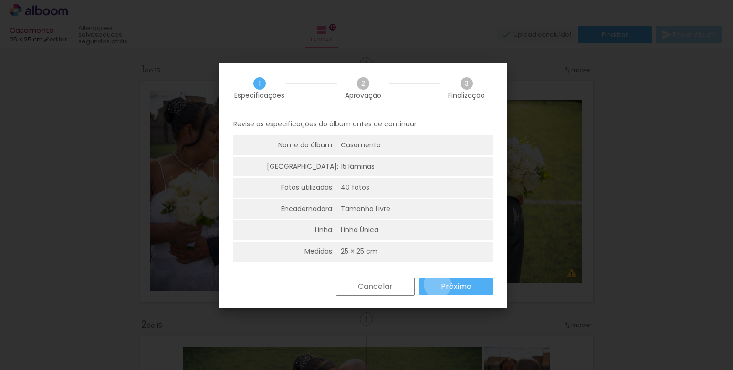
click at [437, 284] on paper-button "Próximo" at bounding box center [457, 286] width 74 height 17
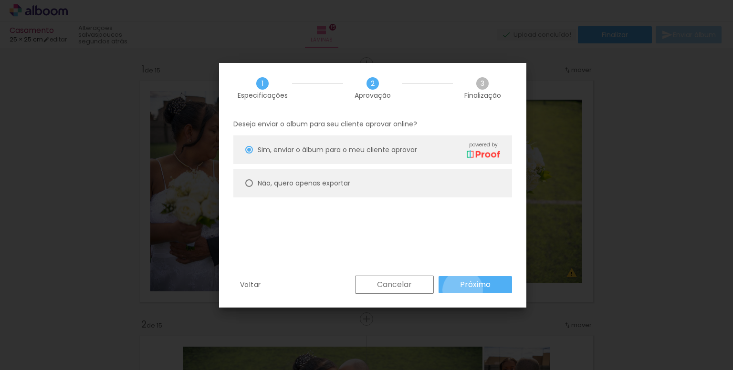
click at [463, 290] on paper-button "Próximo" at bounding box center [476, 284] width 74 height 17
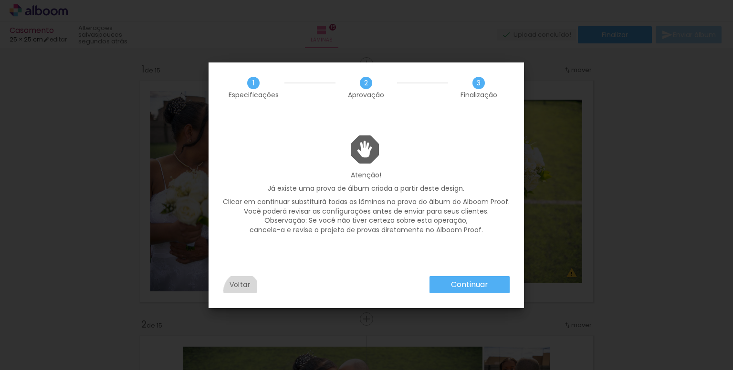
click at [242, 291] on paper-button "Voltar" at bounding box center [240, 284] width 34 height 17
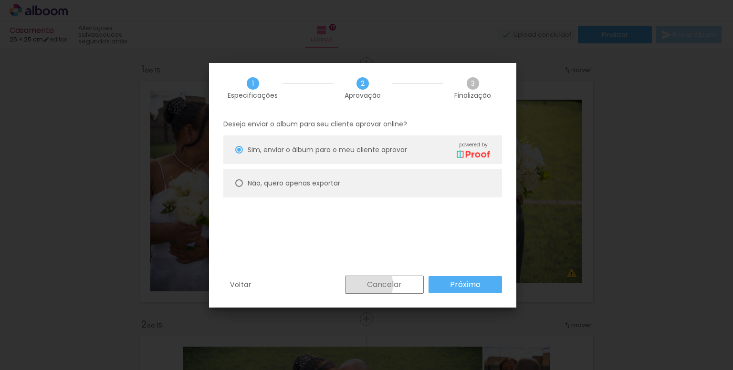
click at [362, 285] on paper-button "Cancelar" at bounding box center [384, 285] width 79 height 18
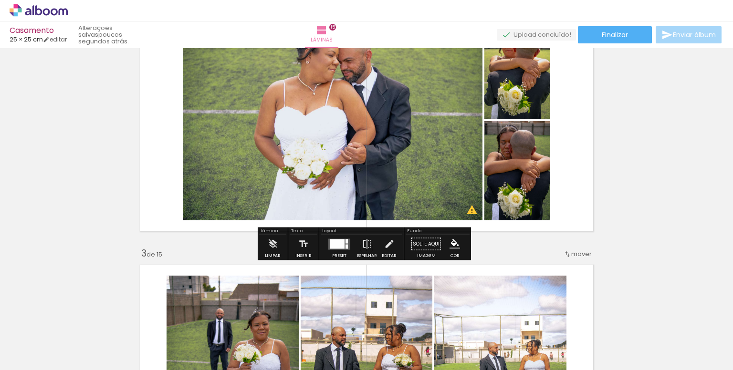
scroll to position [191, 0]
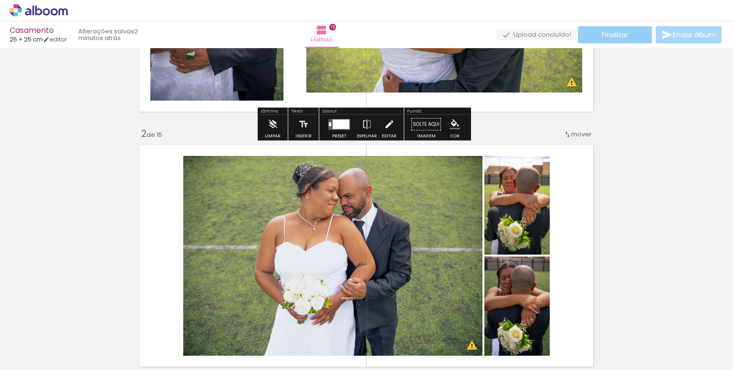
click at [630, 37] on paper-button "Finalizar" at bounding box center [615, 34] width 74 height 17
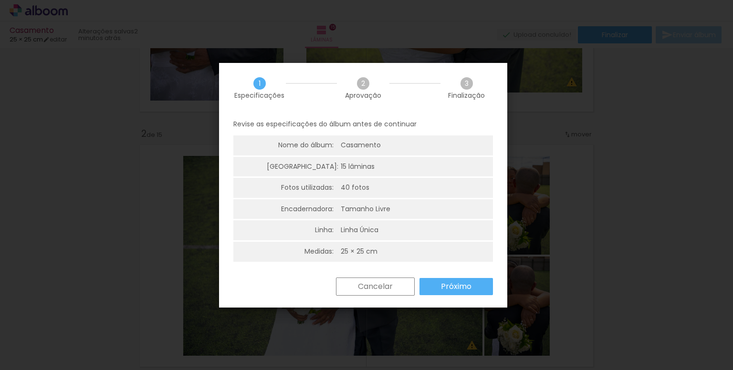
click at [0, 0] on slot "Próximo" at bounding box center [0, 0] width 0 height 0
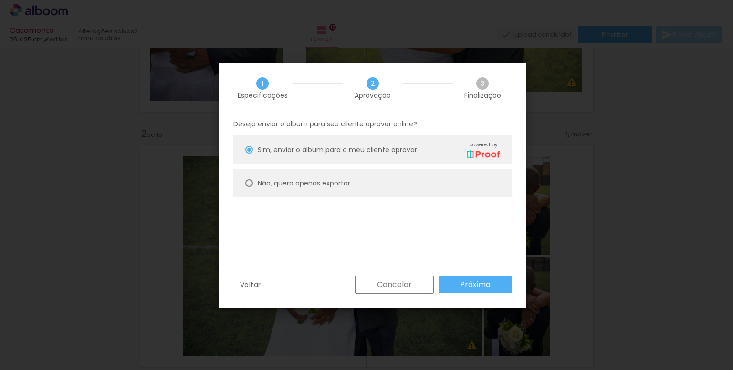
click at [449, 286] on paper-button "Próximo" at bounding box center [476, 284] width 74 height 17
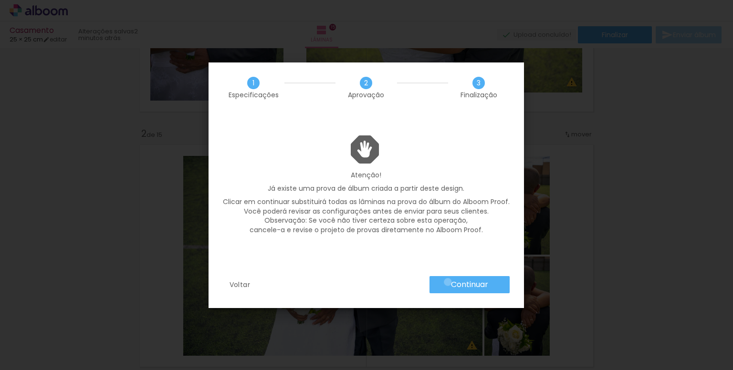
click at [448, 282] on paper-button "Continuar" at bounding box center [470, 284] width 80 height 17
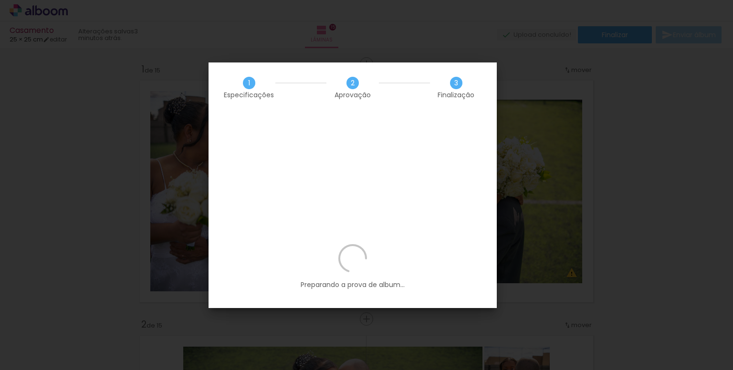
scroll to position [191, 0]
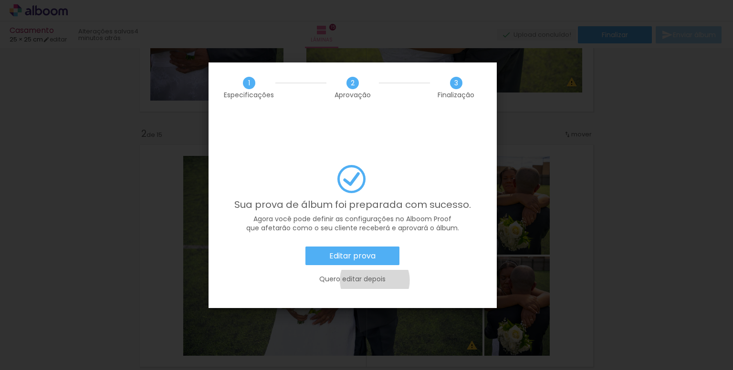
click at [0, 0] on slot "Quero editar depois" at bounding box center [0, 0] width 0 height 0
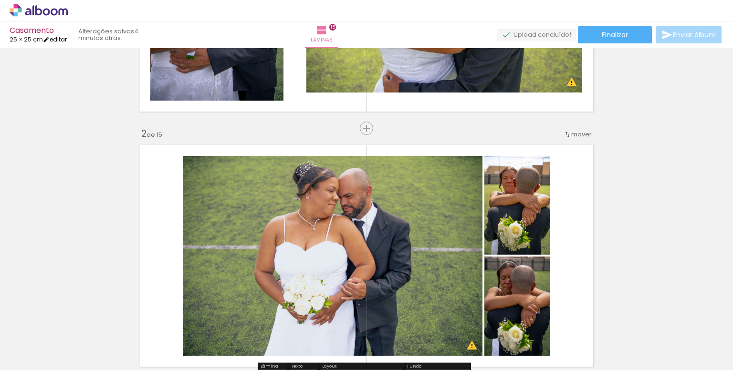
click at [50, 38] on iron-icon at bounding box center [46, 39] width 7 height 7
type input "25"
type input "50"
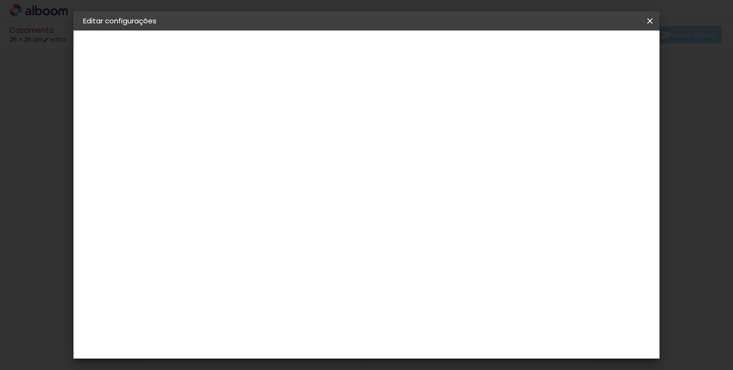
click at [656, 19] on paper-icon-button at bounding box center [650, 20] width 19 height 17
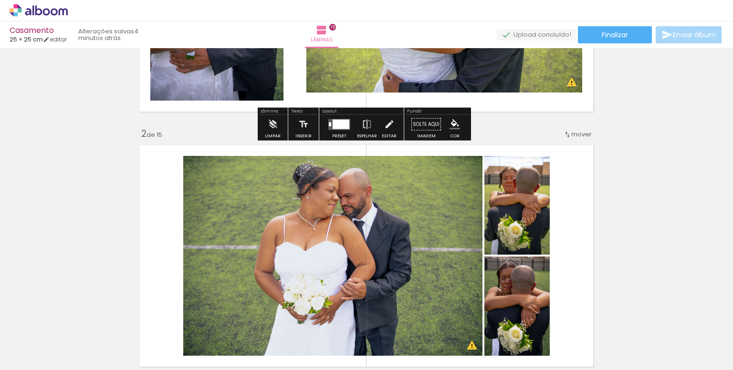
click at [25, 12] on icon at bounding box center [39, 10] width 58 height 12
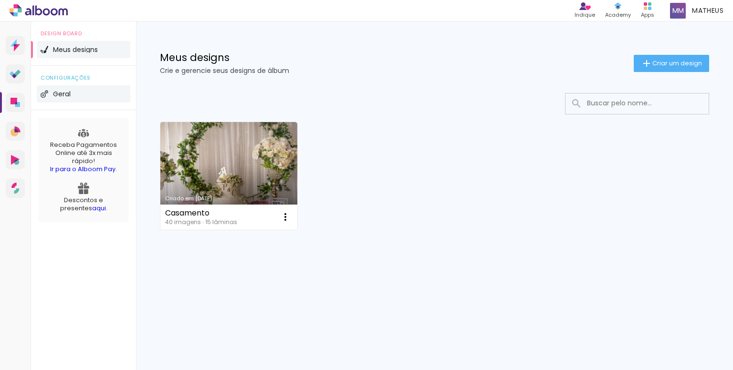
click at [61, 93] on span "Geral" at bounding box center [62, 94] width 18 height 7
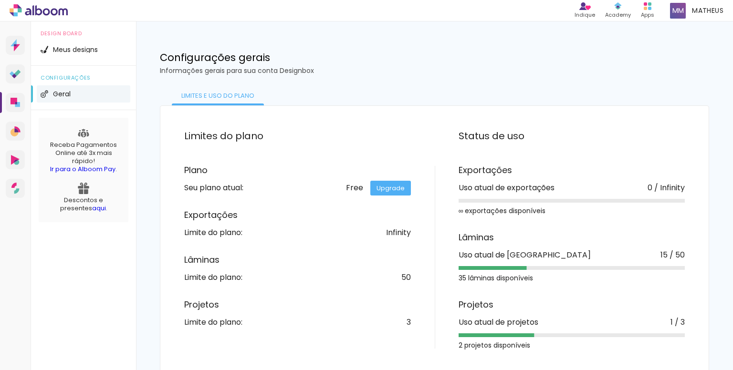
scroll to position [2, 0]
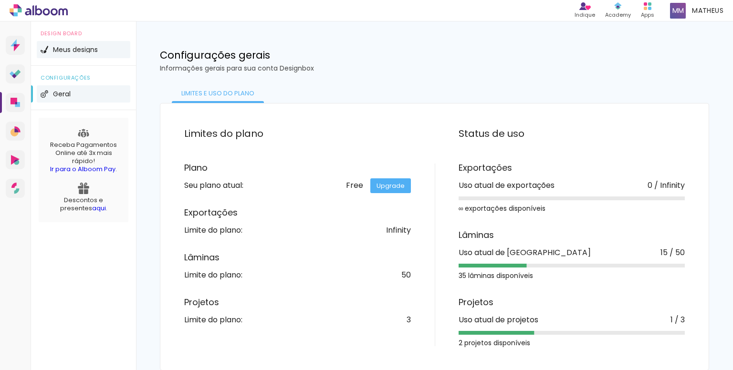
click at [84, 53] on li "Meus designs" at bounding box center [84, 49] width 94 height 17
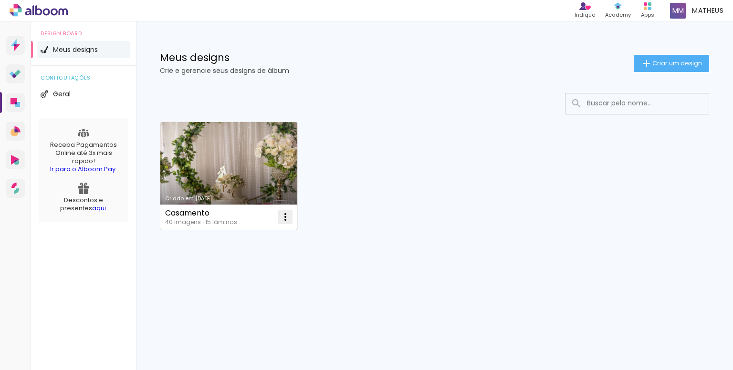
click at [284, 222] on iron-icon at bounding box center [285, 217] width 11 height 11
click at [264, 243] on paper-item "Abrir" at bounding box center [246, 239] width 95 height 19
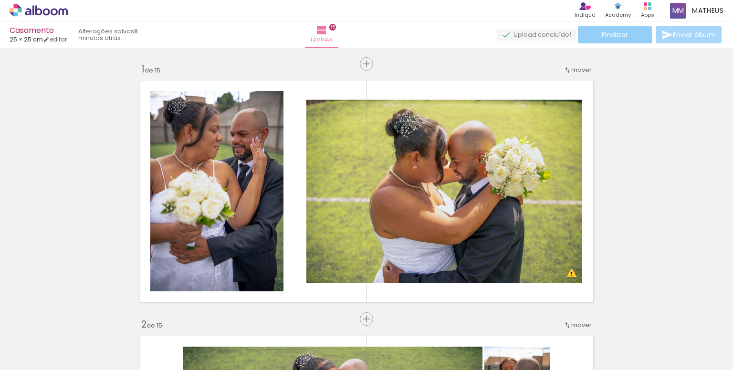
click at [602, 38] on span "Finalizar" at bounding box center [615, 35] width 26 height 7
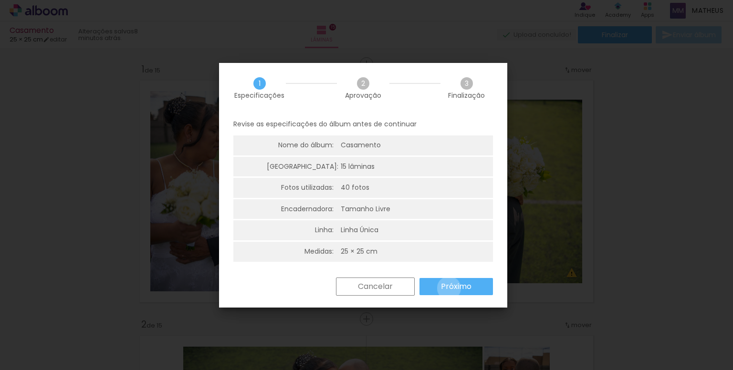
click at [0, 0] on slot "Próximo" at bounding box center [0, 0] width 0 height 0
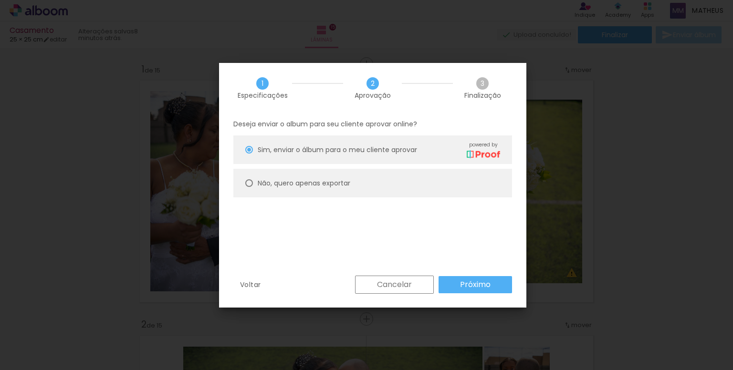
click at [349, 191] on paper-radio-button "Não, quero apenas exportar" at bounding box center [372, 183] width 279 height 29
type paper-radio-button "on"
click at [0, 0] on slot "Próximo" at bounding box center [0, 0] width 0 height 0
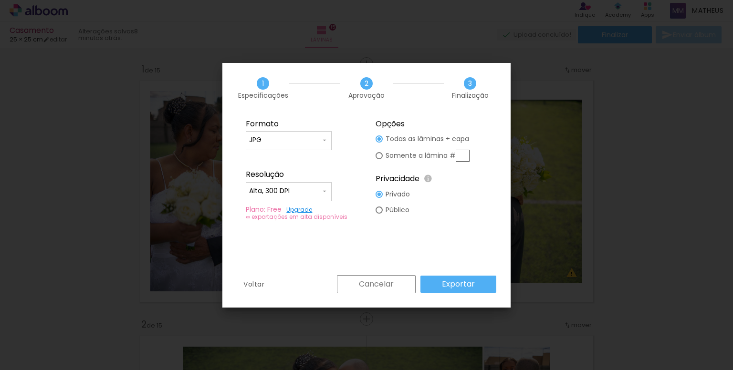
click at [323, 191] on iron-icon at bounding box center [325, 192] width 8 height 8
click at [315, 205] on paper-item "Baixa" at bounding box center [289, 209] width 86 height 19
click at [324, 190] on iron-icon at bounding box center [325, 192] width 8 height 8
click at [315, 191] on paper-item "Alta, 300 DPI" at bounding box center [289, 189] width 86 height 19
type input "Alta, 300 DPI"
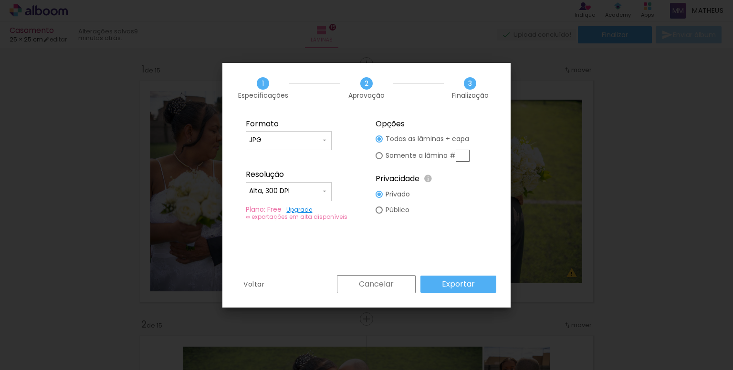
click at [382, 211] on div at bounding box center [379, 210] width 7 height 7
type paper-radio-button "on"
click at [0, 0] on slot "Exportar" at bounding box center [0, 0] width 0 height 0
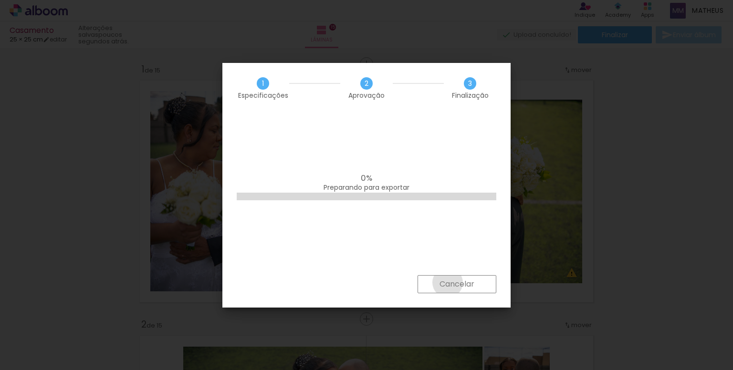
click at [0, 0] on slot "Cancelar" at bounding box center [0, 0] width 0 height 0
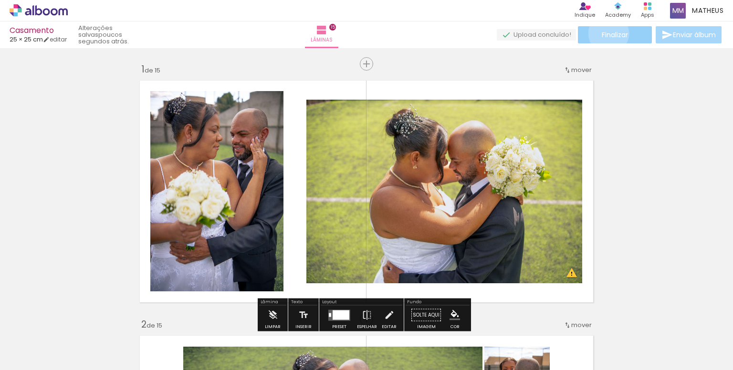
click at [605, 33] on span "Finalizar" at bounding box center [615, 35] width 26 height 7
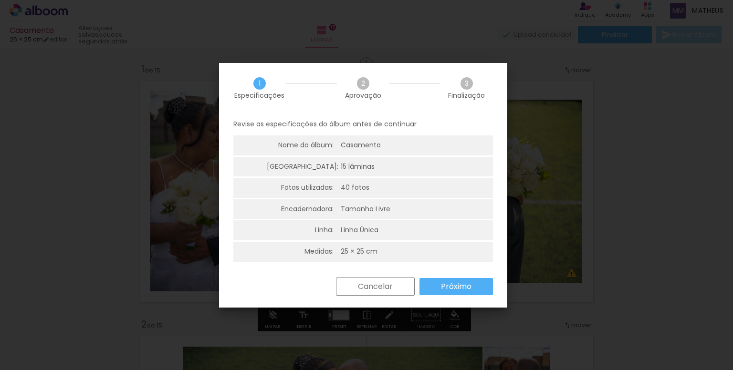
click at [437, 286] on paper-button "Próximo" at bounding box center [457, 286] width 74 height 17
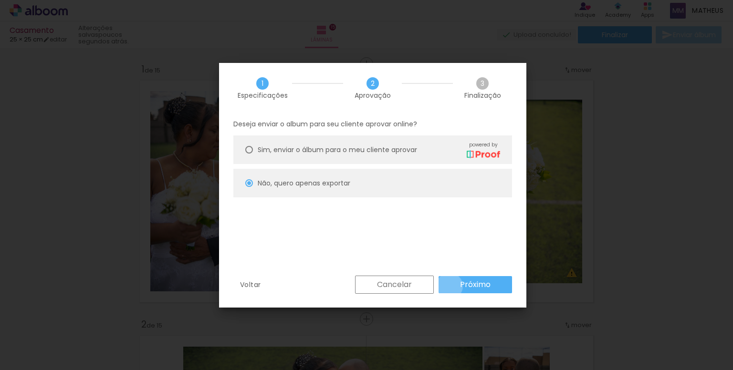
click at [450, 286] on paper-button "Próximo" at bounding box center [476, 284] width 74 height 17
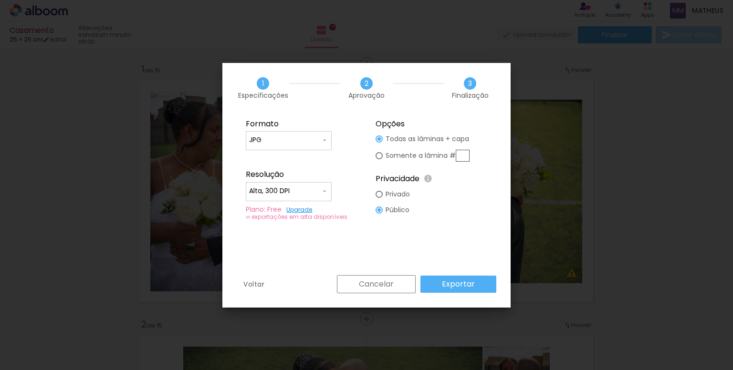
click at [307, 134] on paper-input-container "JPG" at bounding box center [289, 140] width 86 height 19
click at [296, 160] on paper-item "PDF" at bounding box center [289, 157] width 86 height 19
type input "PDF"
click at [0, 0] on slot "Exportar" at bounding box center [0, 0] width 0 height 0
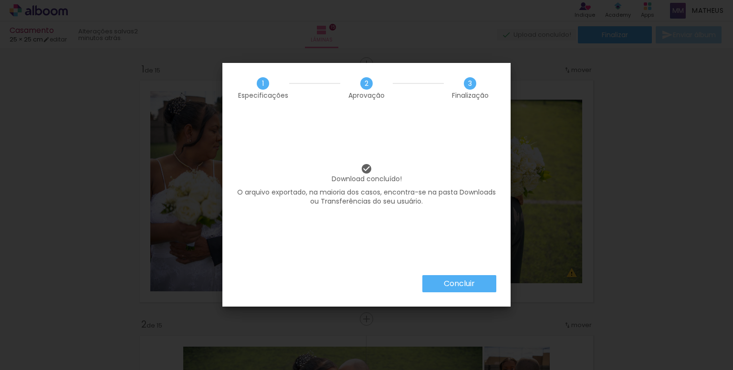
click at [480, 283] on paper-button "Concluir" at bounding box center [460, 283] width 74 height 17
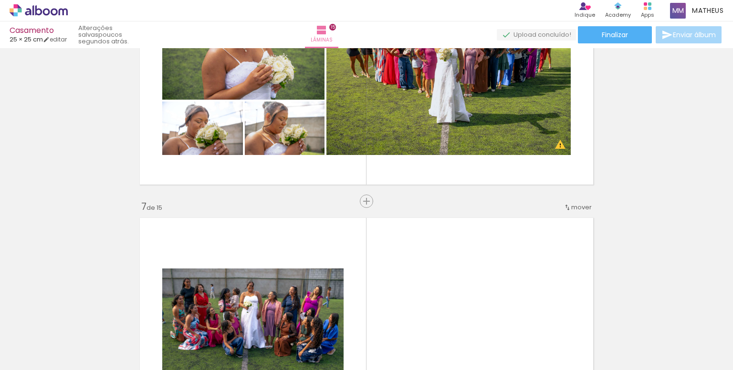
scroll to position [1385, 0]
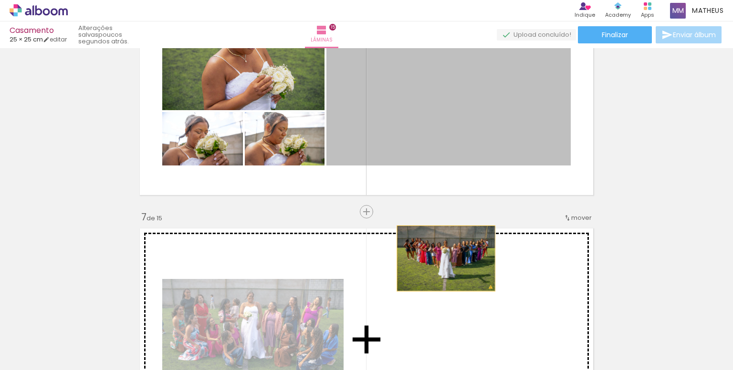
drag, startPoint x: 441, startPoint y: 123, endPoint x: 443, endPoint y: 259, distance: 136.1
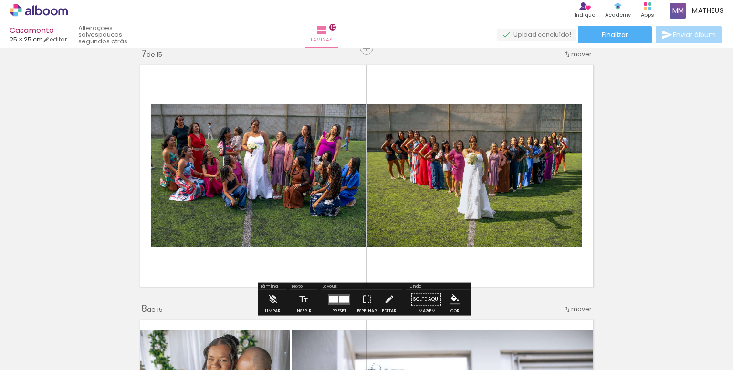
scroll to position [1576, 0]
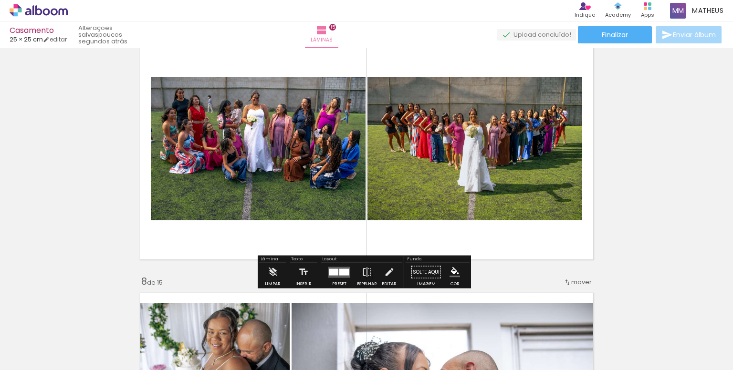
click at [329, 274] on div at bounding box center [334, 272] width 10 height 7
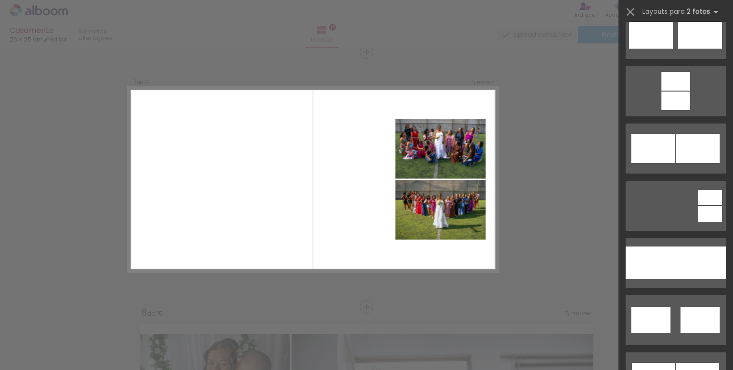
scroll to position [430, 0]
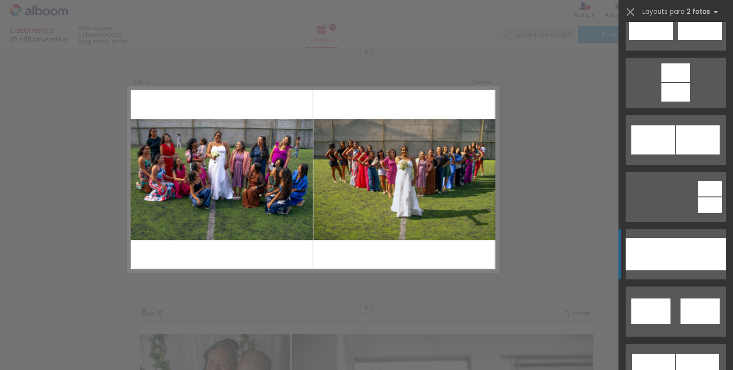
click at [659, 245] on div at bounding box center [651, 254] width 50 height 32
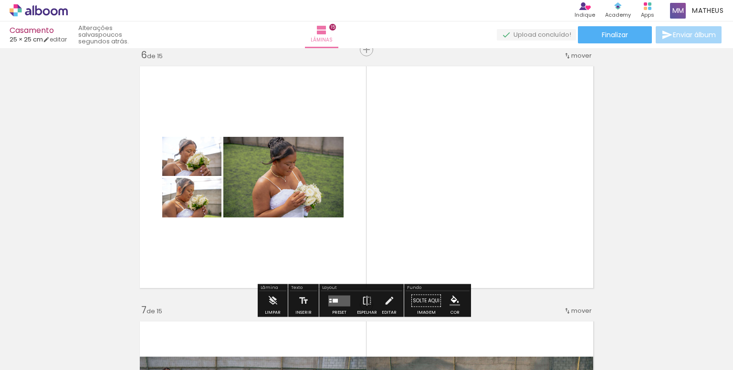
scroll to position [1401, 0]
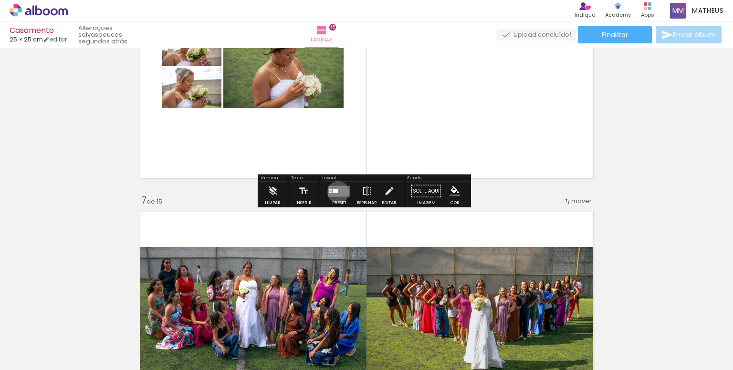
click at [336, 192] on quentale-layouter at bounding box center [339, 191] width 22 height 11
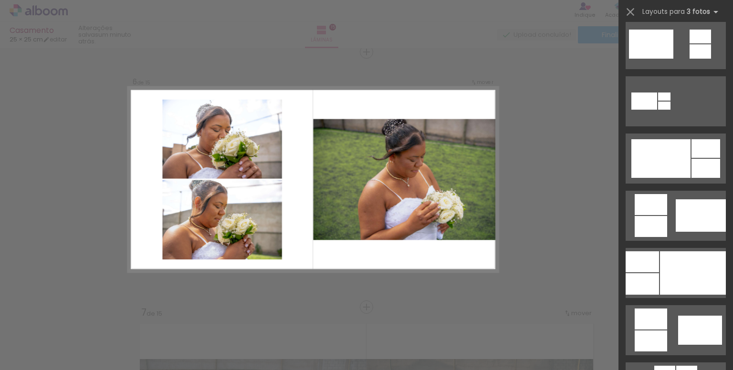
scroll to position [430, 0]
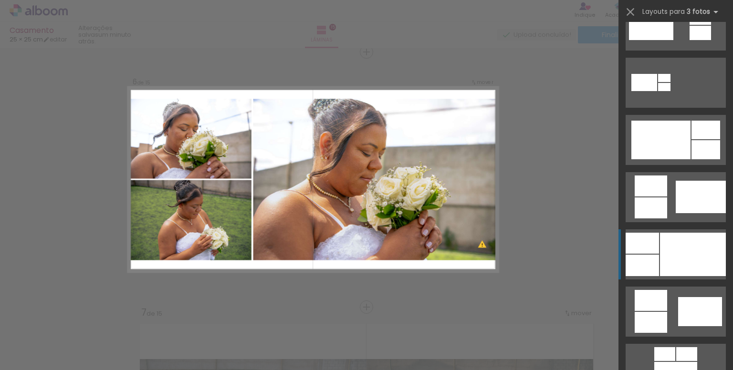
click at [676, 256] on div at bounding box center [693, 254] width 66 height 43
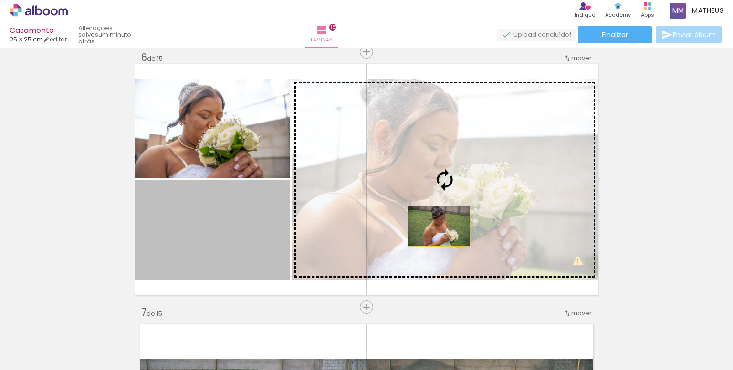
drag, startPoint x: 224, startPoint y: 218, endPoint x: 435, endPoint y: 226, distance: 211.7
click at [0, 0] on slot at bounding box center [0, 0] width 0 height 0
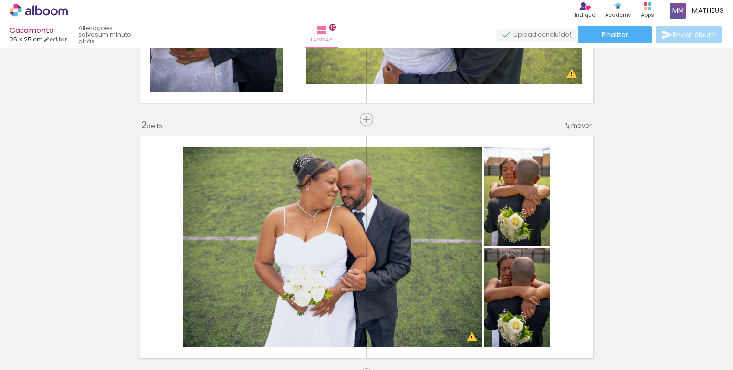
scroll to position [334, 0]
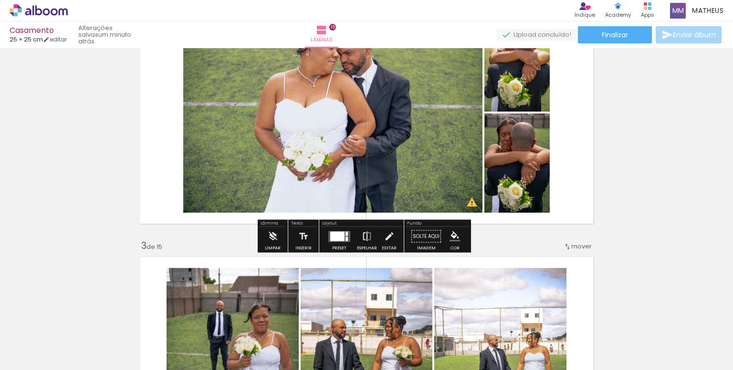
click at [363, 243] on iron-icon at bounding box center [367, 236] width 11 height 19
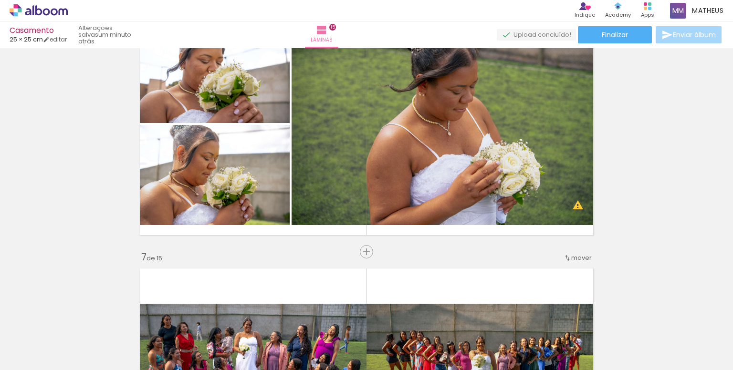
scroll to position [1337, 0]
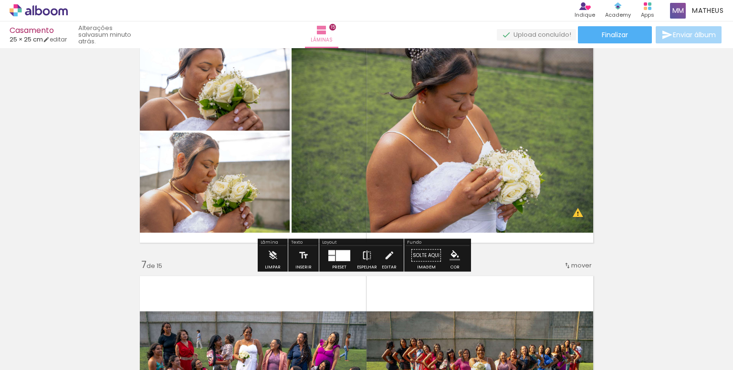
click at [363, 259] on iron-icon at bounding box center [367, 255] width 11 height 19
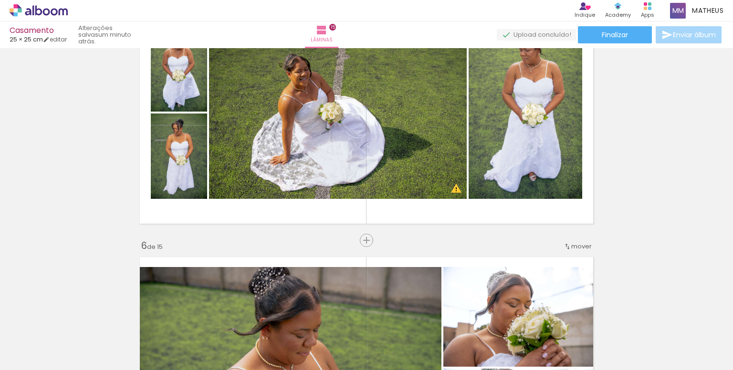
scroll to position [1098, 0]
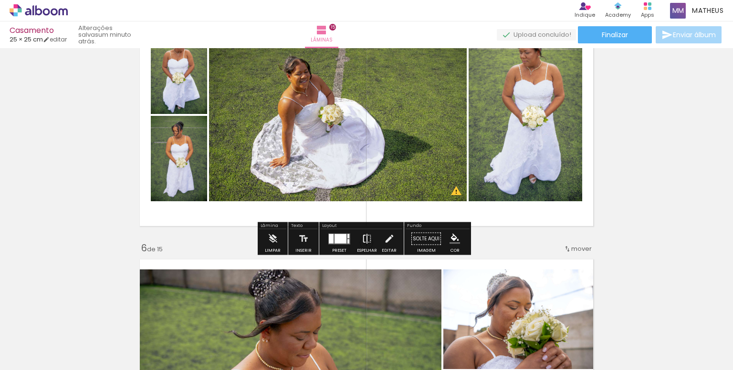
click at [362, 238] on iron-icon at bounding box center [367, 239] width 11 height 19
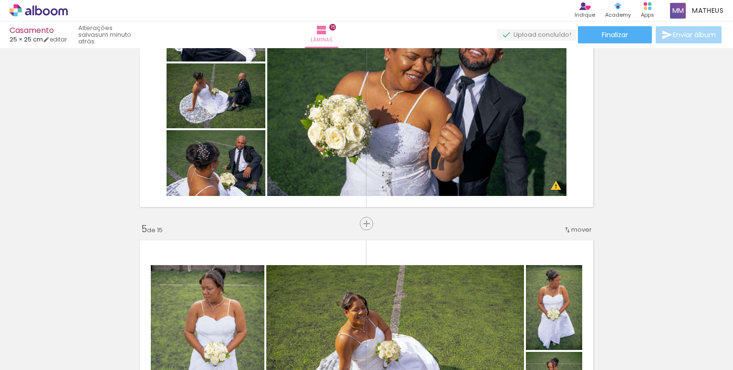
scroll to position [859, 0]
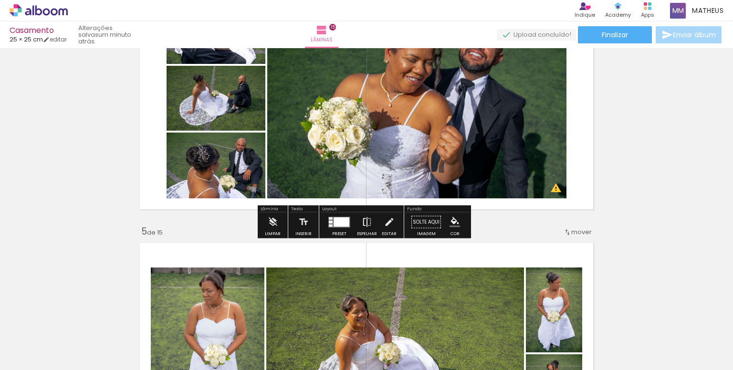
click at [368, 226] on iron-icon at bounding box center [367, 222] width 11 height 19
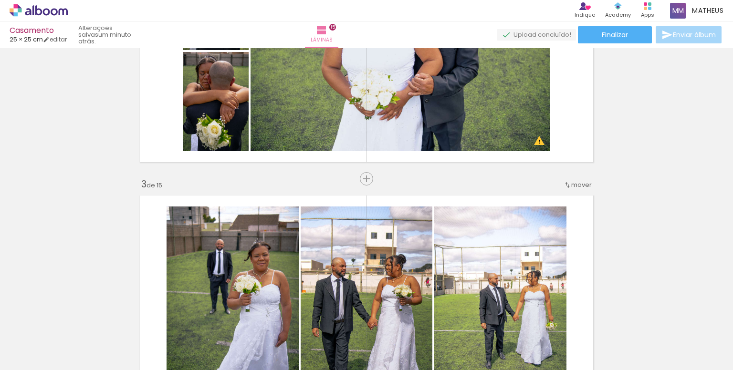
scroll to position [334, 0]
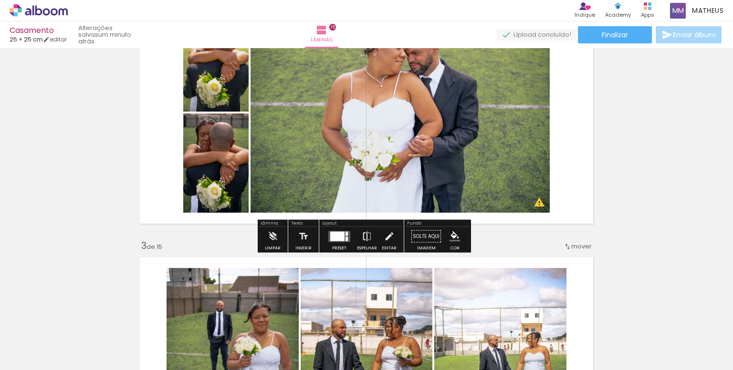
click at [370, 235] on iron-icon at bounding box center [367, 236] width 11 height 19
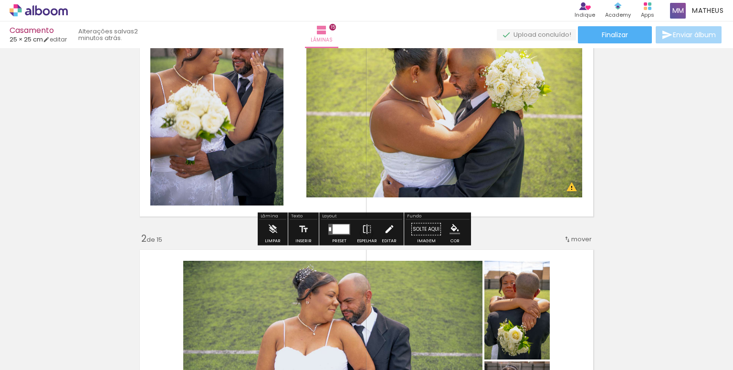
scroll to position [143, 0]
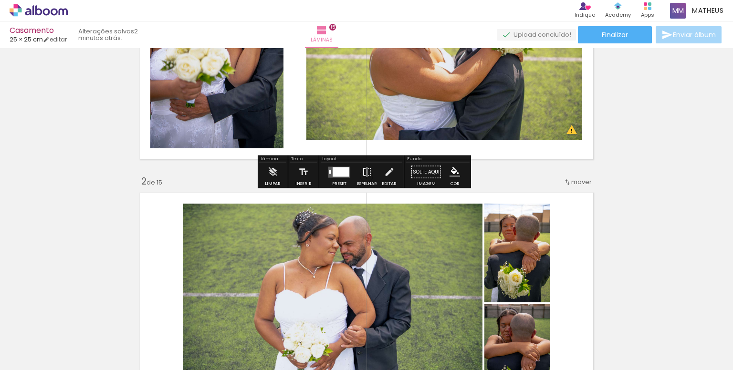
click at [370, 182] on div "Espelhar" at bounding box center [367, 184] width 20 height 4
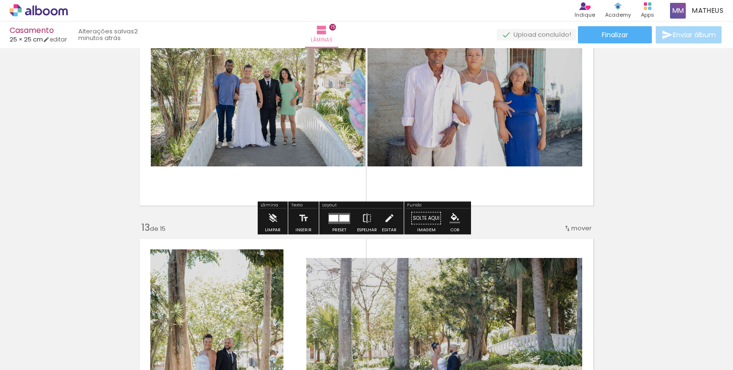
scroll to position [2960, 0]
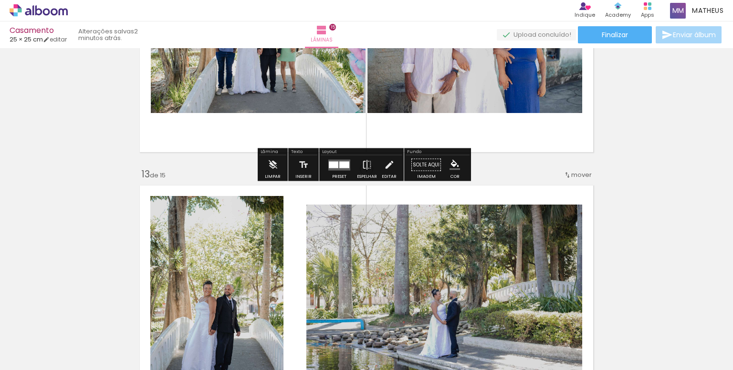
click at [340, 162] on div at bounding box center [344, 164] width 10 height 7
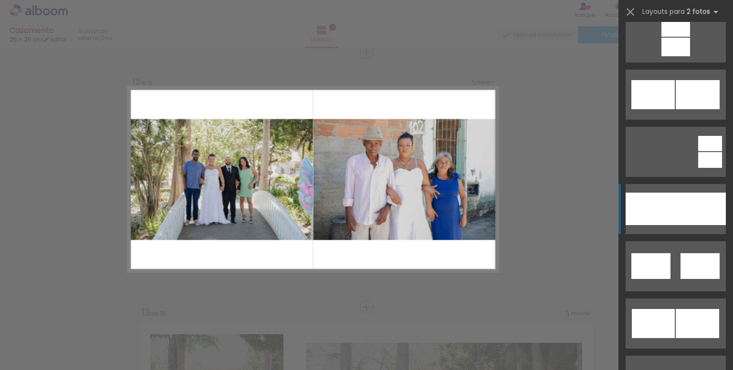
scroll to position [477, 0]
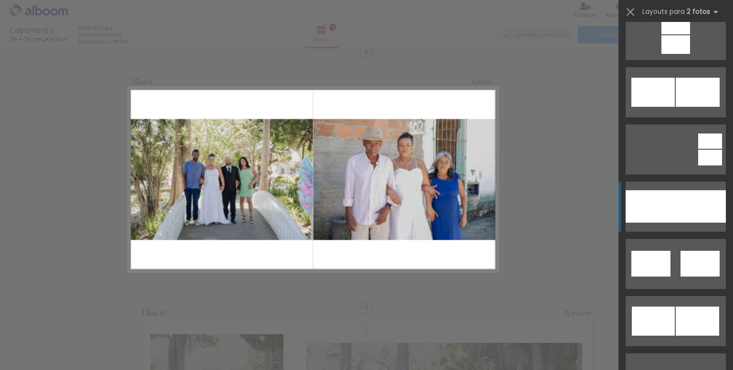
click at [652, 197] on div at bounding box center [651, 206] width 50 height 32
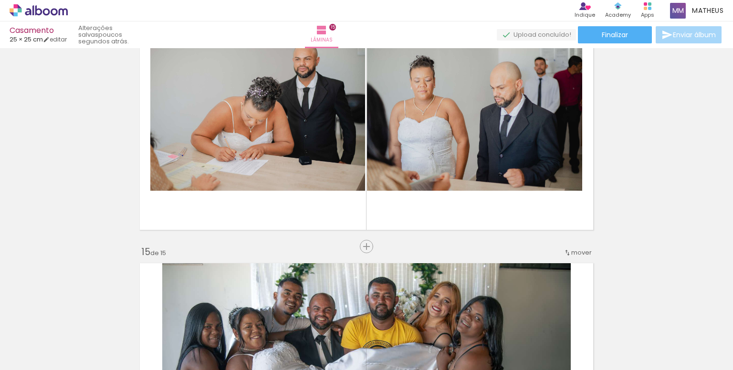
scroll to position [3442, 0]
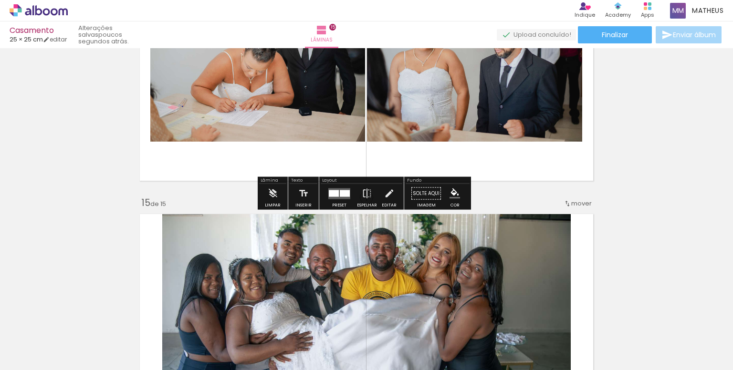
click at [340, 190] on div at bounding box center [345, 193] width 10 height 7
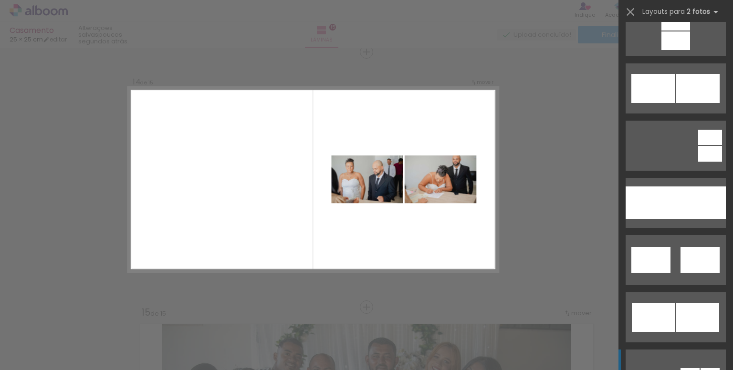
scroll to position [468, 0]
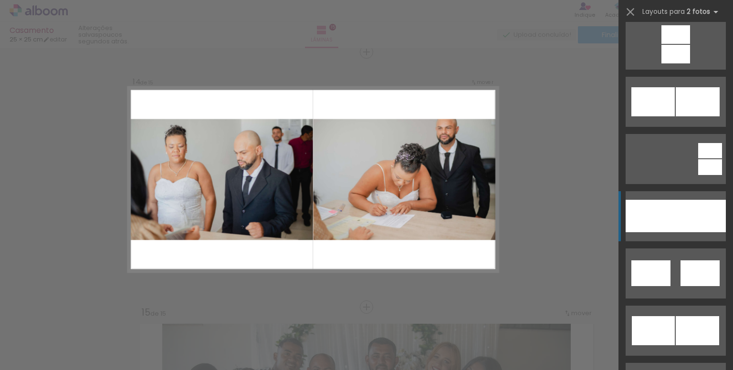
click at [680, 211] on div at bounding box center [701, 216] width 50 height 32
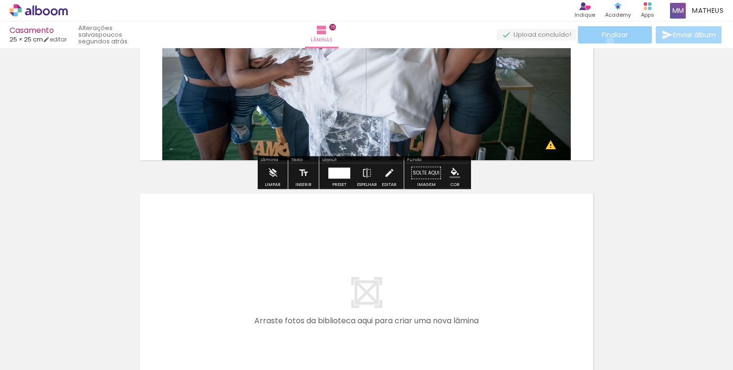
click at [607, 41] on paper-button "Finalizar" at bounding box center [615, 34] width 74 height 17
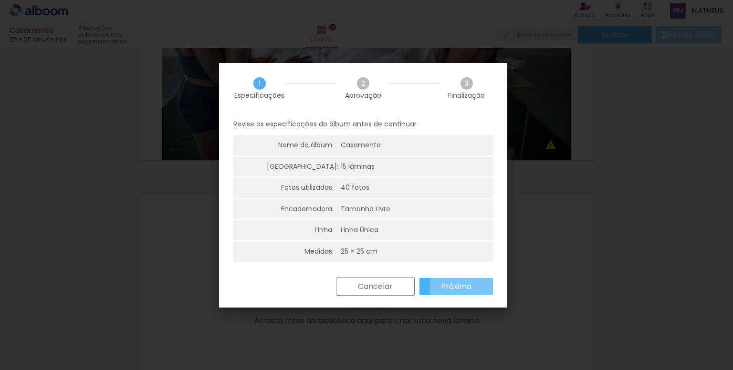
click at [0, 0] on slot "Próximo" at bounding box center [0, 0] width 0 height 0
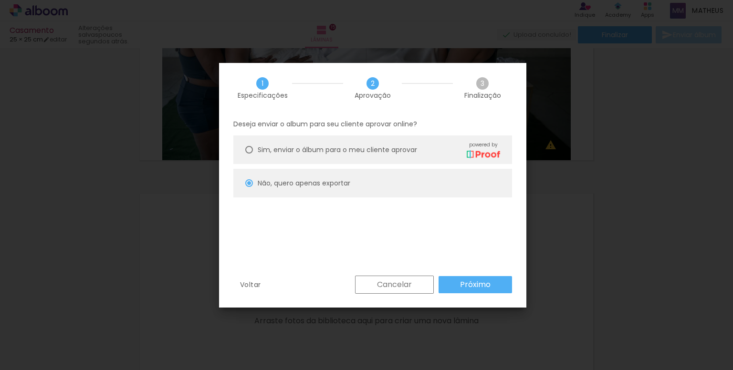
click at [0, 0] on slot "Próximo" at bounding box center [0, 0] width 0 height 0
type input "Alta, 300 DPI"
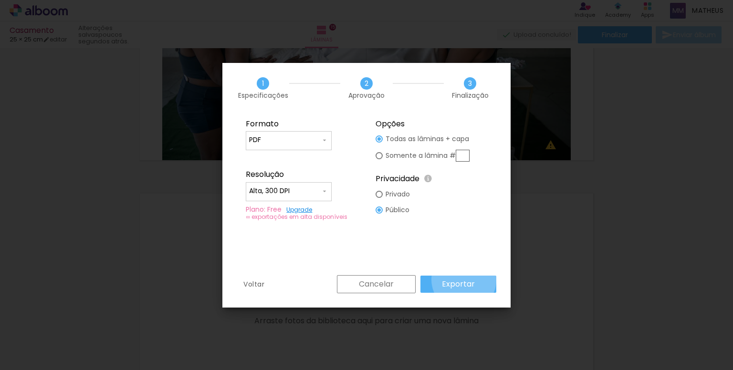
click at [0, 0] on slot "Exportar" at bounding box center [0, 0] width 0 height 0
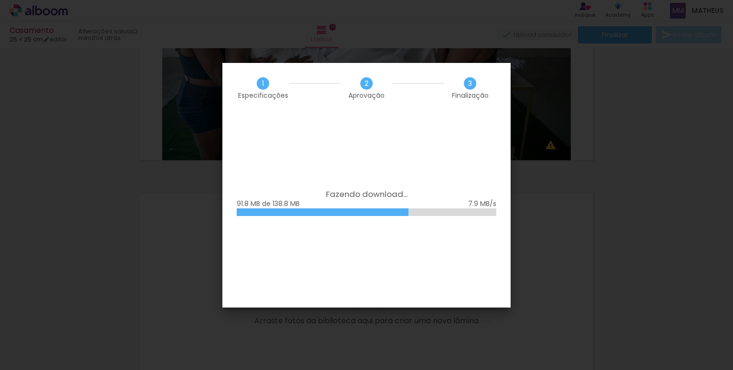
scroll to position [468, 0]
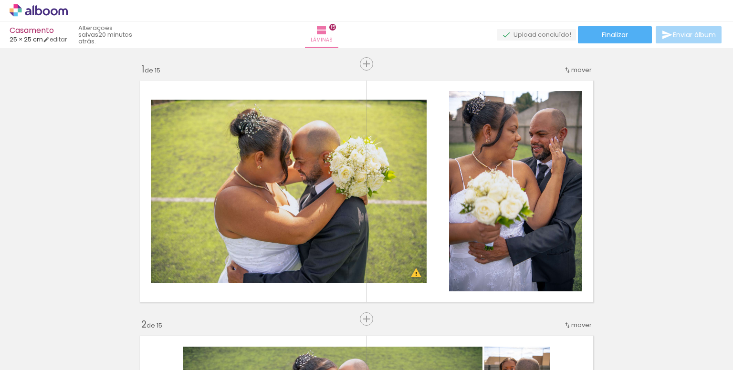
click at [254, 18] on div "› Editor de álbum" at bounding box center [366, 10] width 733 height 21
click at [188, 16] on div "› Editor de álbum" at bounding box center [366, 10] width 733 height 21
